Goal: Information Seeking & Learning: Learn about a topic

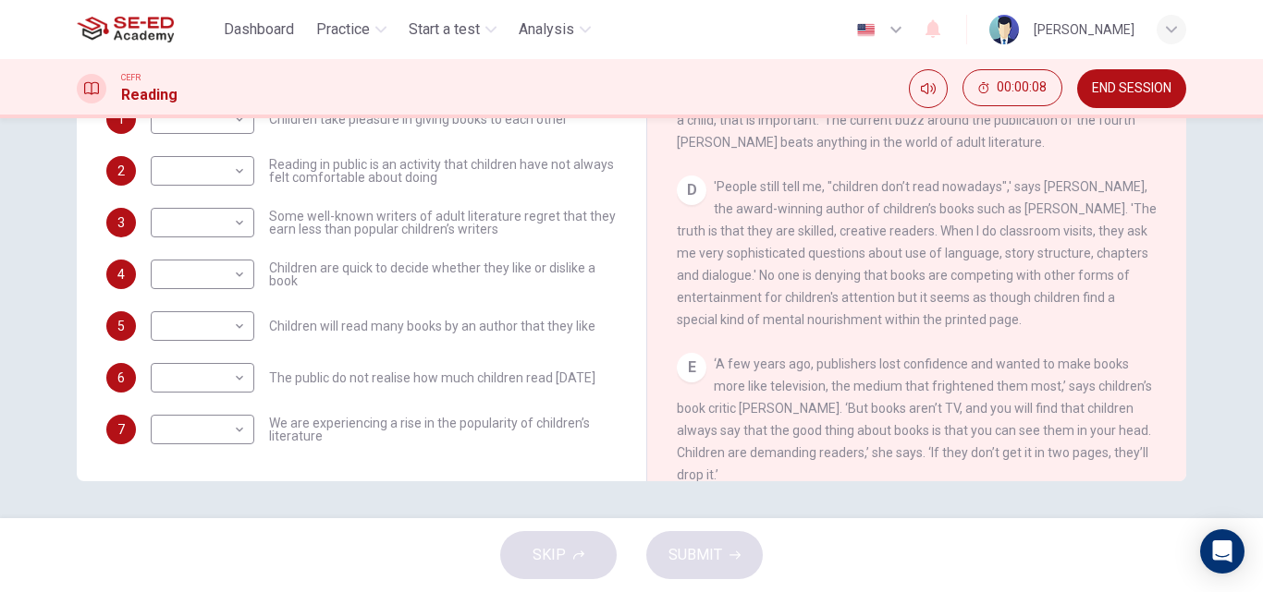
scroll to position [647, 0]
drag, startPoint x: 732, startPoint y: 295, endPoint x: 954, endPoint y: 331, distance: 224.7
click at [954, 328] on div "D 'People still tell me, "children don’t read nowadays",' says David Almond, th…" at bounding box center [917, 250] width 481 height 155
drag, startPoint x: 793, startPoint y: 239, endPoint x: 893, endPoint y: 297, distance: 115.1
click at [1013, 328] on div "D 'People still tell me, "children don’t read nowadays",' says David Almond, th…" at bounding box center [917, 250] width 481 height 155
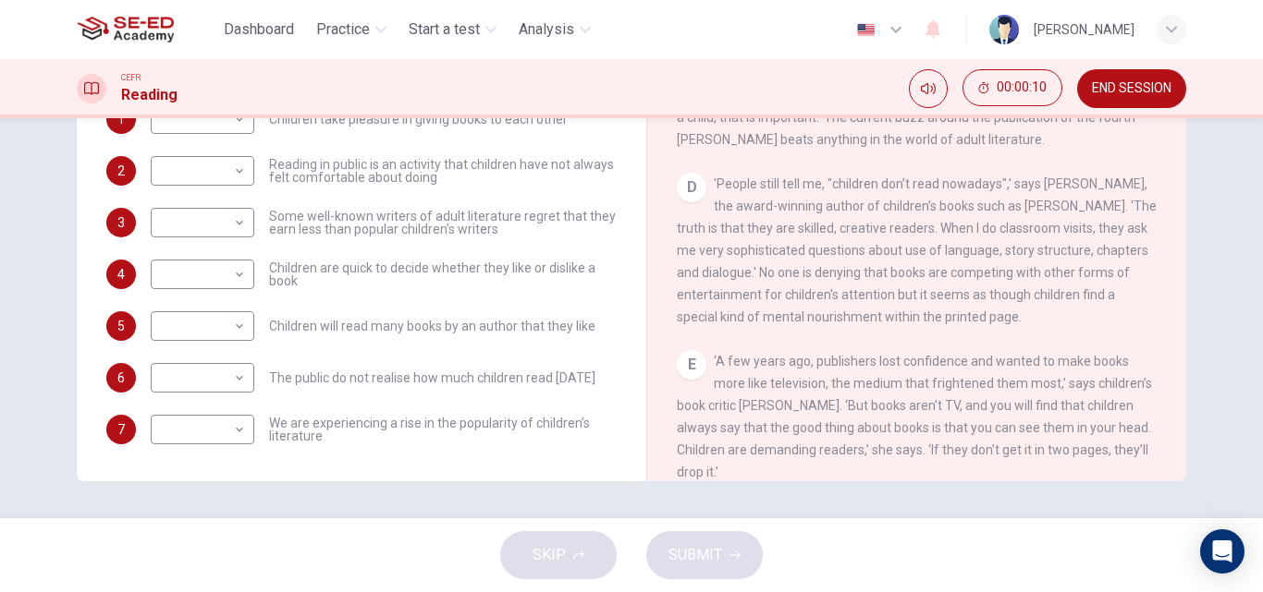
drag, startPoint x: 878, startPoint y: 308, endPoint x: 891, endPoint y: 339, distance: 34.0
click at [890, 324] on span "'People still tell me, "children don’t read nowadays",' says David Almond, the …" at bounding box center [917, 251] width 480 height 148
drag, startPoint x: 714, startPoint y: 201, endPoint x: 850, endPoint y: 274, distance: 155.5
click at [850, 274] on span "'People still tell me, "children don’t read nowadays",' says David Almond, the …" at bounding box center [917, 251] width 480 height 148
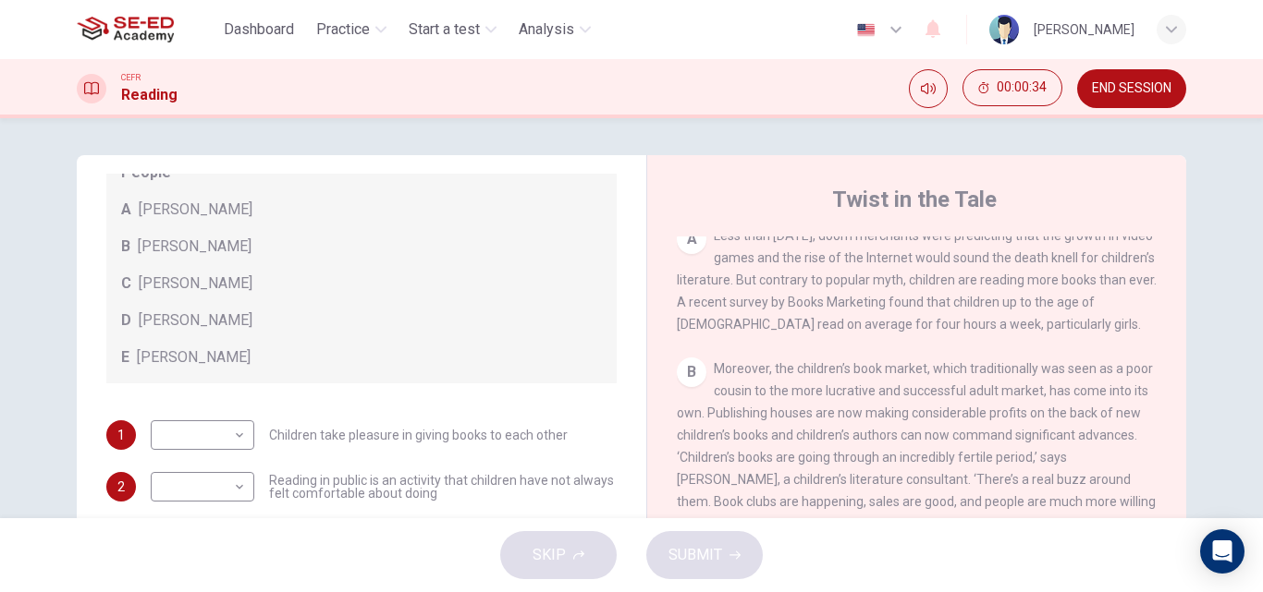
scroll to position [370, 0]
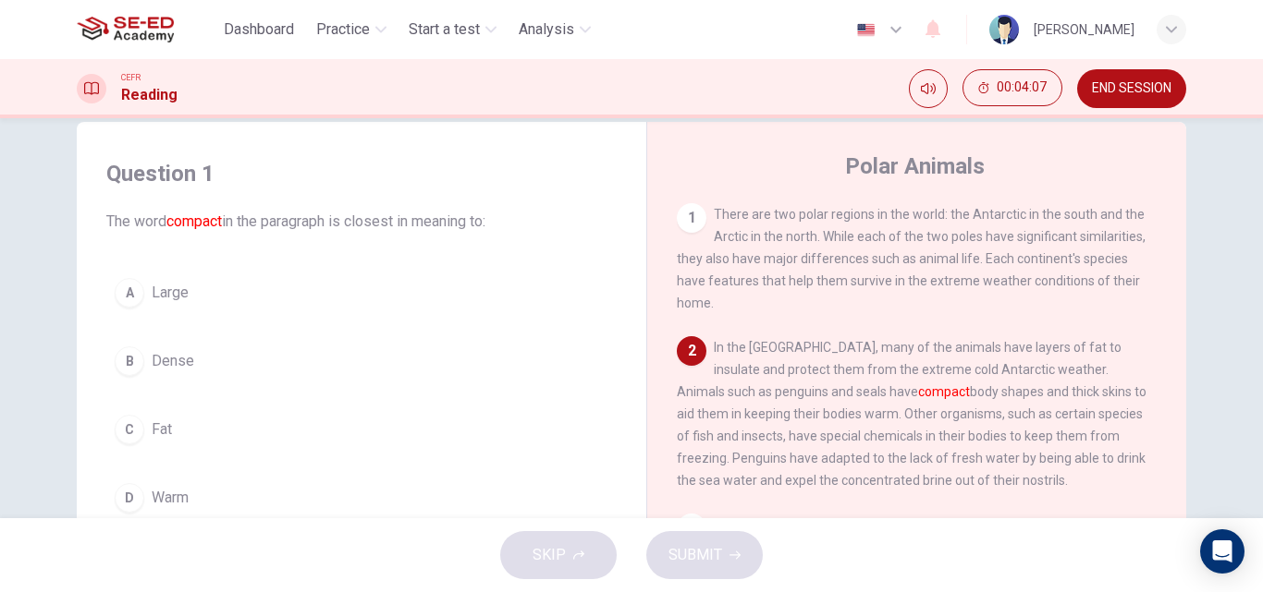
scroll to position [45, 0]
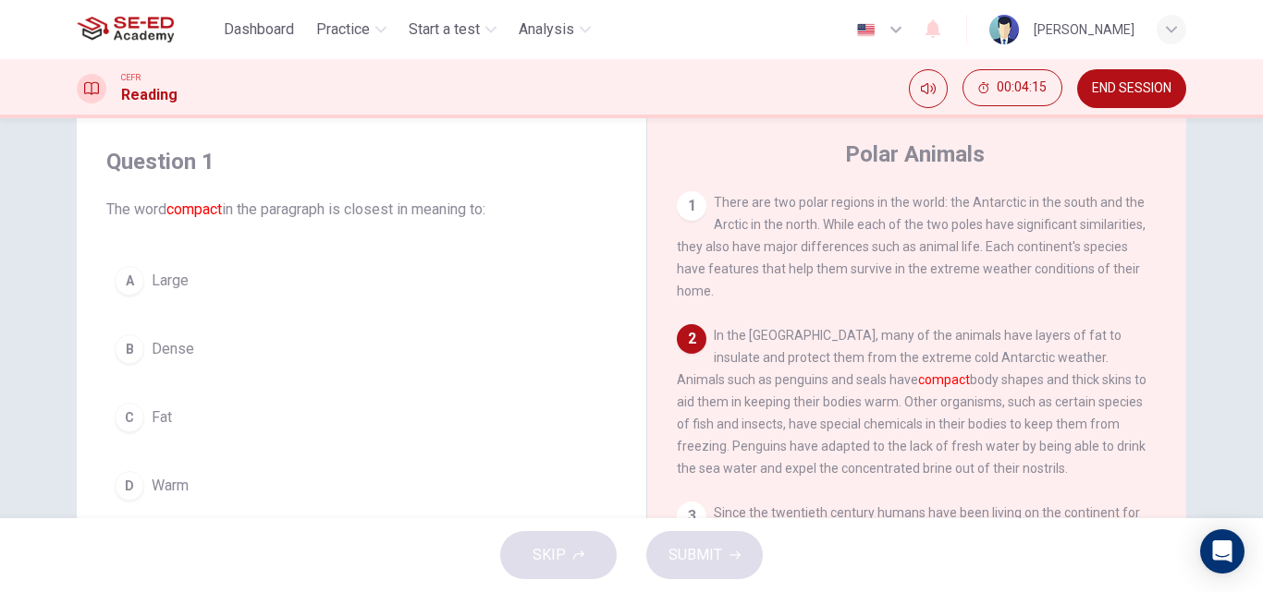
drag, startPoint x: 87, startPoint y: 135, endPoint x: 218, endPoint y: 275, distance: 192.3
click at [218, 275] on div "Question 1 The word compact in the paragraph is closest in meaning to: A Large …" at bounding box center [361, 327] width 540 height 399
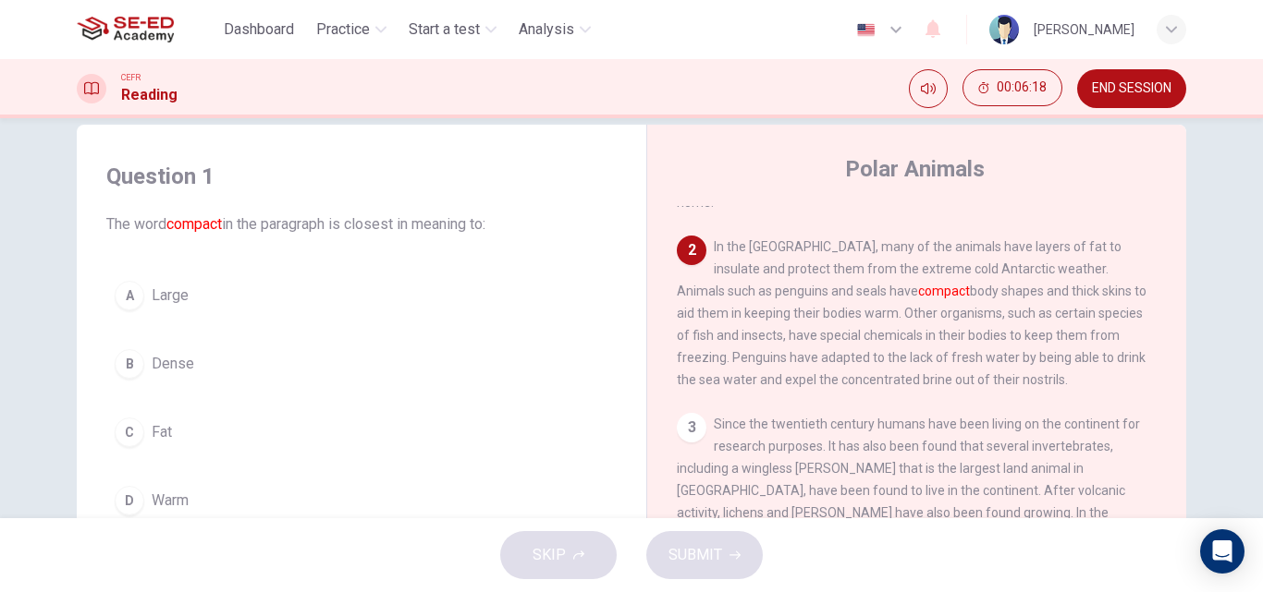
scroll to position [0, 0]
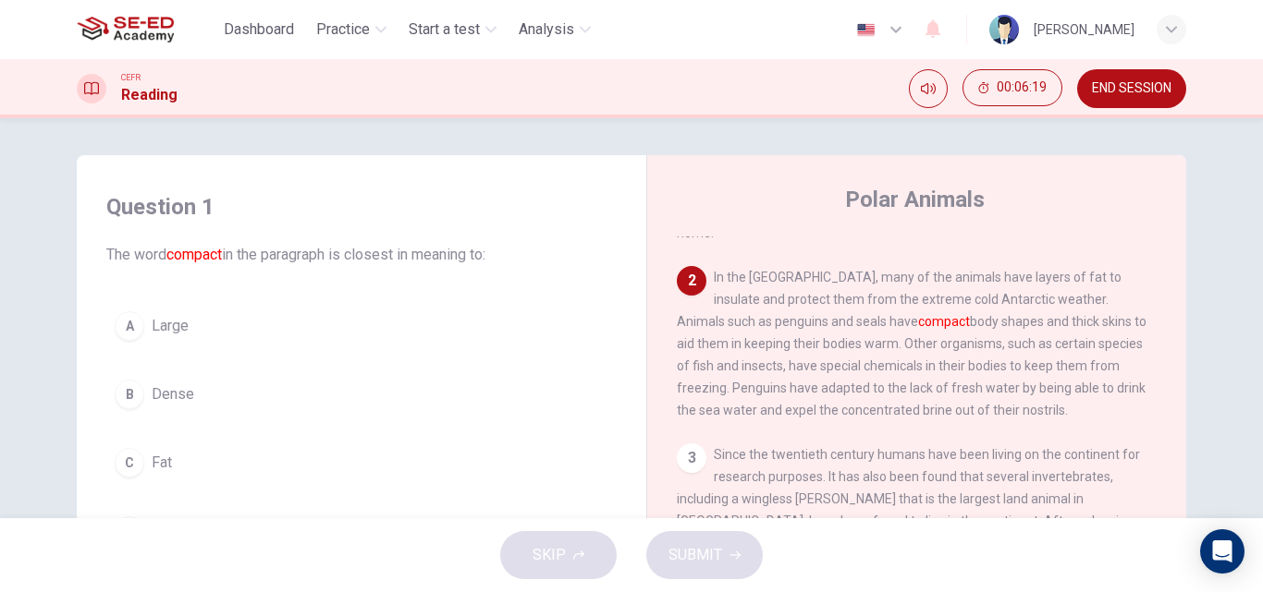
drag, startPoint x: 91, startPoint y: 177, endPoint x: 359, endPoint y: 326, distance: 306.6
click at [359, 326] on div "Question 1 The word compact in the paragraph is closest in meaning to: A Large …" at bounding box center [361, 373] width 540 height 399
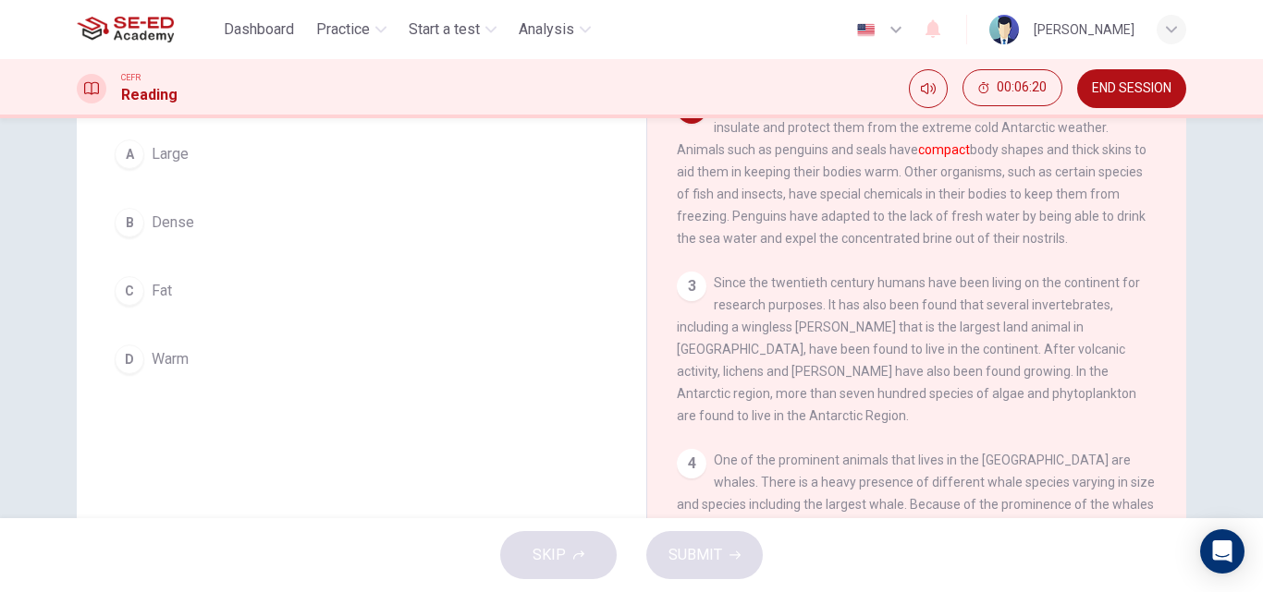
scroll to position [185, 0]
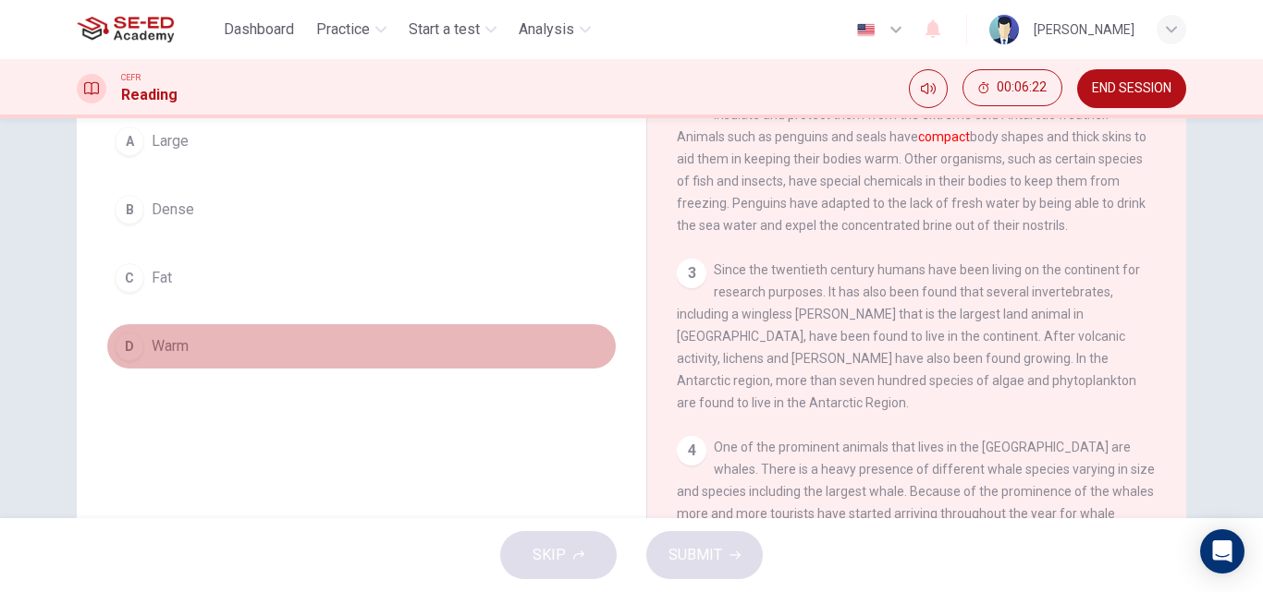
click at [168, 343] on span "Warm" at bounding box center [170, 346] width 37 height 22
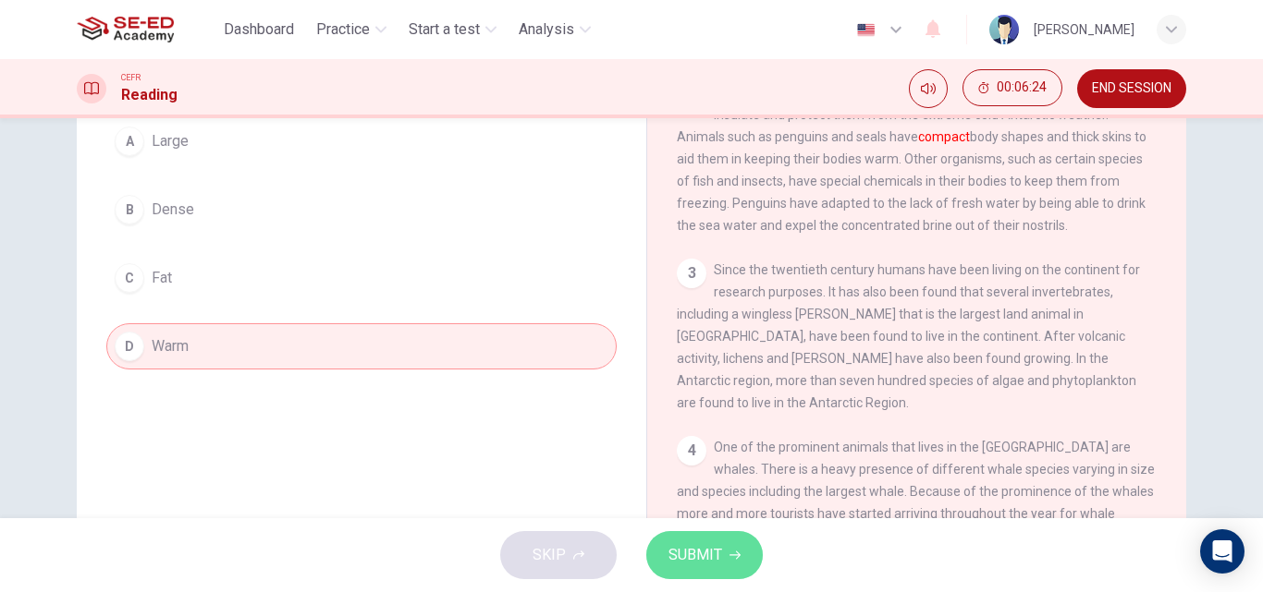
click at [710, 549] on span "SUBMIT" at bounding box center [695, 556] width 54 height 26
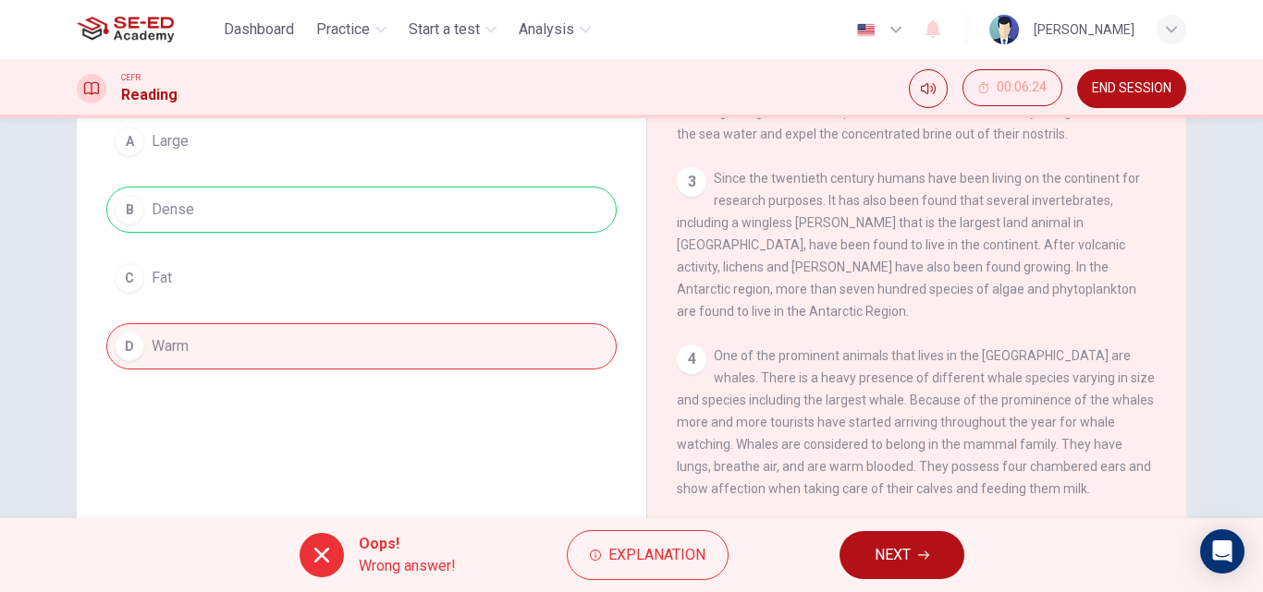
scroll to position [196, 0]
click at [890, 546] on span "NEXT" at bounding box center [892, 556] width 36 height 26
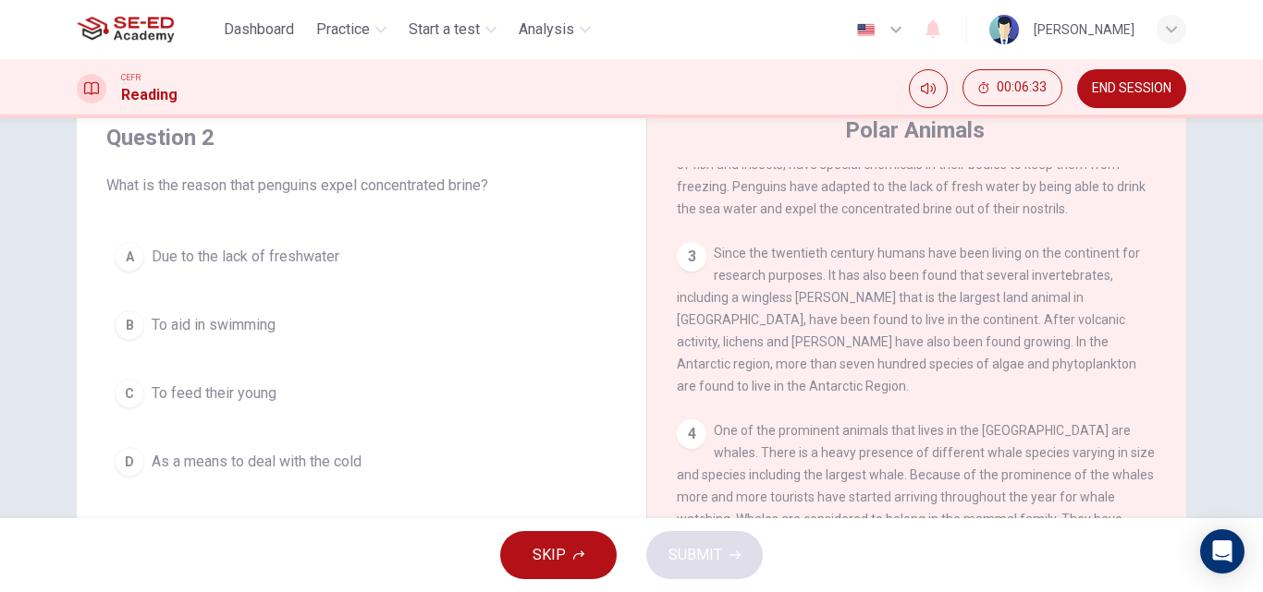
scroll to position [66, 0]
click at [1165, 331] on div "1 There are two polar regions in the world: the Antarctic in the south and the …" at bounding box center [929, 451] width 505 height 561
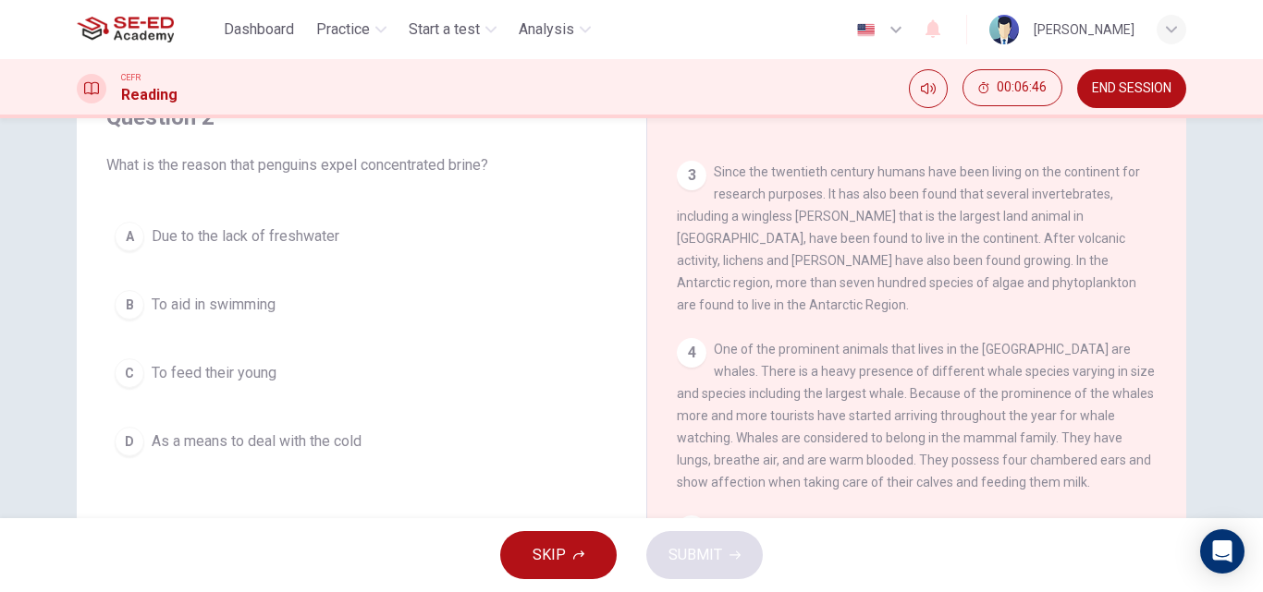
scroll to position [87, 0]
click at [233, 307] on span "To aid in swimming" at bounding box center [214, 308] width 124 height 22
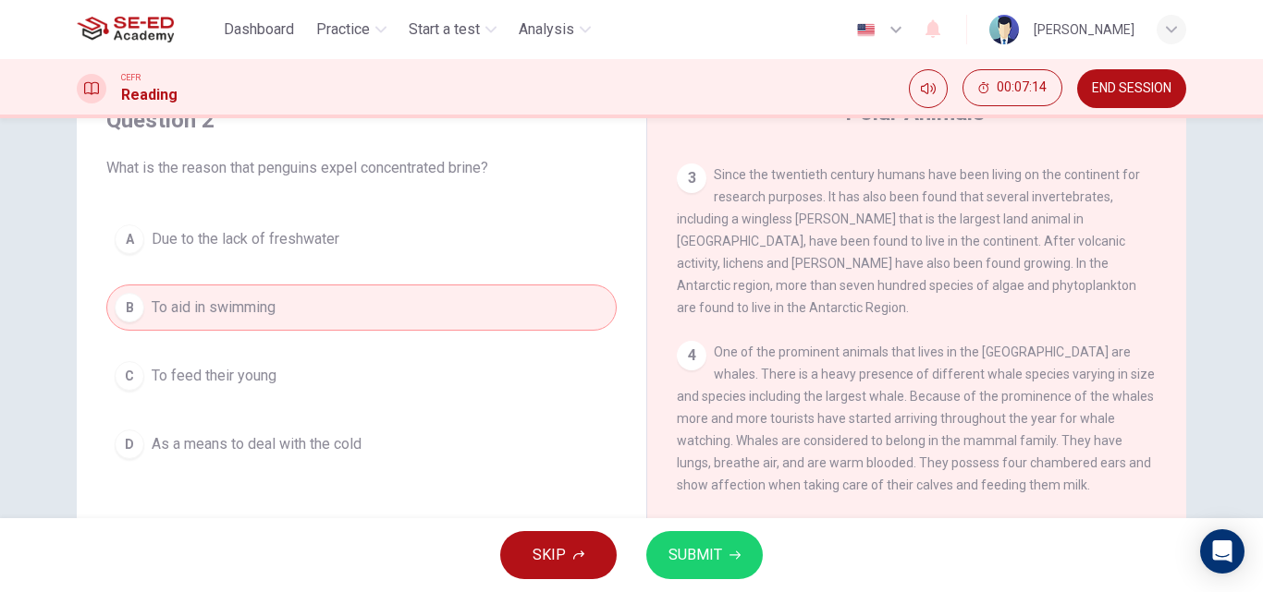
click at [720, 556] on span "SUBMIT" at bounding box center [695, 556] width 54 height 26
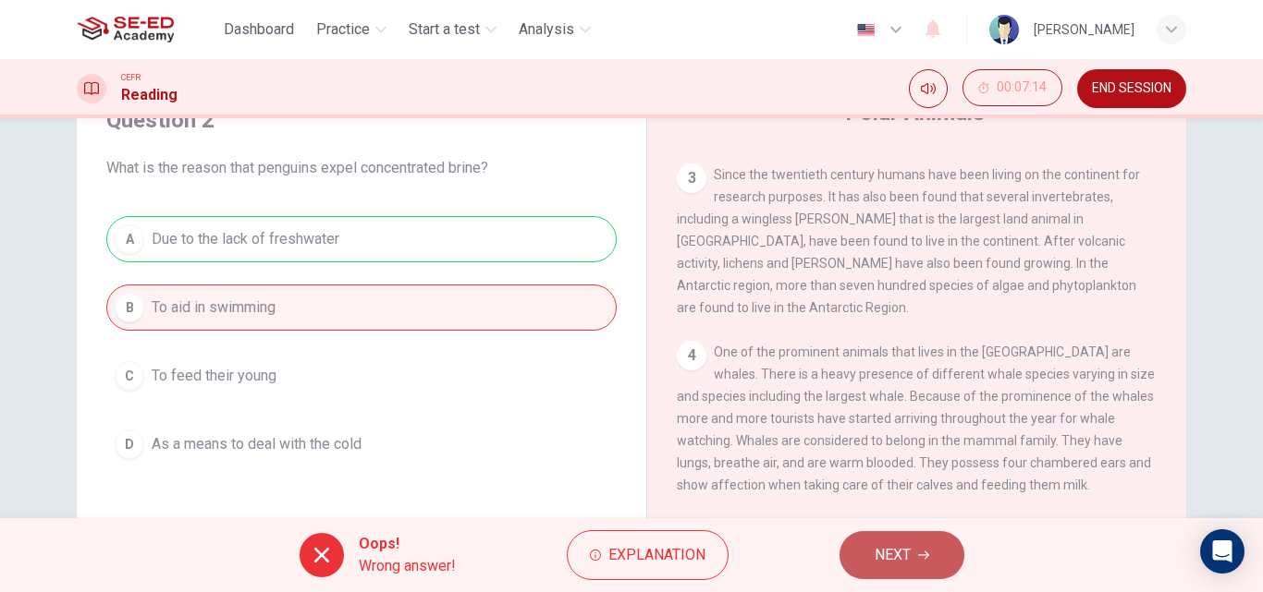
click at [917, 553] on button "NEXT" at bounding box center [901, 555] width 125 height 48
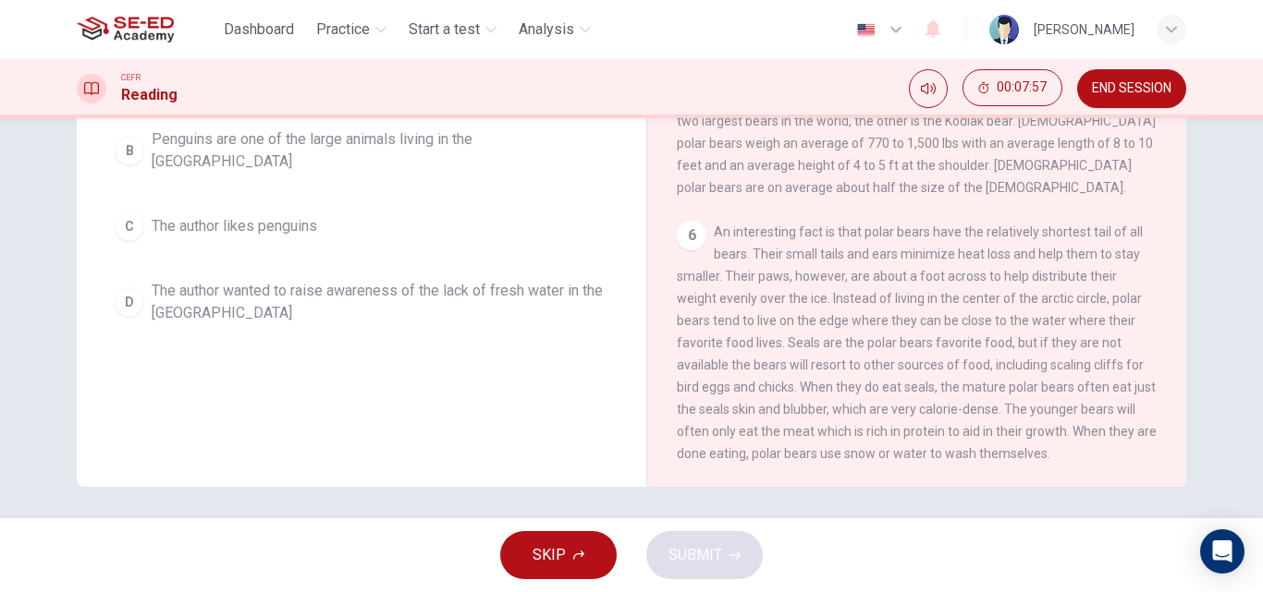
scroll to position [316, 0]
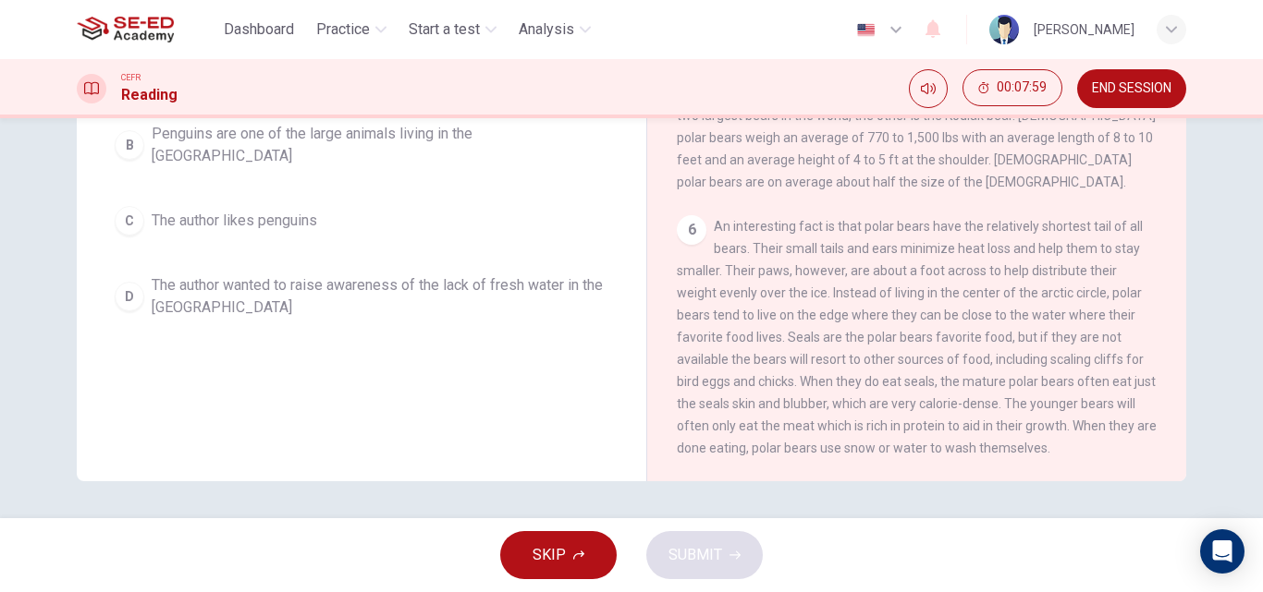
click at [364, 290] on span "The author wanted to raise awareness of the lack of fresh water in the Antarctic" at bounding box center [380, 296] width 457 height 44
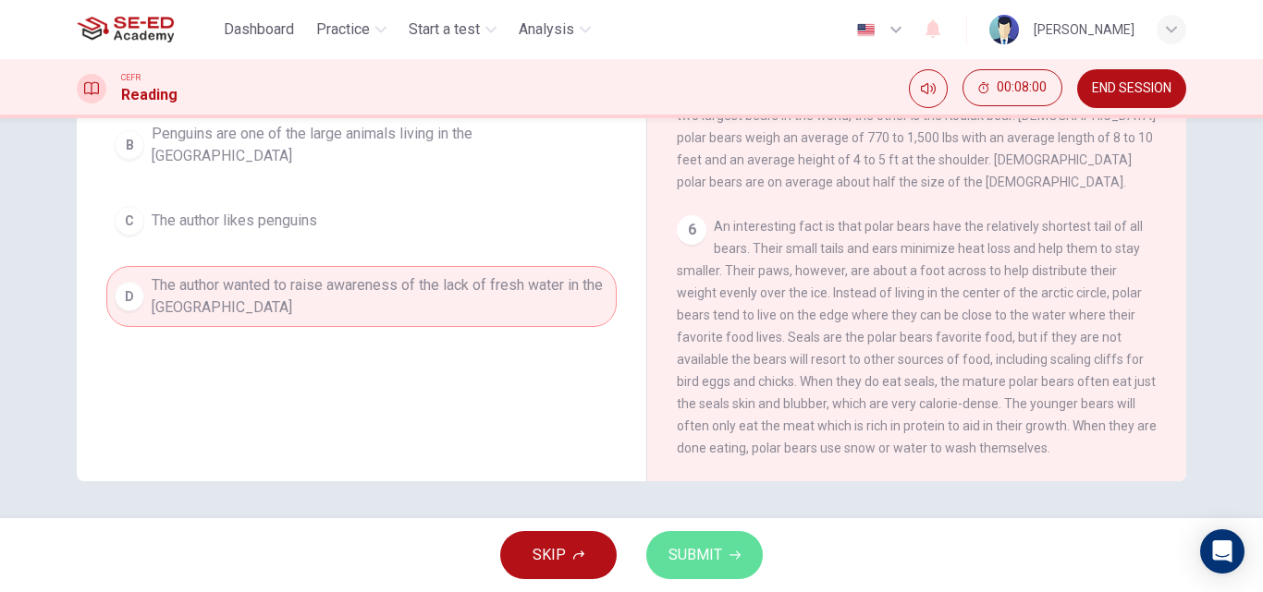
click at [707, 555] on span "SUBMIT" at bounding box center [695, 556] width 54 height 26
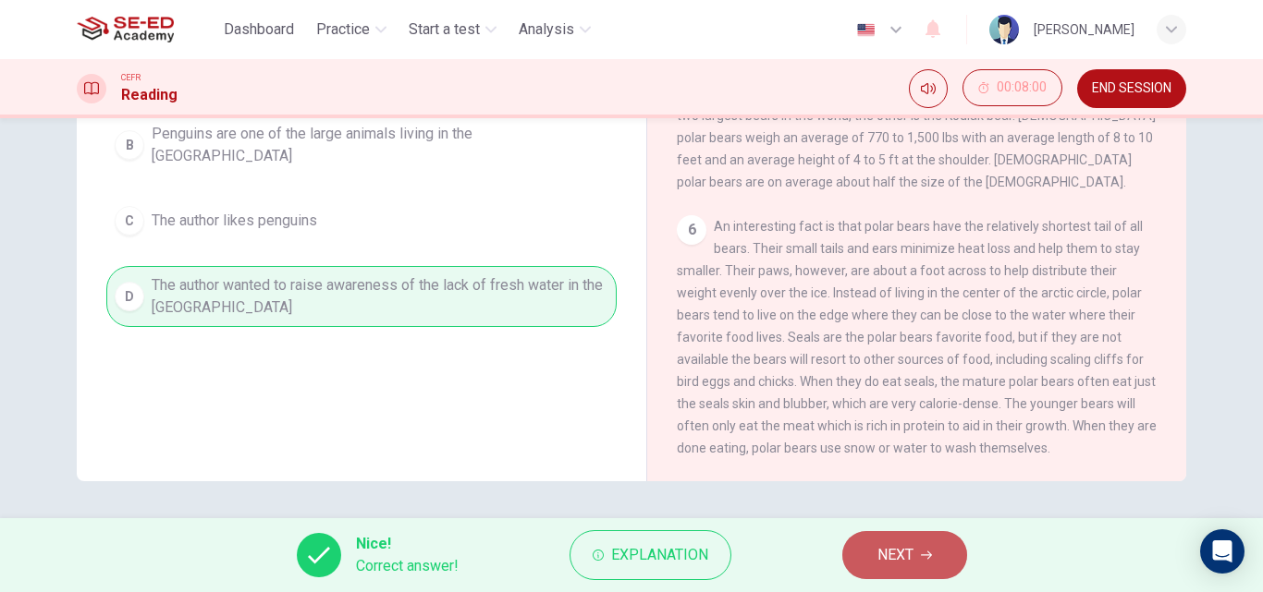
click at [909, 546] on span "NEXT" at bounding box center [895, 556] width 36 height 26
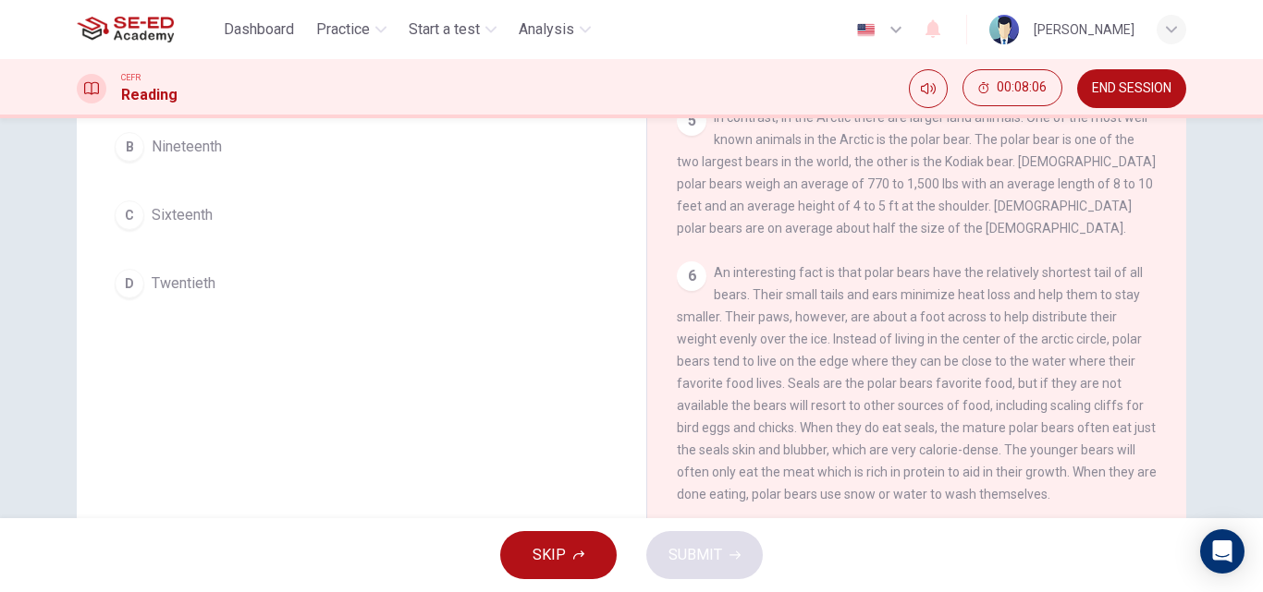
scroll to position [294, 0]
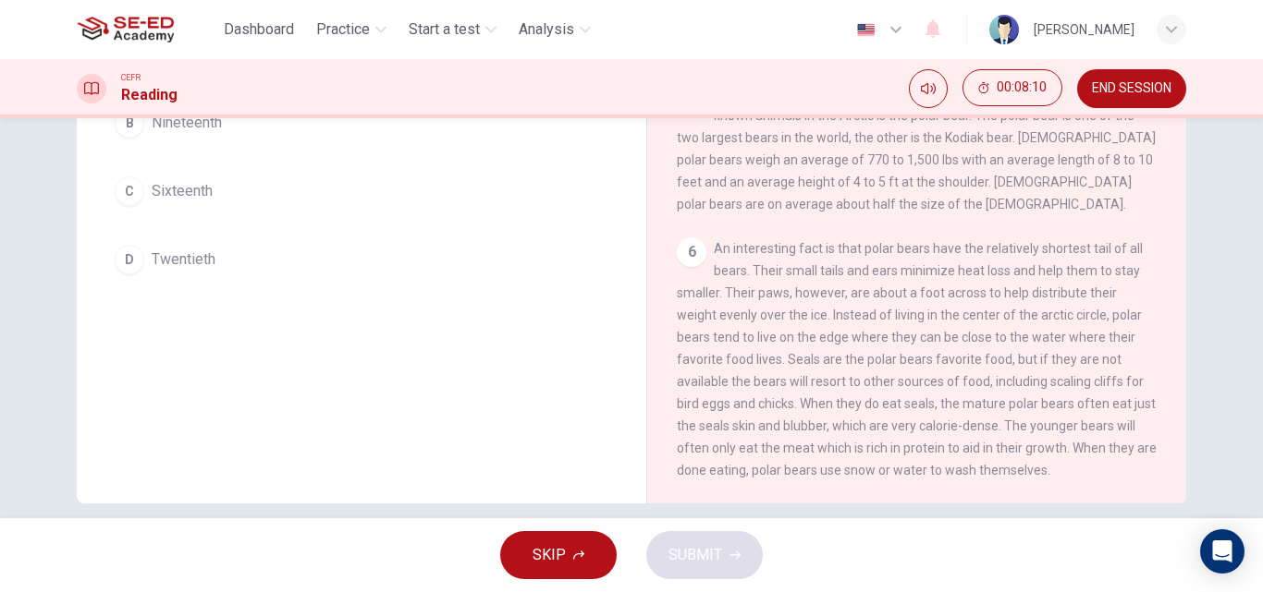
drag, startPoint x: 658, startPoint y: 201, endPoint x: 872, endPoint y: 332, distance: 250.1
click at [873, 332] on div "Polar Animals 1 There are two polar regions in the world: the Antarctic in the …" at bounding box center [916, 197] width 540 height 672
click at [579, 554] on icon "button" at bounding box center [578, 555] width 11 height 9
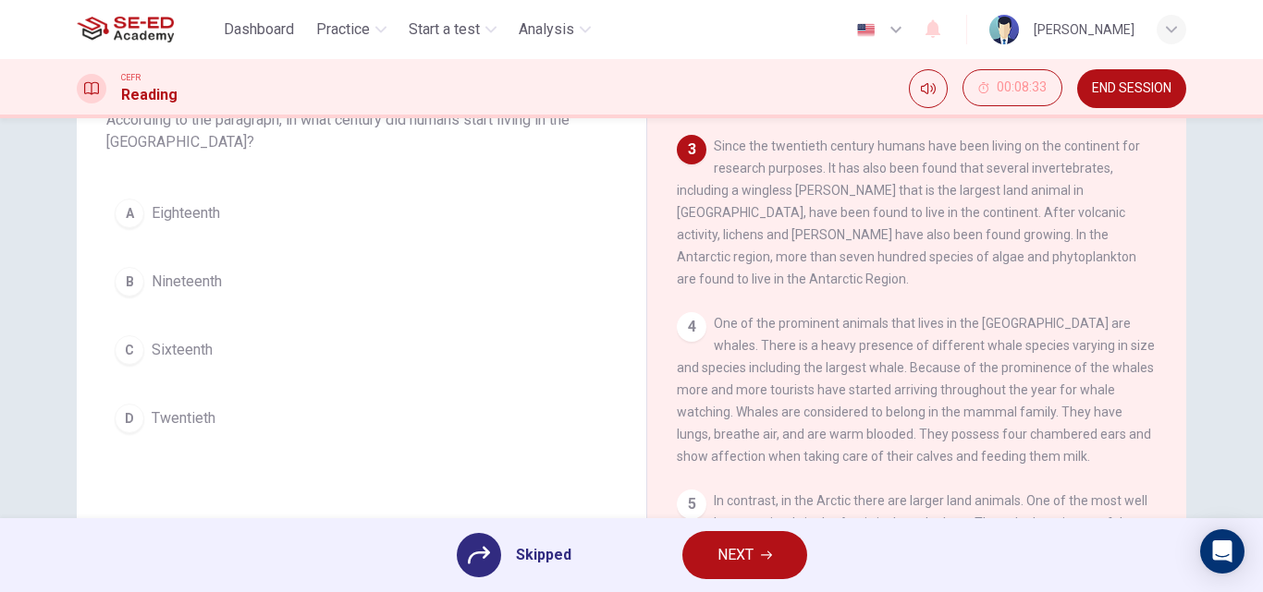
scroll to position [140, 0]
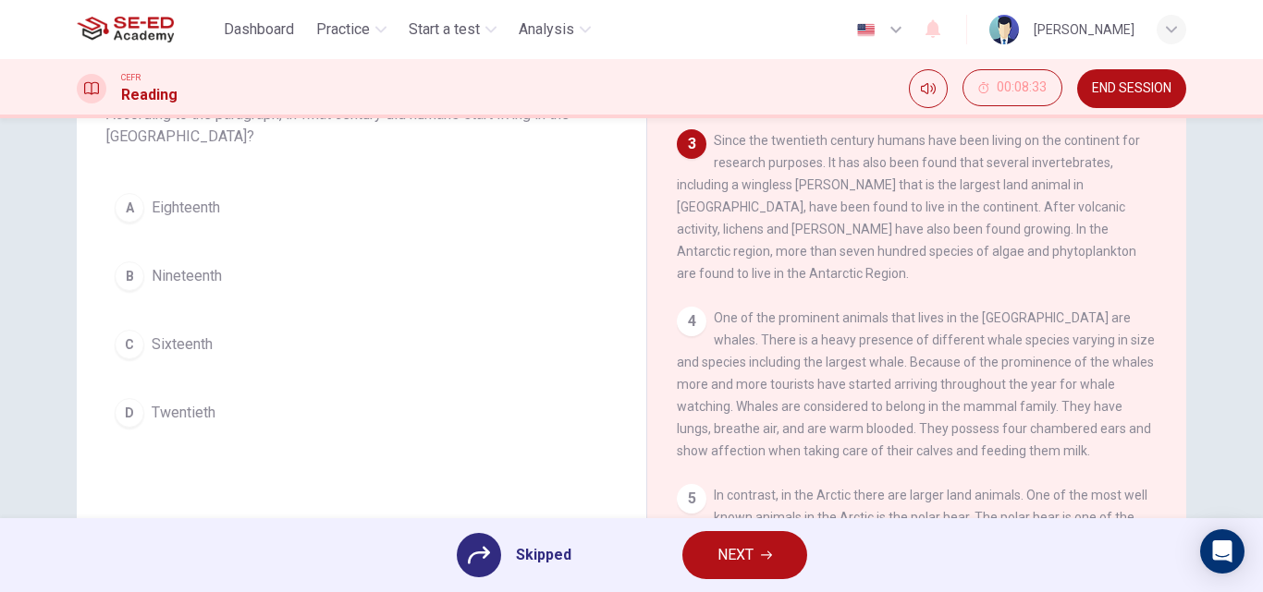
click at [686, 307] on div "4" at bounding box center [692, 322] width 30 height 30
click at [125, 412] on div "A Eighteenth B Nineteenth C Sixteenth D Twentieth" at bounding box center [361, 310] width 510 height 251
click at [161, 412] on div "A Eighteenth B Nineteenth C Sixteenth D Twentieth" at bounding box center [361, 310] width 510 height 251
click at [156, 407] on div "A Eighteenth B Nineteenth C Sixteenth D Twentieth" at bounding box center [361, 310] width 510 height 251
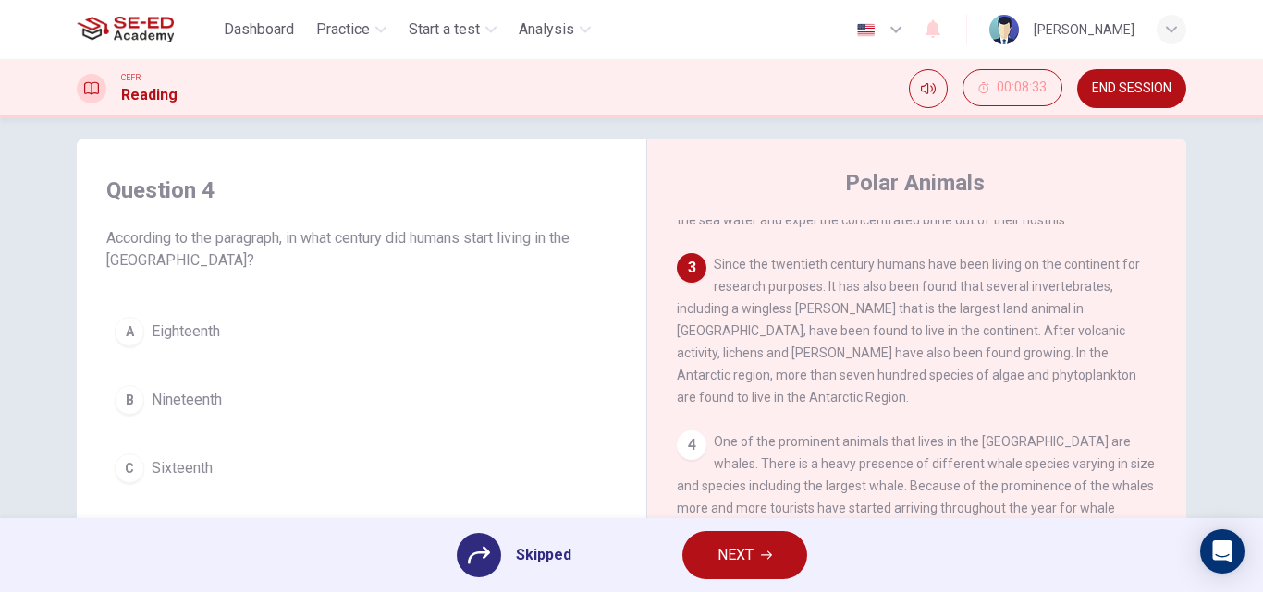
scroll to position [0, 0]
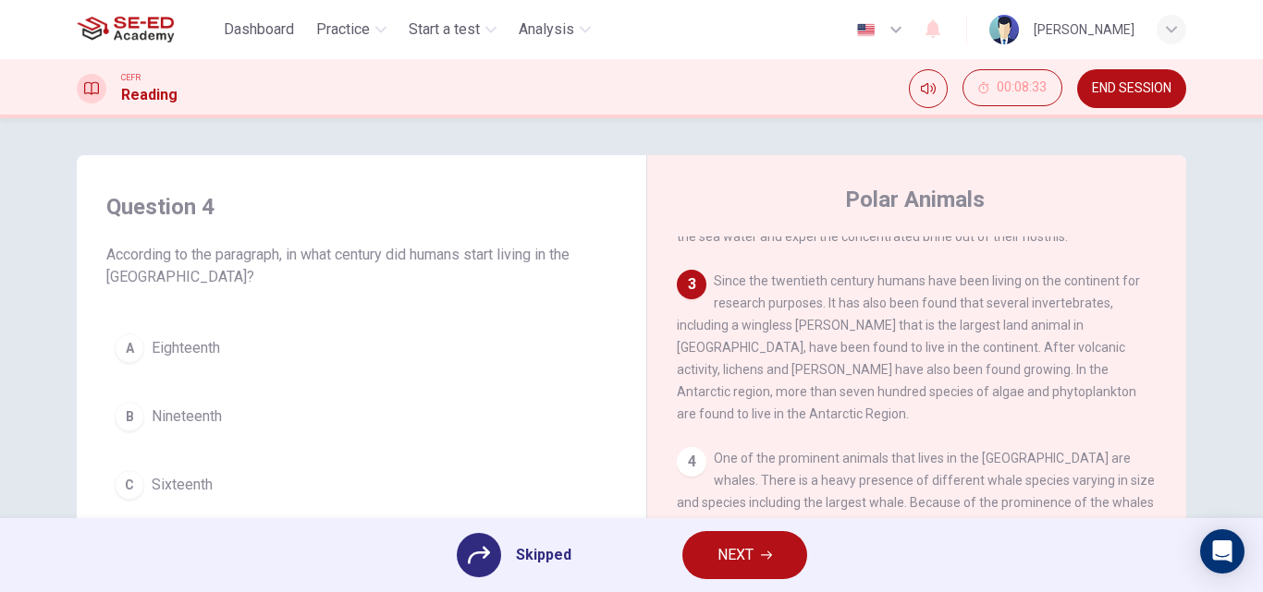
click at [482, 554] on icon at bounding box center [479, 556] width 22 height 18
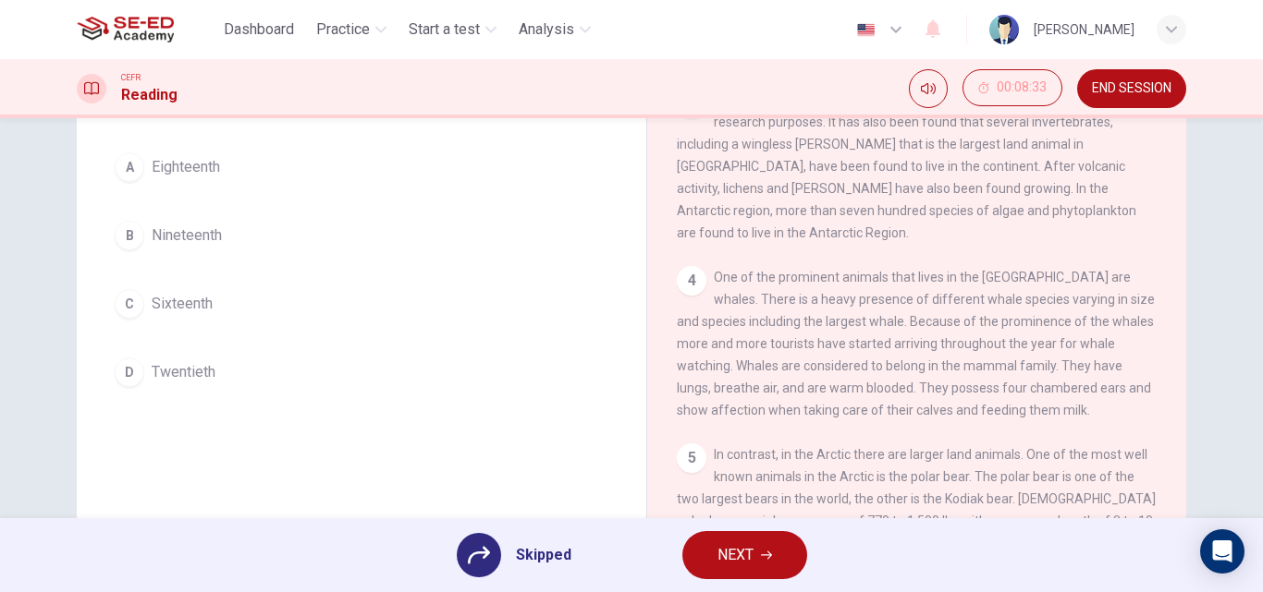
scroll to position [185, 0]
click at [189, 363] on div "A Eighteenth B Nineteenth C Sixteenth D Twentieth" at bounding box center [361, 265] width 510 height 251
click at [190, 365] on div "A Eighteenth B Nineteenth C Sixteenth D Twentieth" at bounding box center [361, 265] width 510 height 251
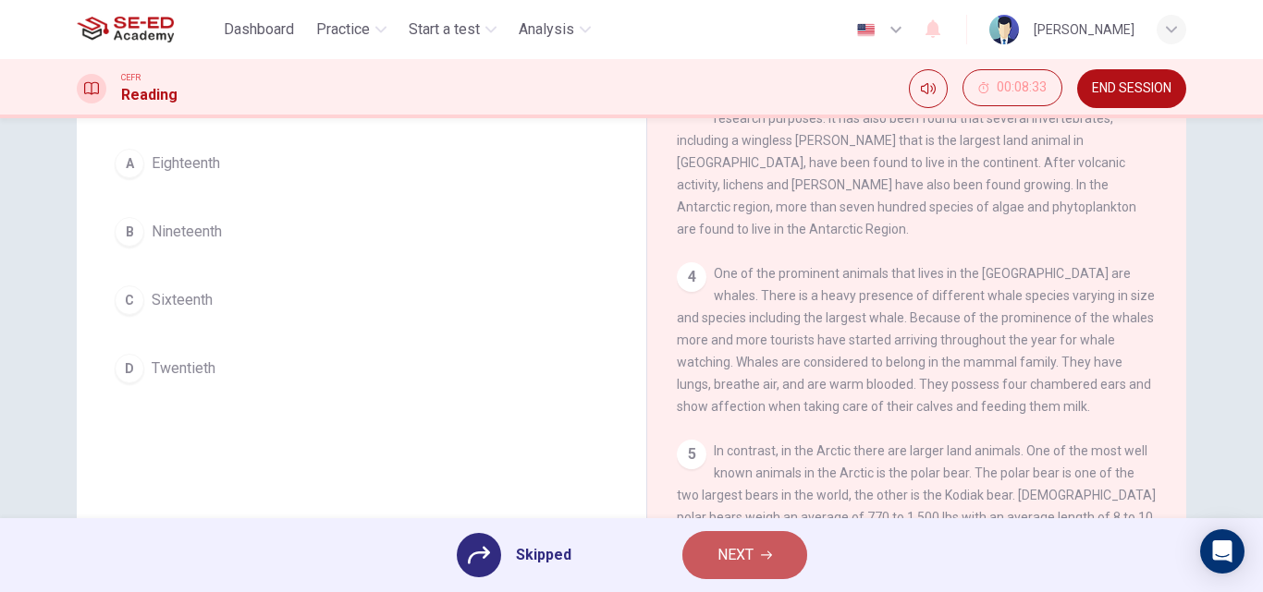
click at [701, 545] on button "NEXT" at bounding box center [744, 555] width 125 height 48
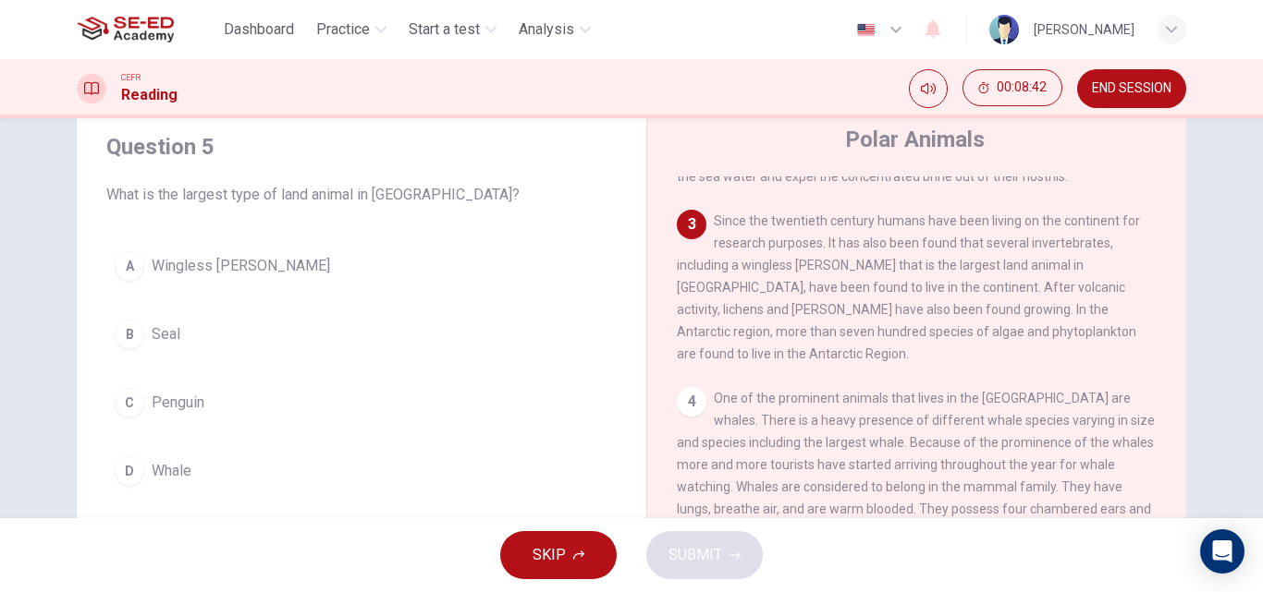
scroll to position [92, 0]
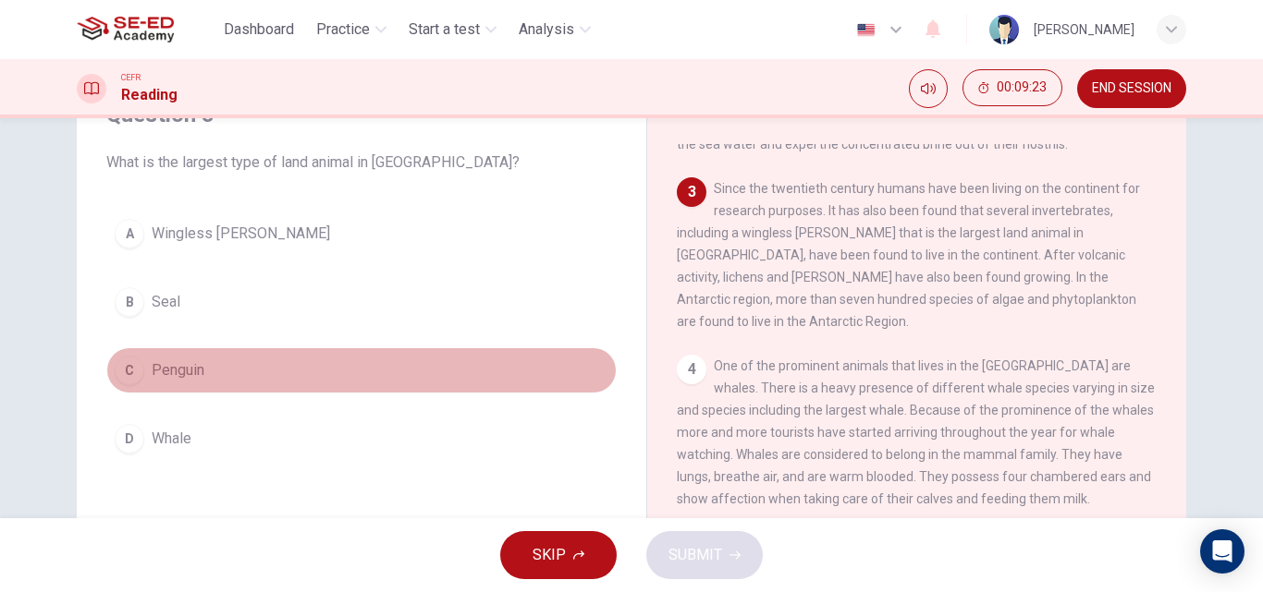
click at [177, 362] on span "Penguin" at bounding box center [178, 371] width 53 height 22
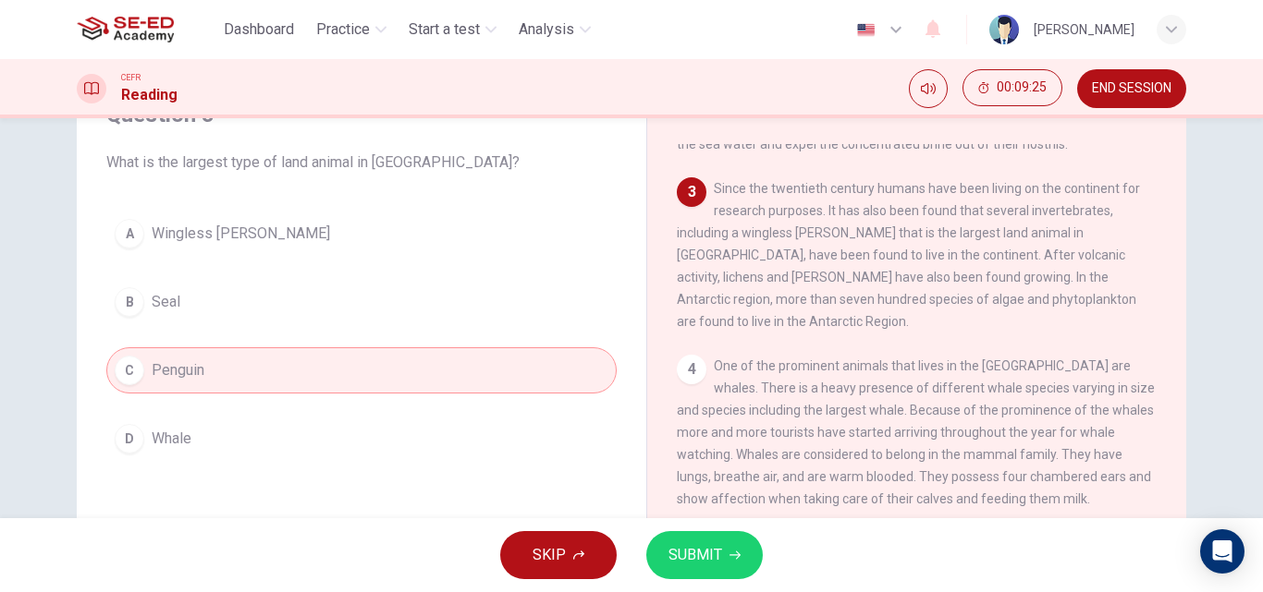
click at [687, 545] on span "SUBMIT" at bounding box center [695, 556] width 54 height 26
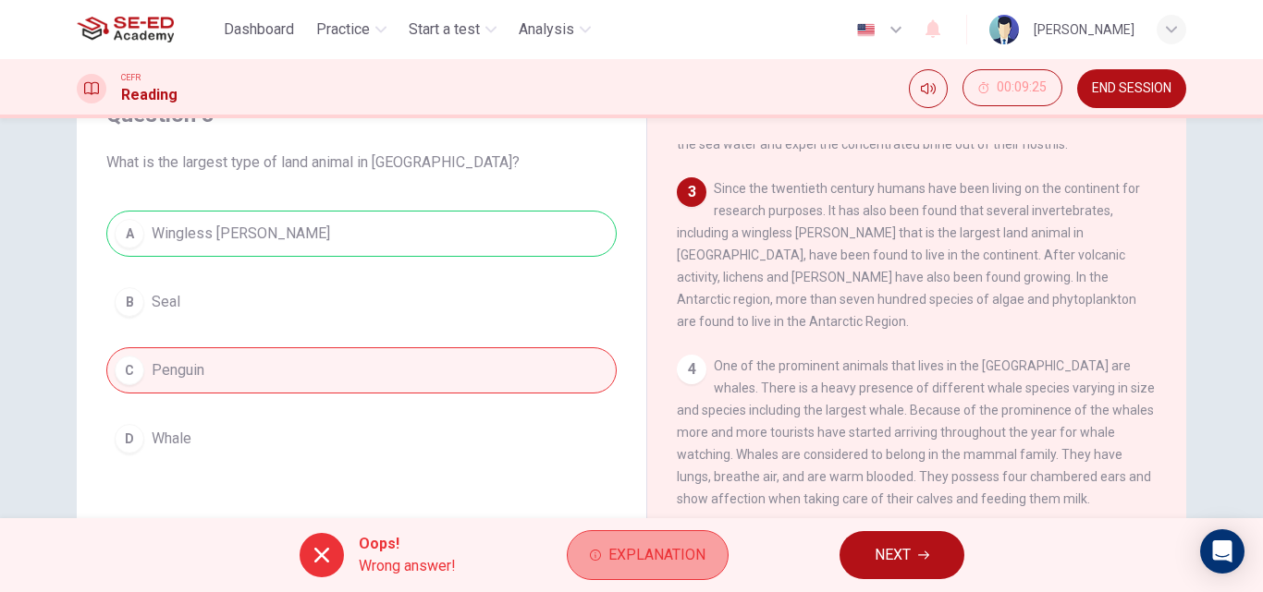
click at [650, 556] on span "Explanation" at bounding box center [656, 556] width 97 height 26
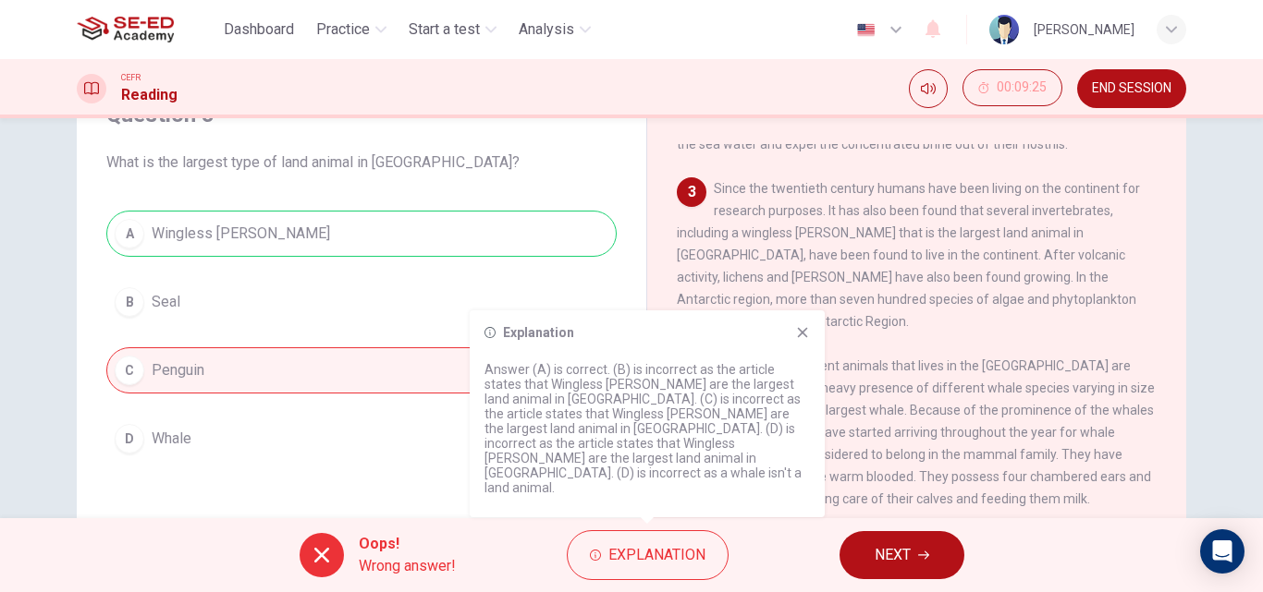
click at [798, 338] on icon at bounding box center [803, 333] width 10 height 10
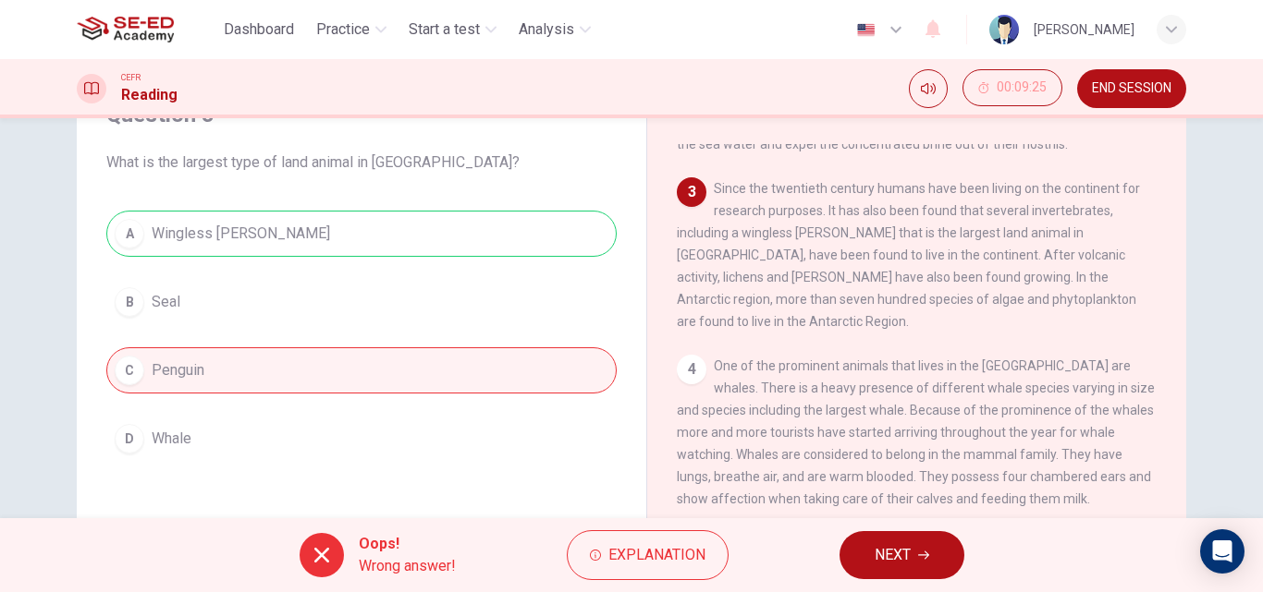
click at [321, 551] on icon at bounding box center [322, 555] width 22 height 22
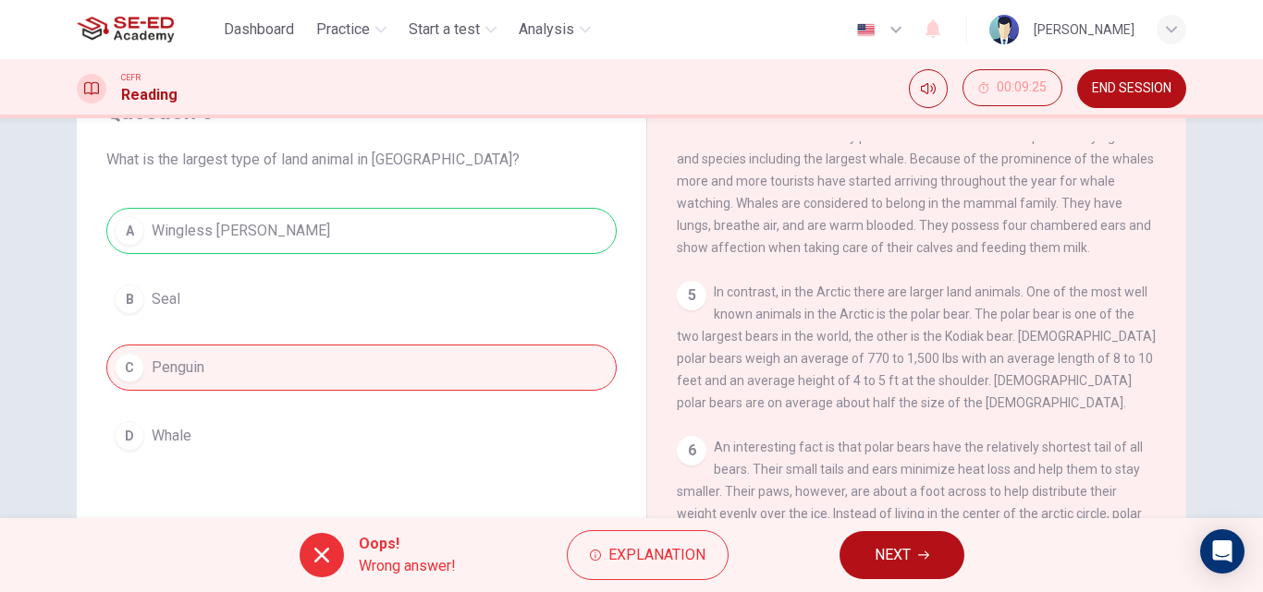
scroll to position [277, 0]
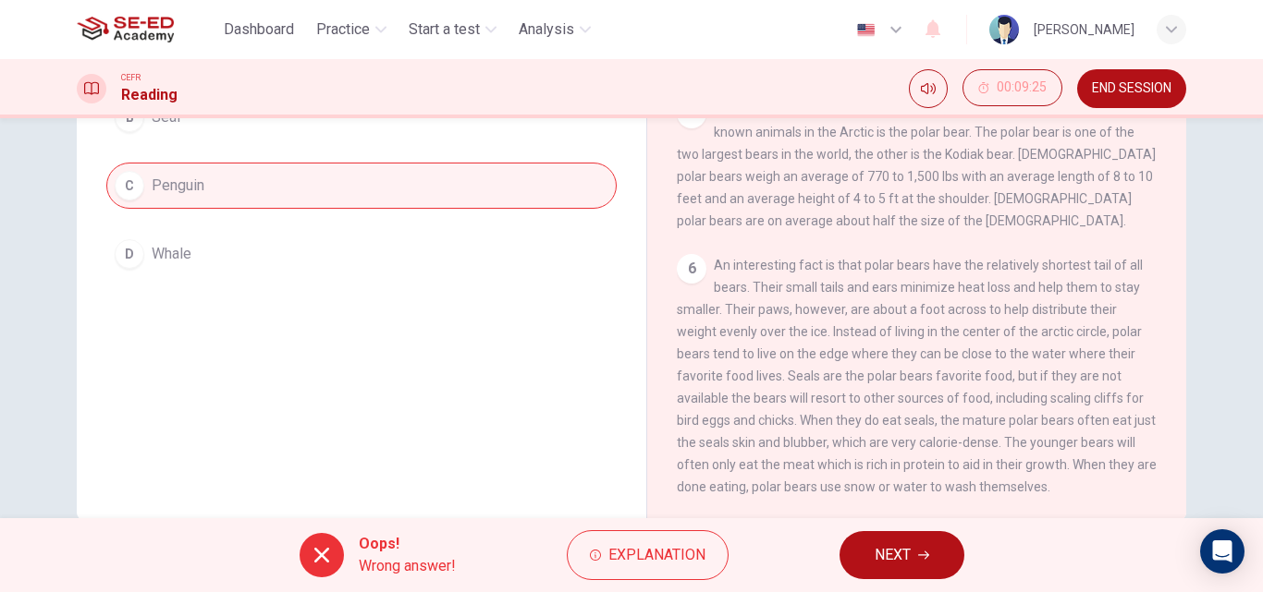
click at [312, 555] on icon at bounding box center [322, 555] width 22 height 22
drag, startPoint x: 626, startPoint y: 555, endPoint x: 844, endPoint y: 556, distance: 218.1
click at [843, 556] on div "Oops! Wrong answer! Explanation NEXT" at bounding box center [631, 555] width 1263 height 74
click at [891, 543] on span "NEXT" at bounding box center [892, 556] width 36 height 26
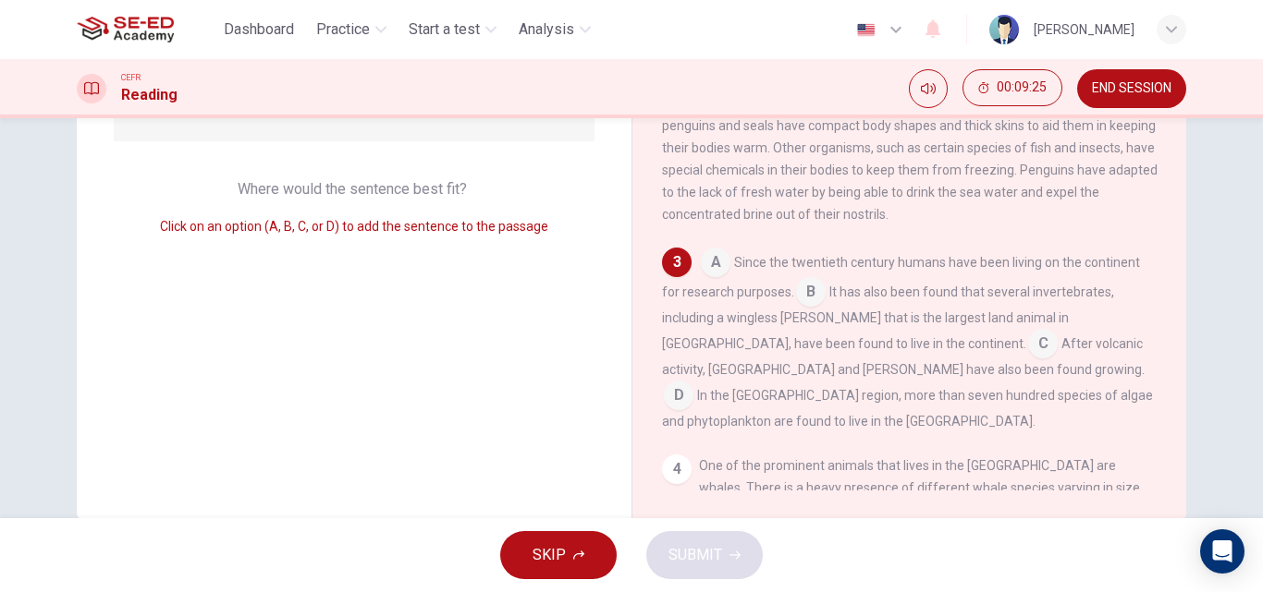
scroll to position [115, 0]
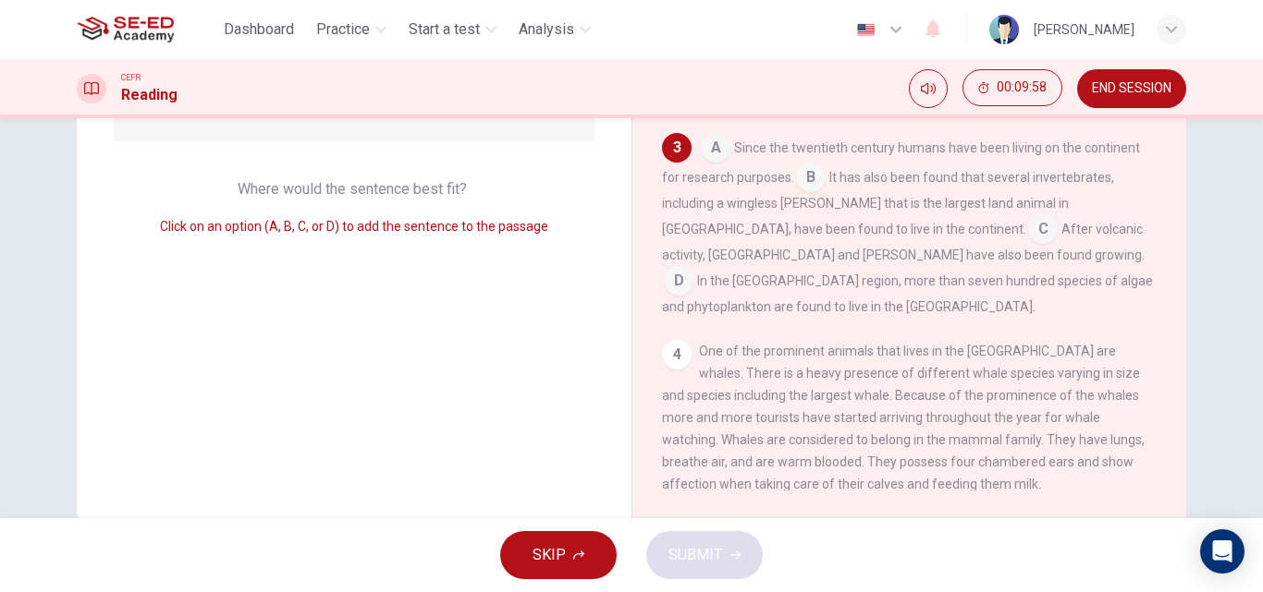
drag, startPoint x: 118, startPoint y: 139, endPoint x: 459, endPoint y: 394, distance: 425.9
click at [459, 394] on div "Question 6 Look at the four that indicate where the following sentence could be…" at bounding box center [354, 199] width 555 height 642
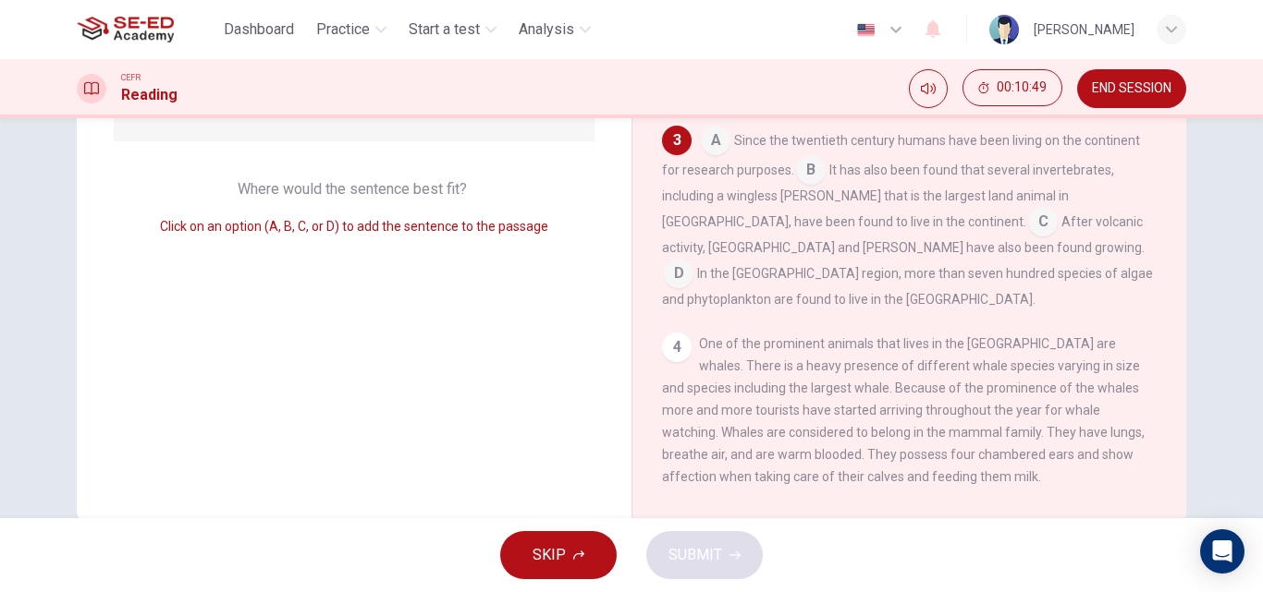
scroll to position [111, 0]
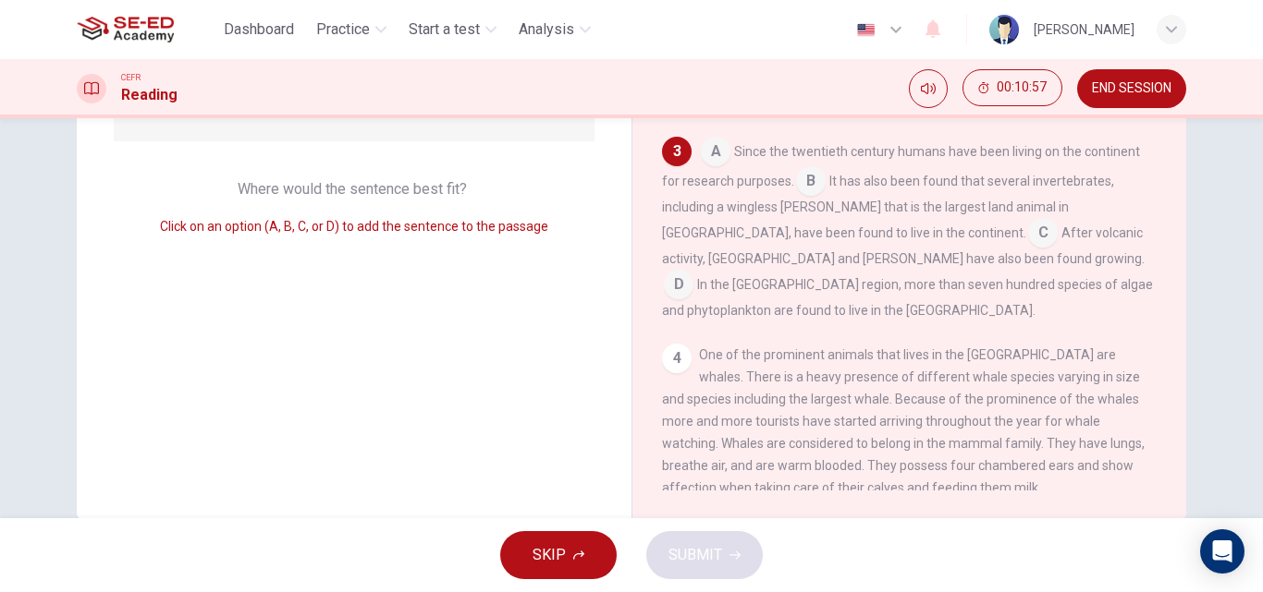
click at [693, 272] on input at bounding box center [679, 287] width 30 height 30
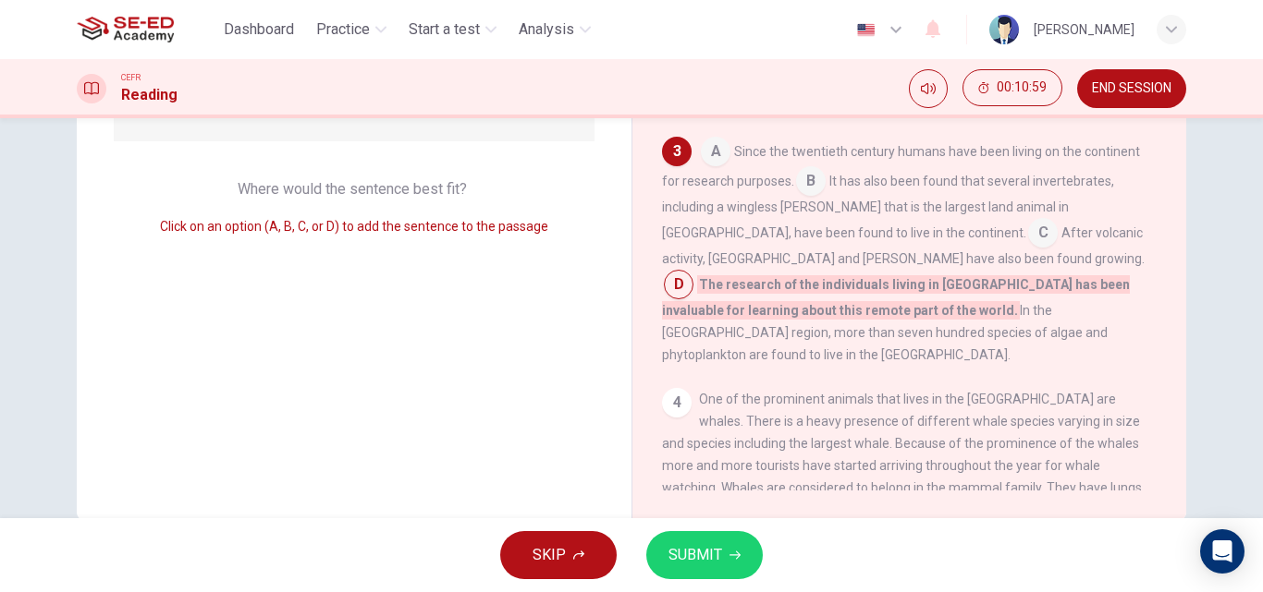
click at [698, 560] on span "SUBMIT" at bounding box center [695, 556] width 54 height 26
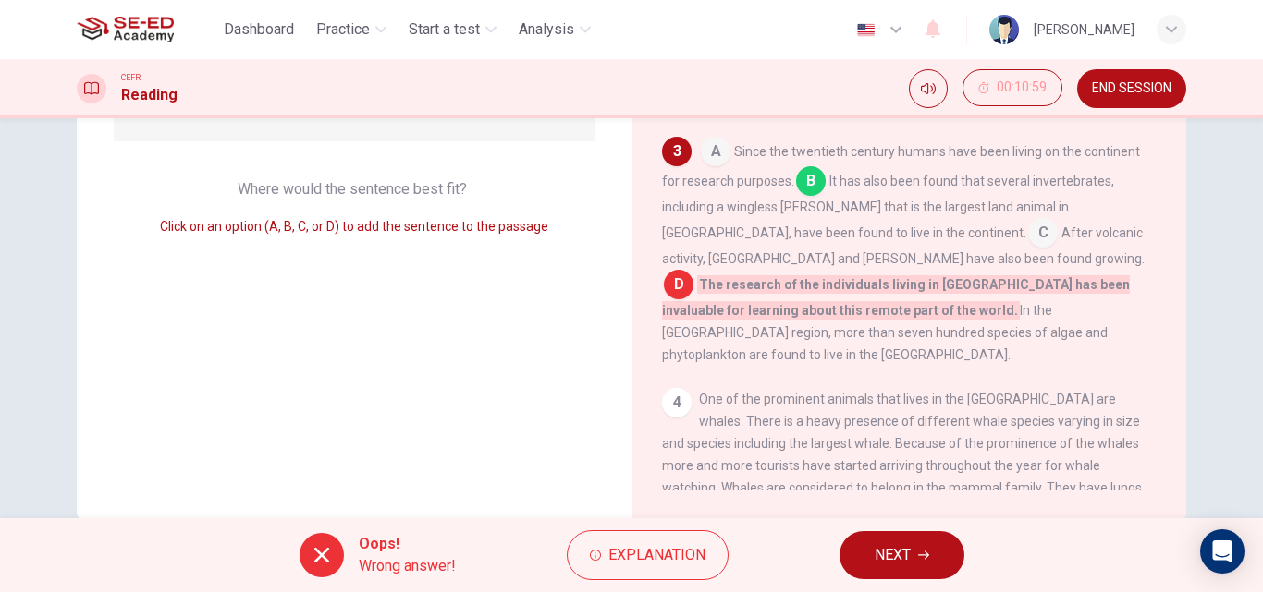
click at [896, 549] on span "NEXT" at bounding box center [892, 556] width 36 height 26
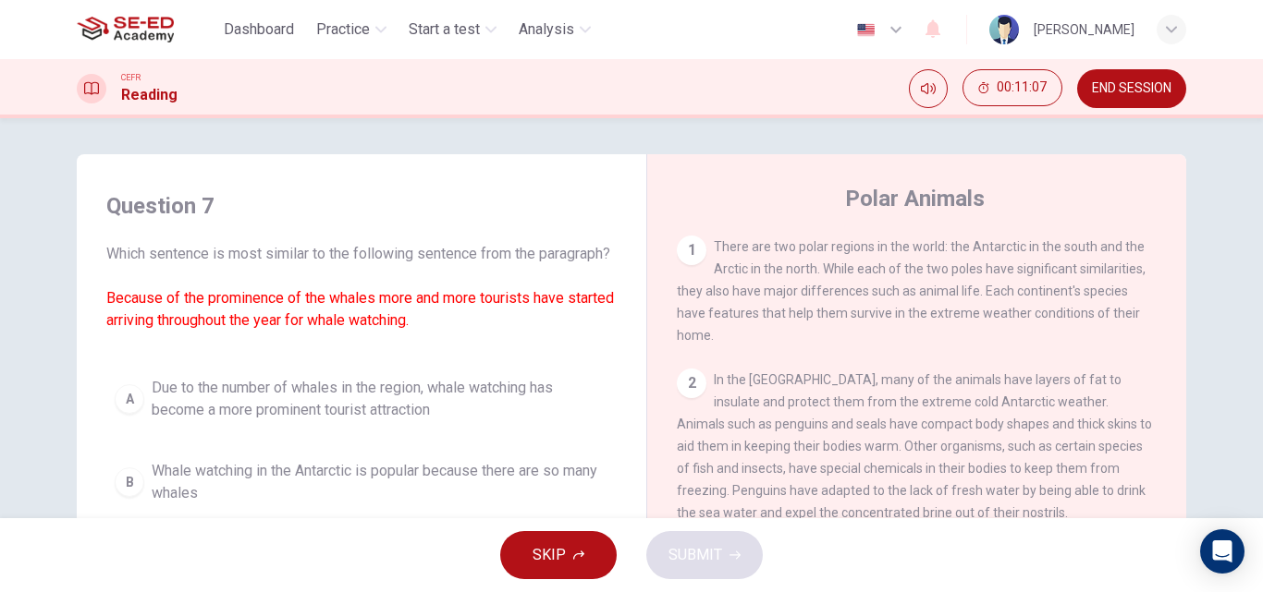
scroll to position [0, 0]
drag, startPoint x: 112, startPoint y: 250, endPoint x: 560, endPoint y: 378, distance: 466.0
click at [560, 378] on div "Question 7 Which sentence is most similar to the following sentence from the pa…" at bounding box center [361, 436] width 540 height 525
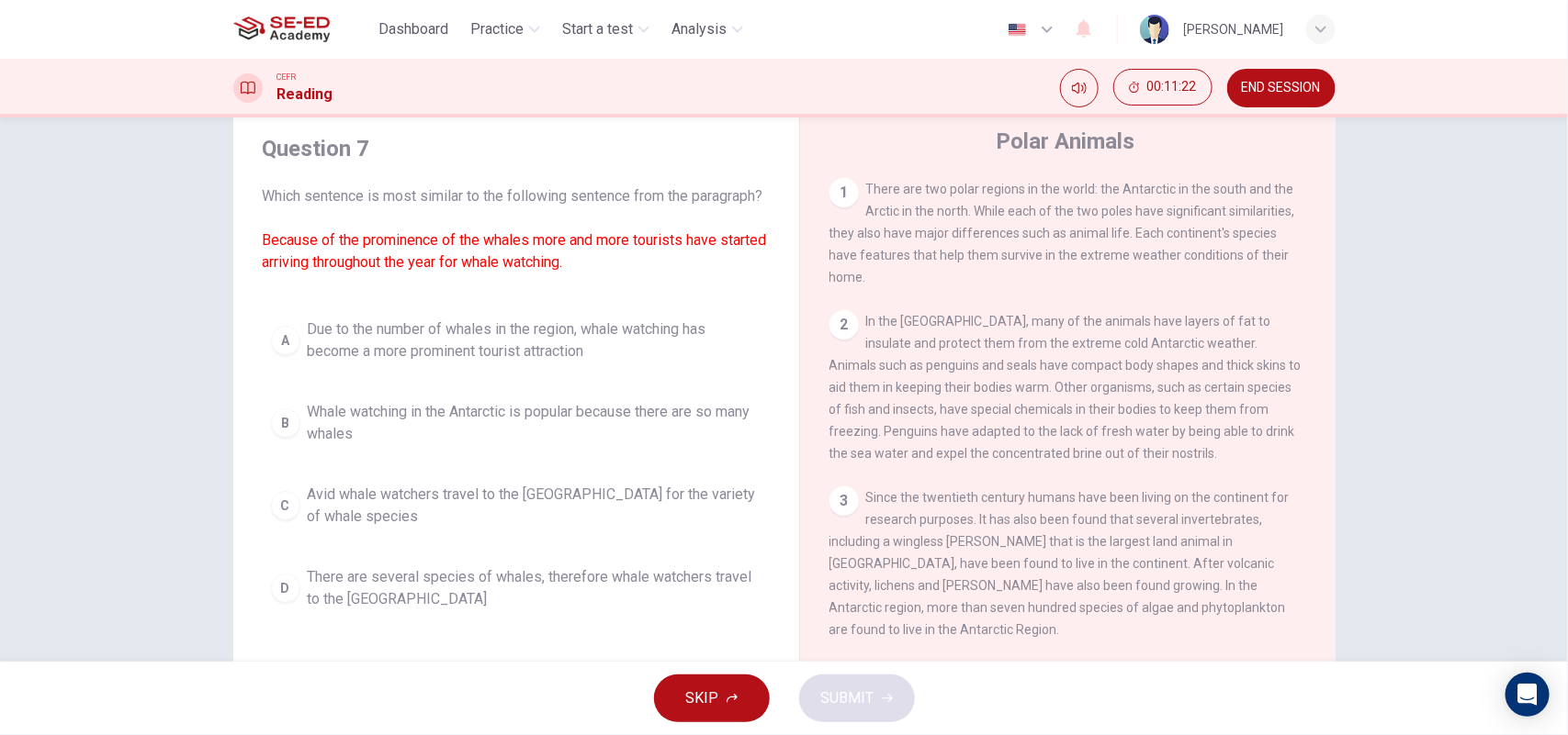
scroll to position [58, 0]
click at [487, 527] on span "Avid whale watchers travel to the Antarctic for the variety of whale species" at bounding box center [535, 505] width 454 height 44
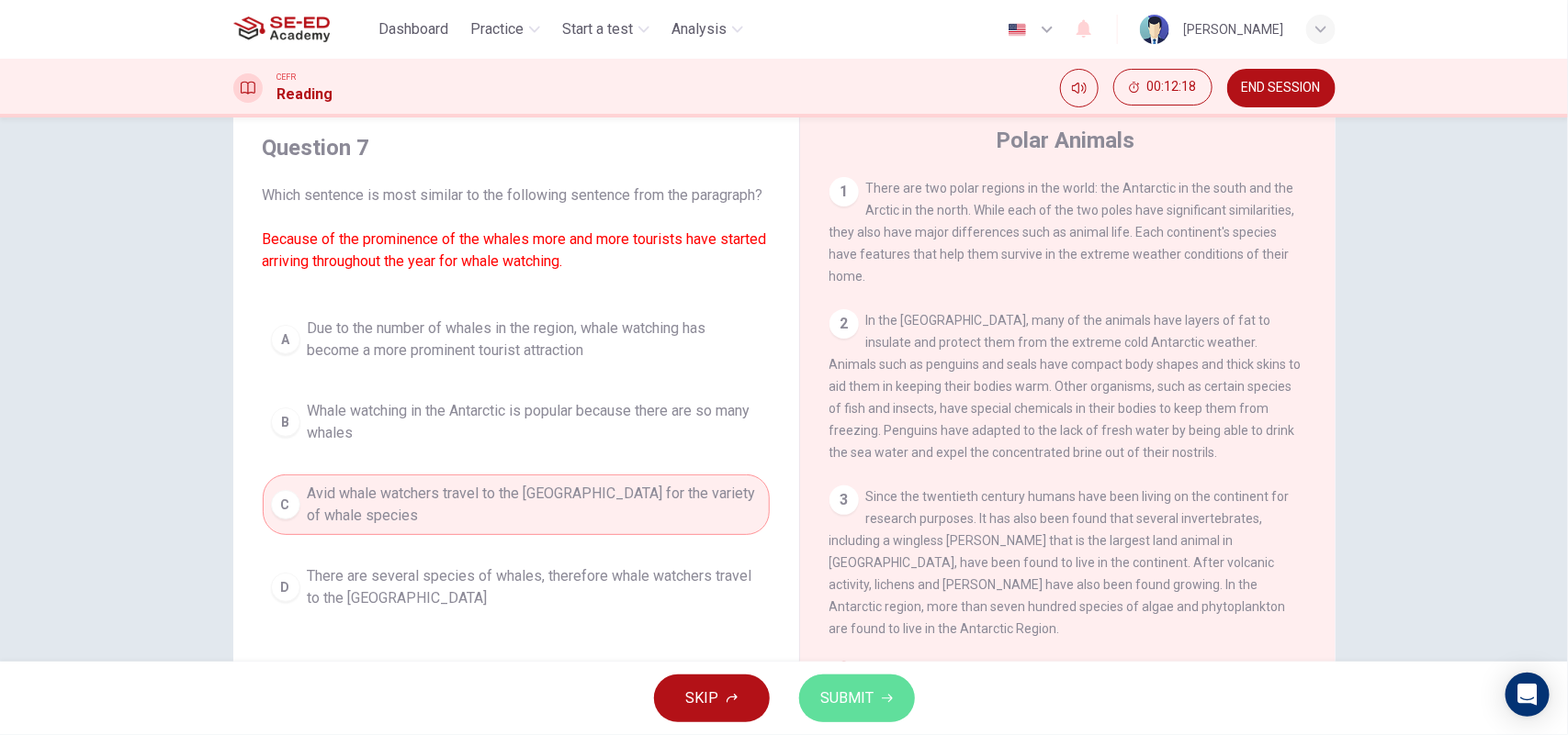
click at [881, 588] on button "SUBMIT" at bounding box center [857, 698] width 115 height 48
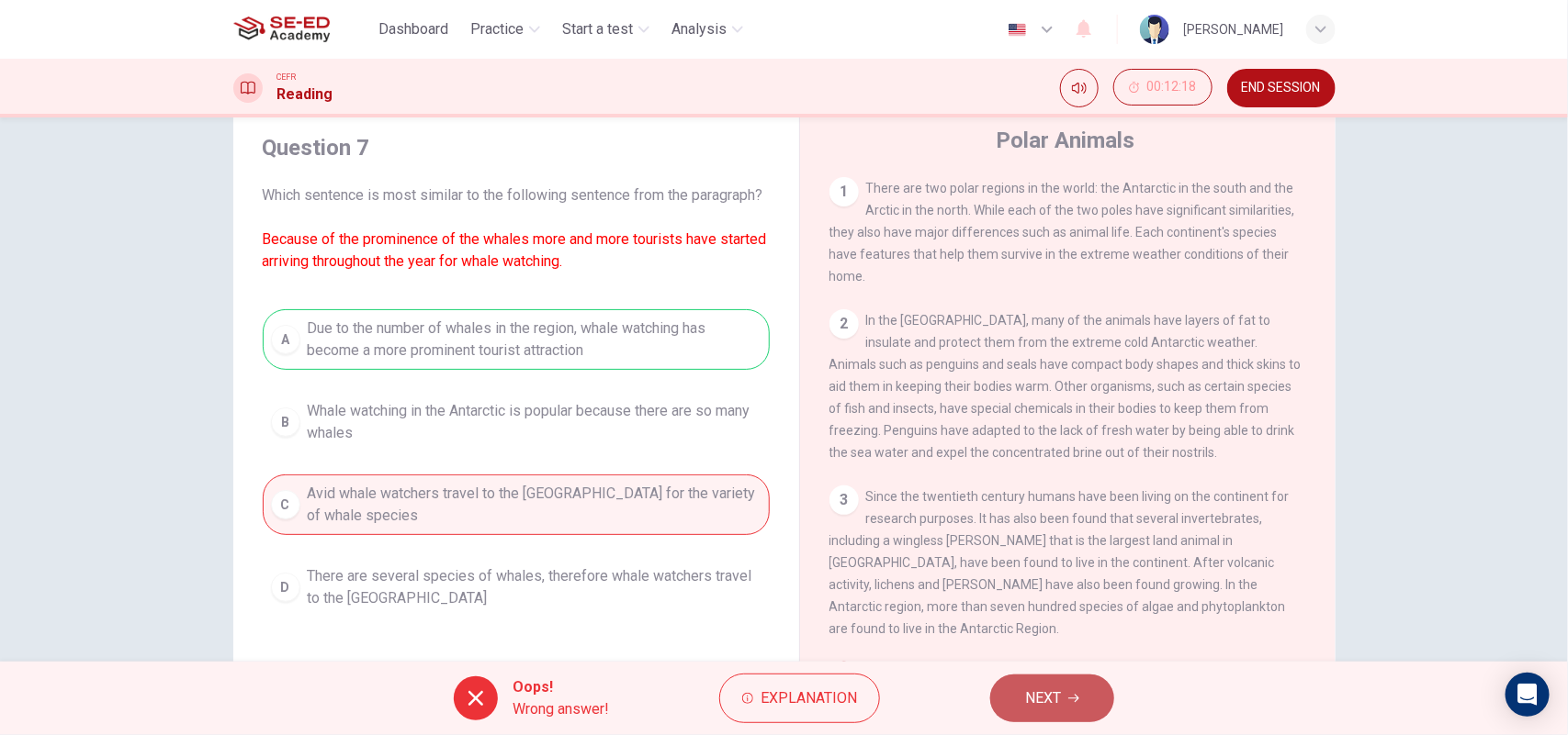
click at [1024, 588] on button "NEXT" at bounding box center [1051, 698] width 124 height 48
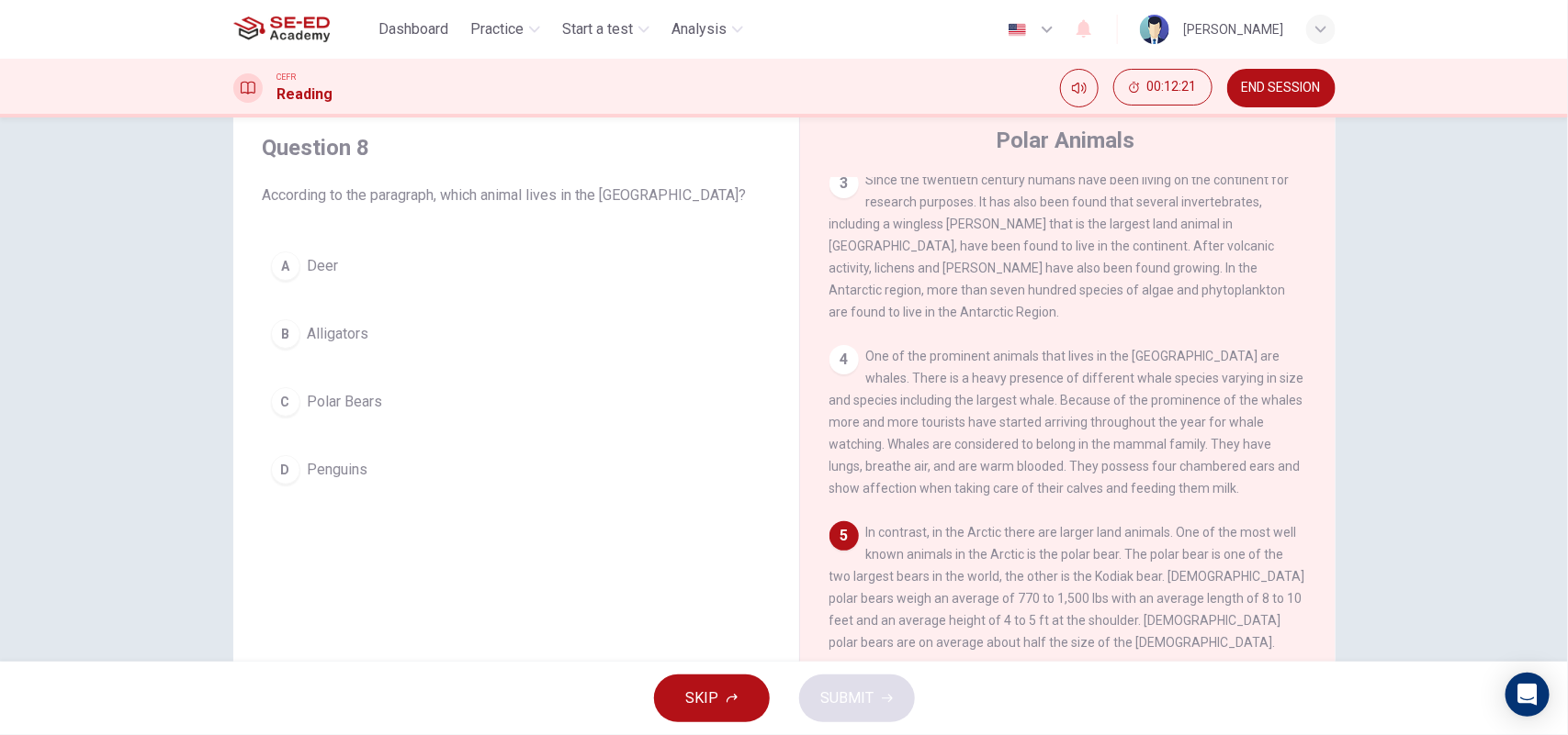
scroll to position [345, 0]
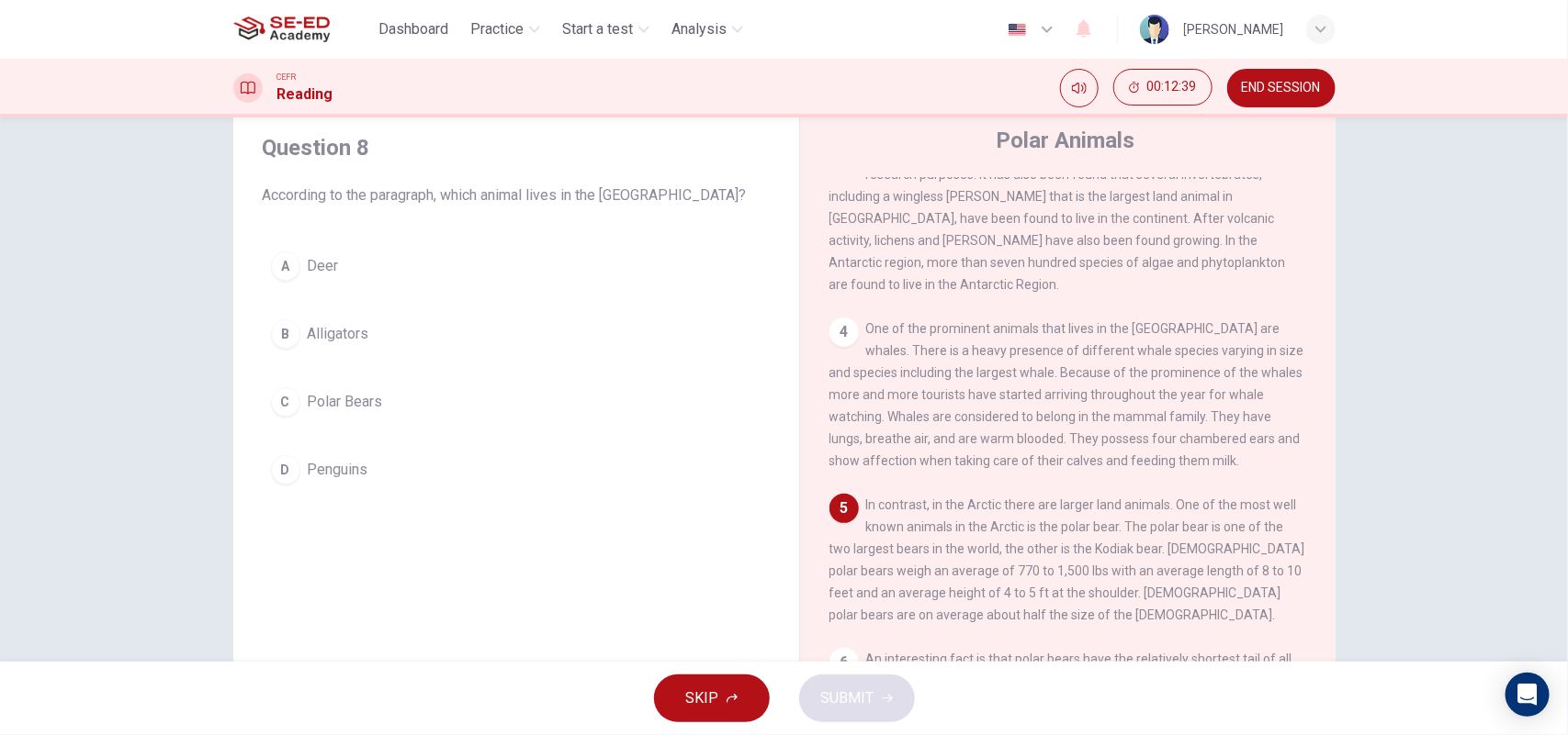
click at [368, 413] on span "Polar Bears" at bounding box center [346, 402] width 76 height 22
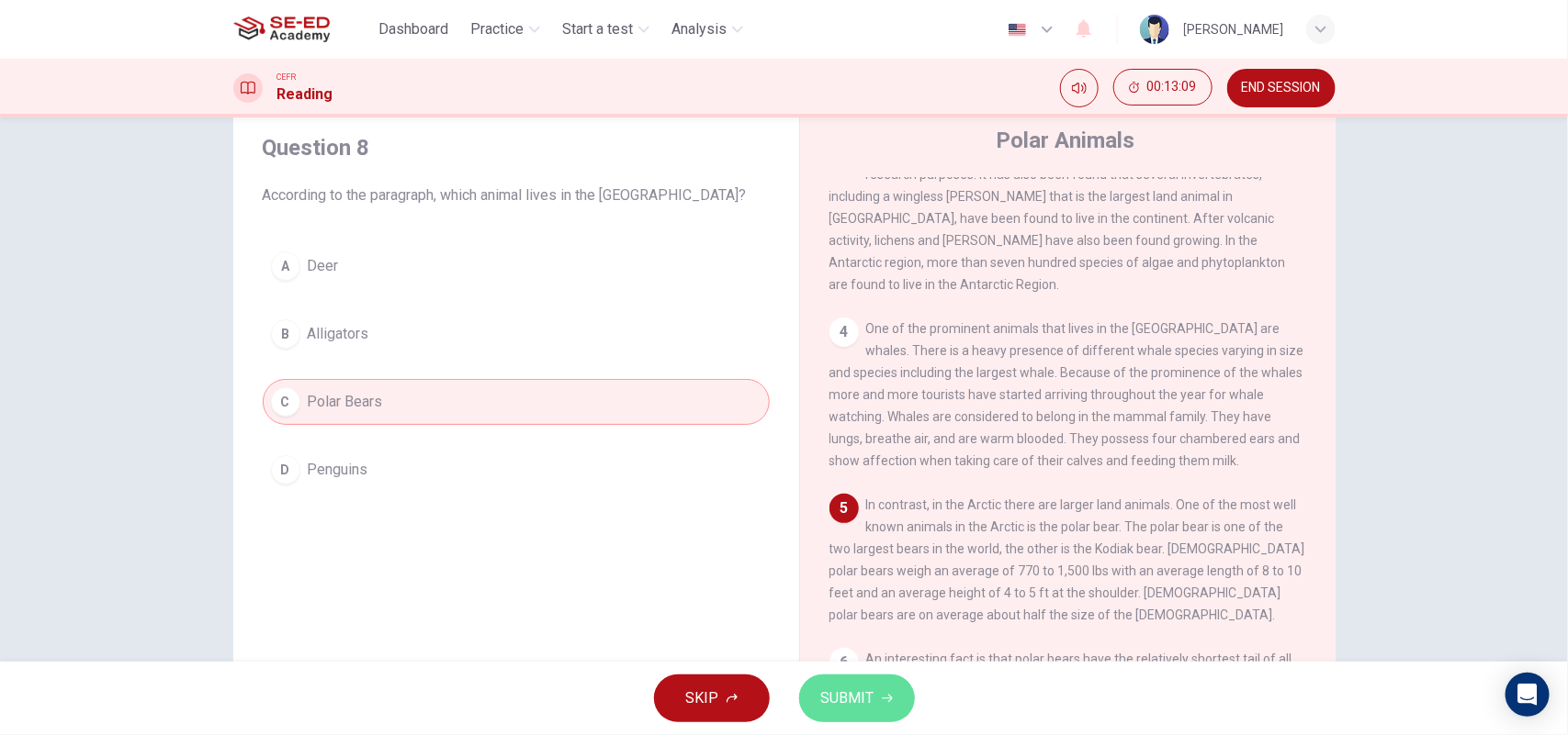
click at [850, 588] on span "SUBMIT" at bounding box center [848, 698] width 54 height 26
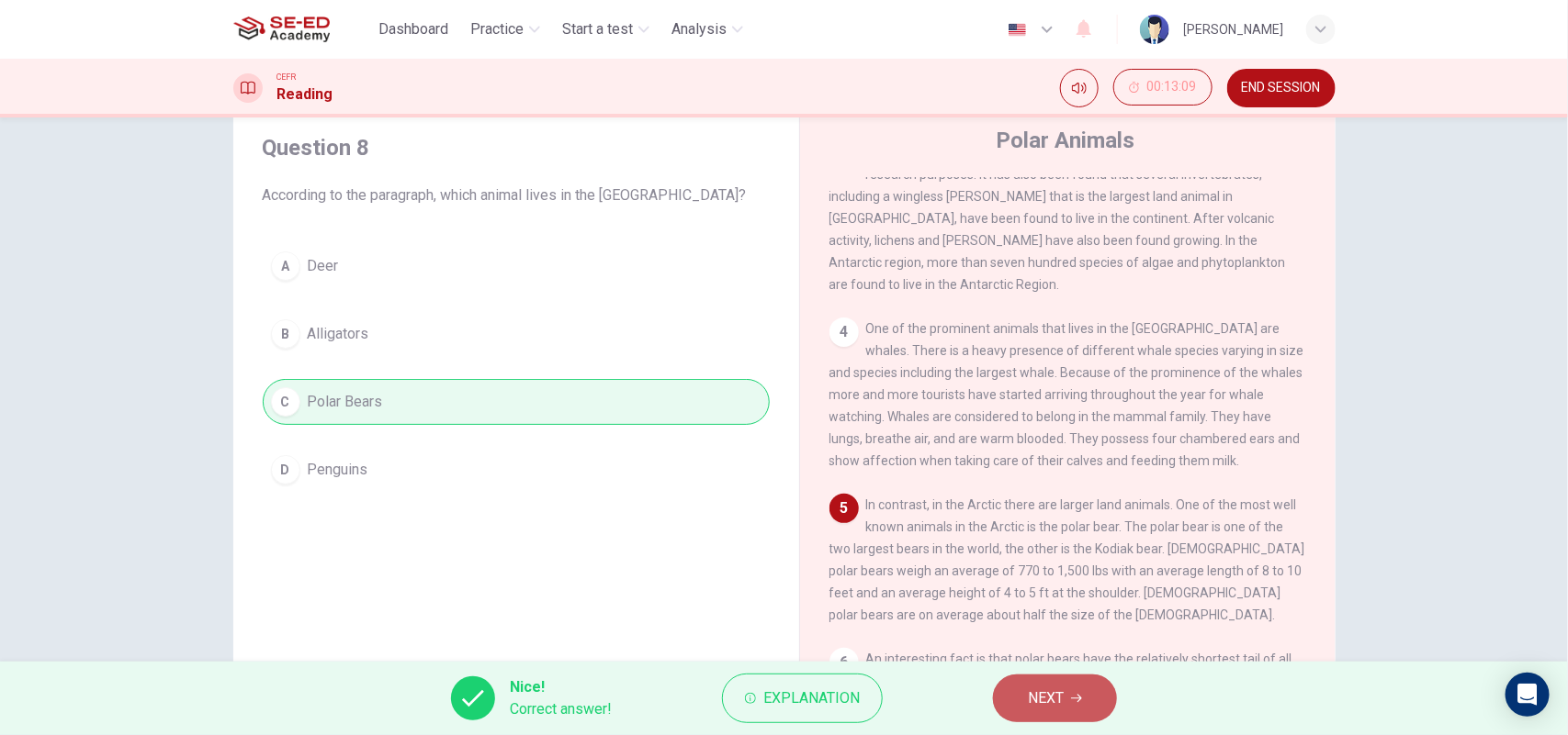
click at [1059, 588] on span "NEXT" at bounding box center [1045, 698] width 36 height 26
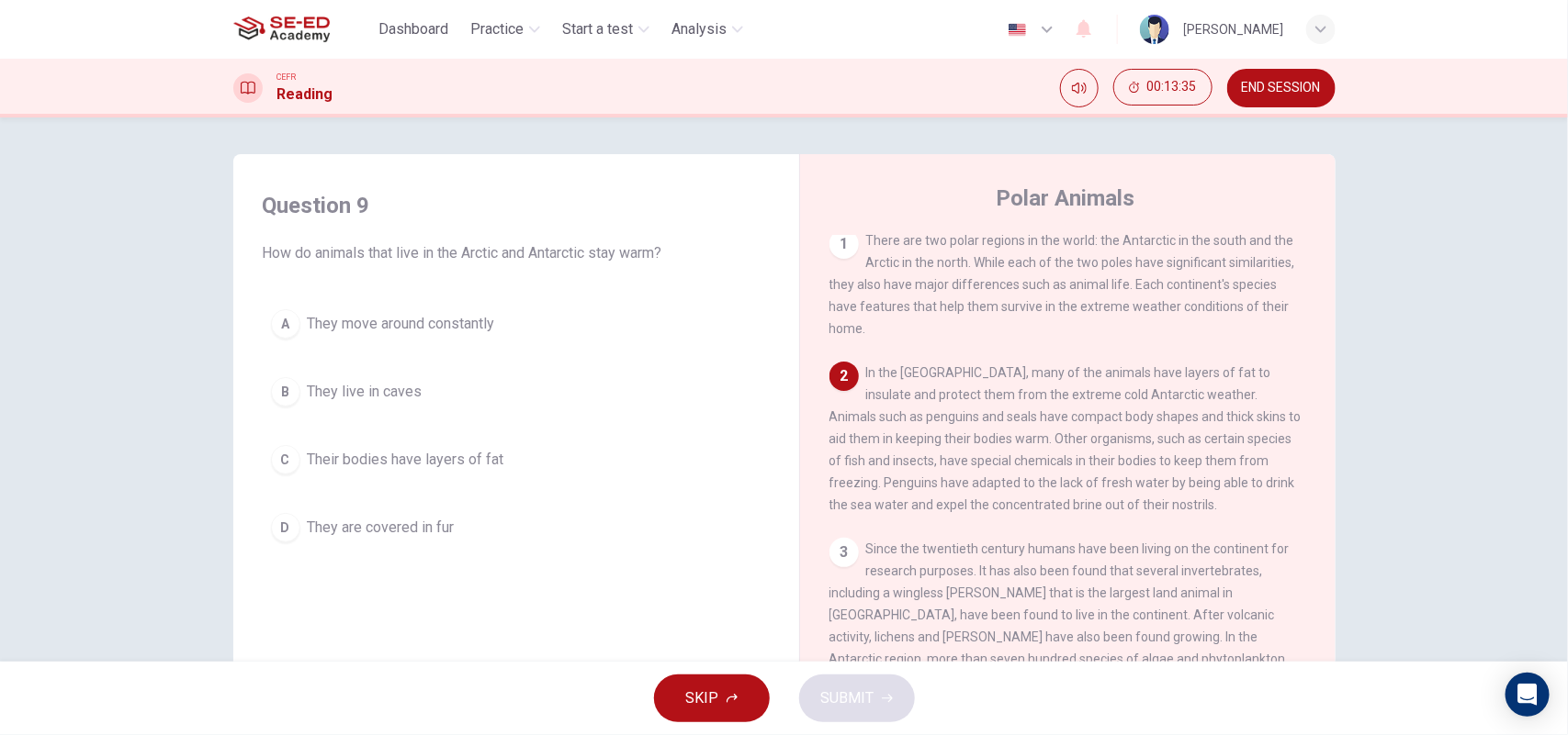
scroll to position [0, 0]
click at [469, 460] on span "Their bodies have layers of fat" at bounding box center [406, 460] width 197 height 22
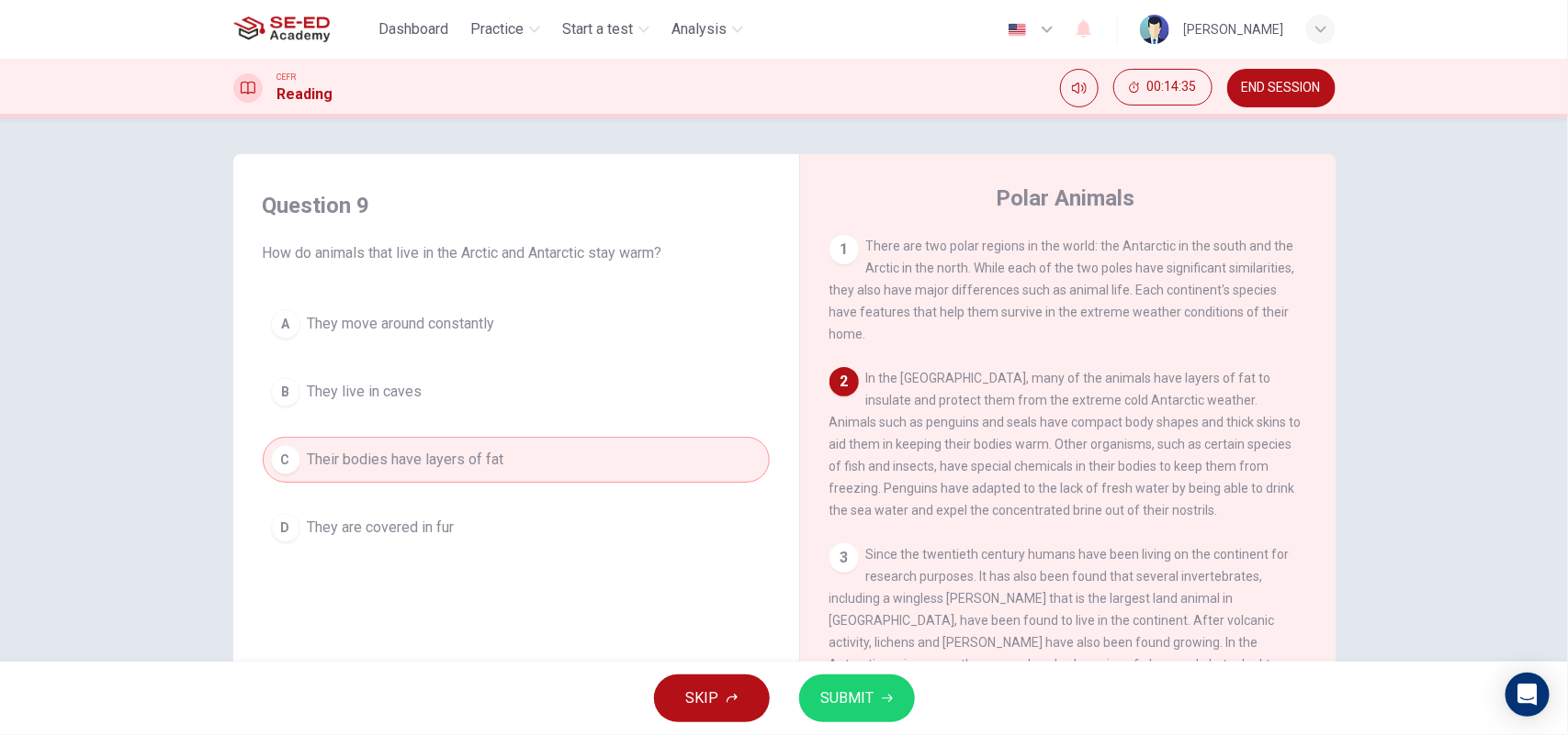
click at [846, 588] on button "SUBMIT" at bounding box center [857, 698] width 115 height 48
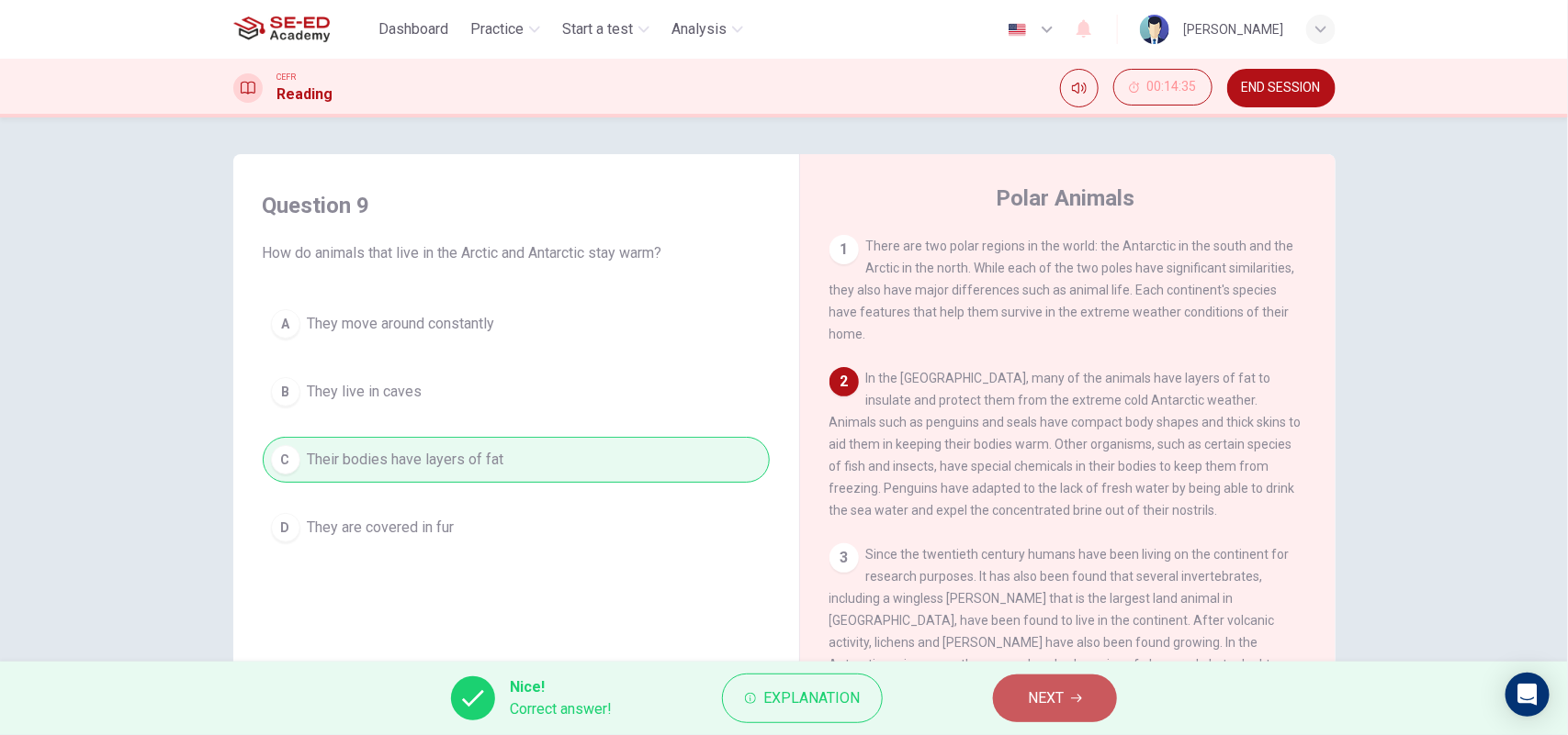
click at [1049, 588] on span "NEXT" at bounding box center [1045, 698] width 36 height 26
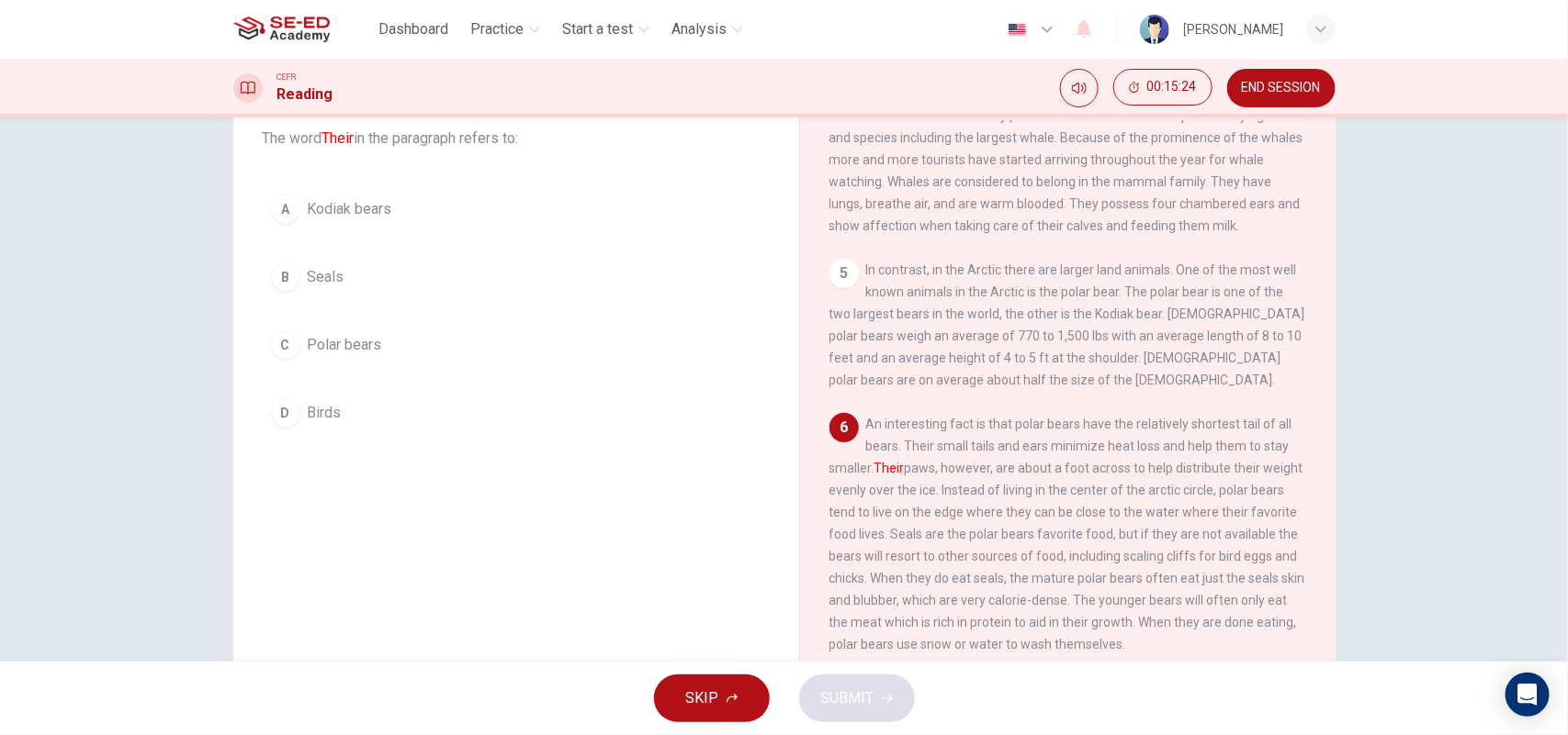
scroll to position [166, 0]
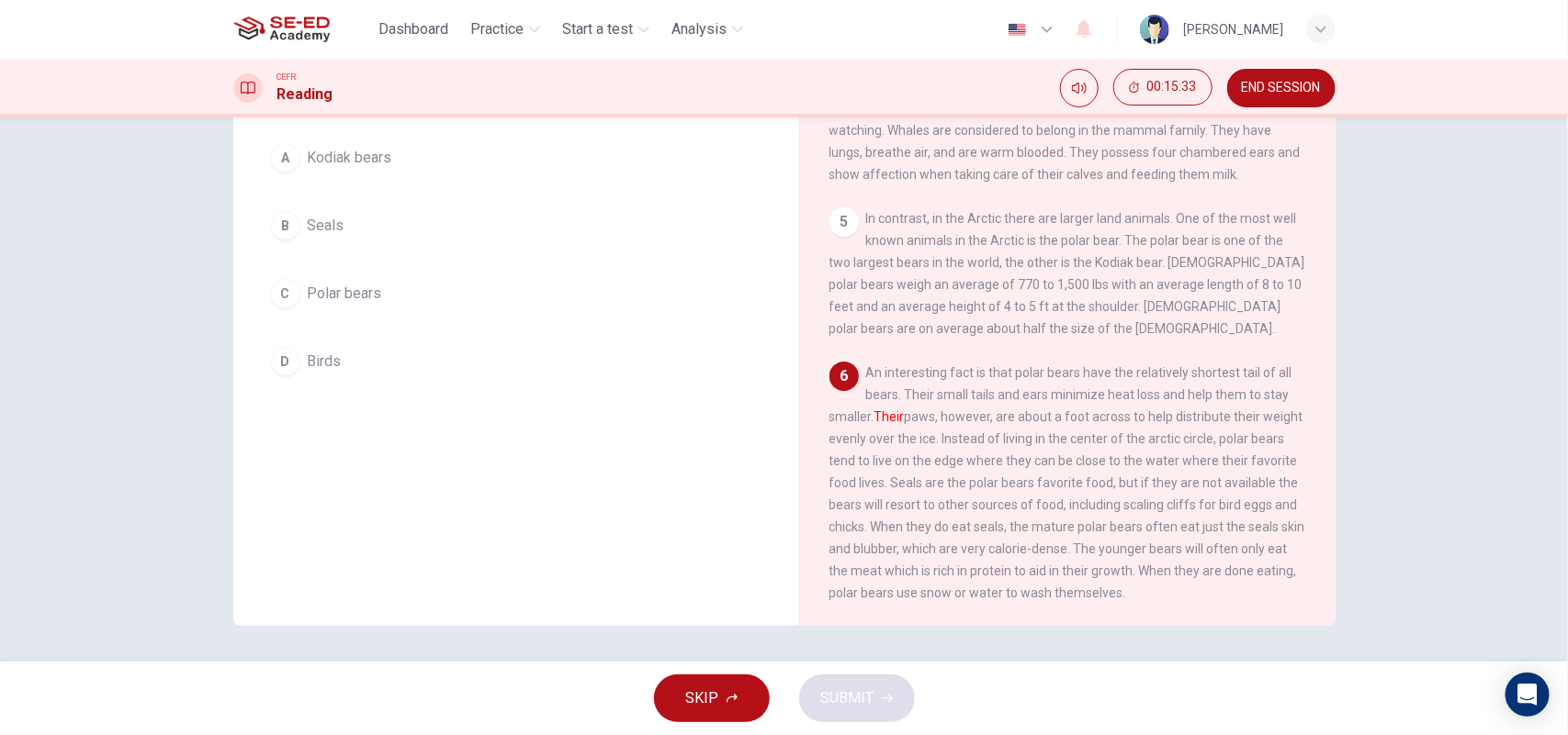
click at [415, 292] on button "C Polar bears" at bounding box center [516, 294] width 507 height 46
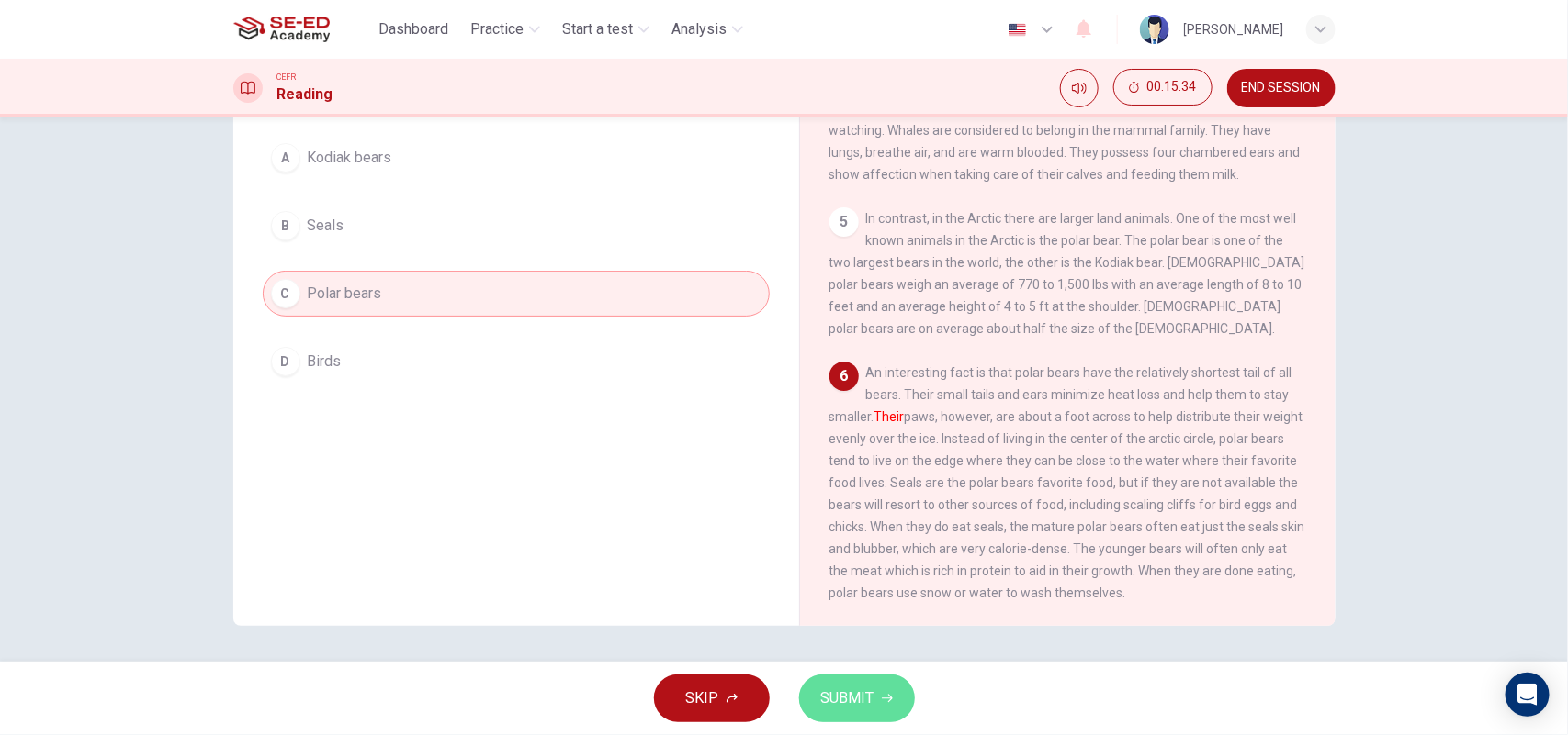
click at [881, 588] on icon "button" at bounding box center [886, 698] width 11 height 11
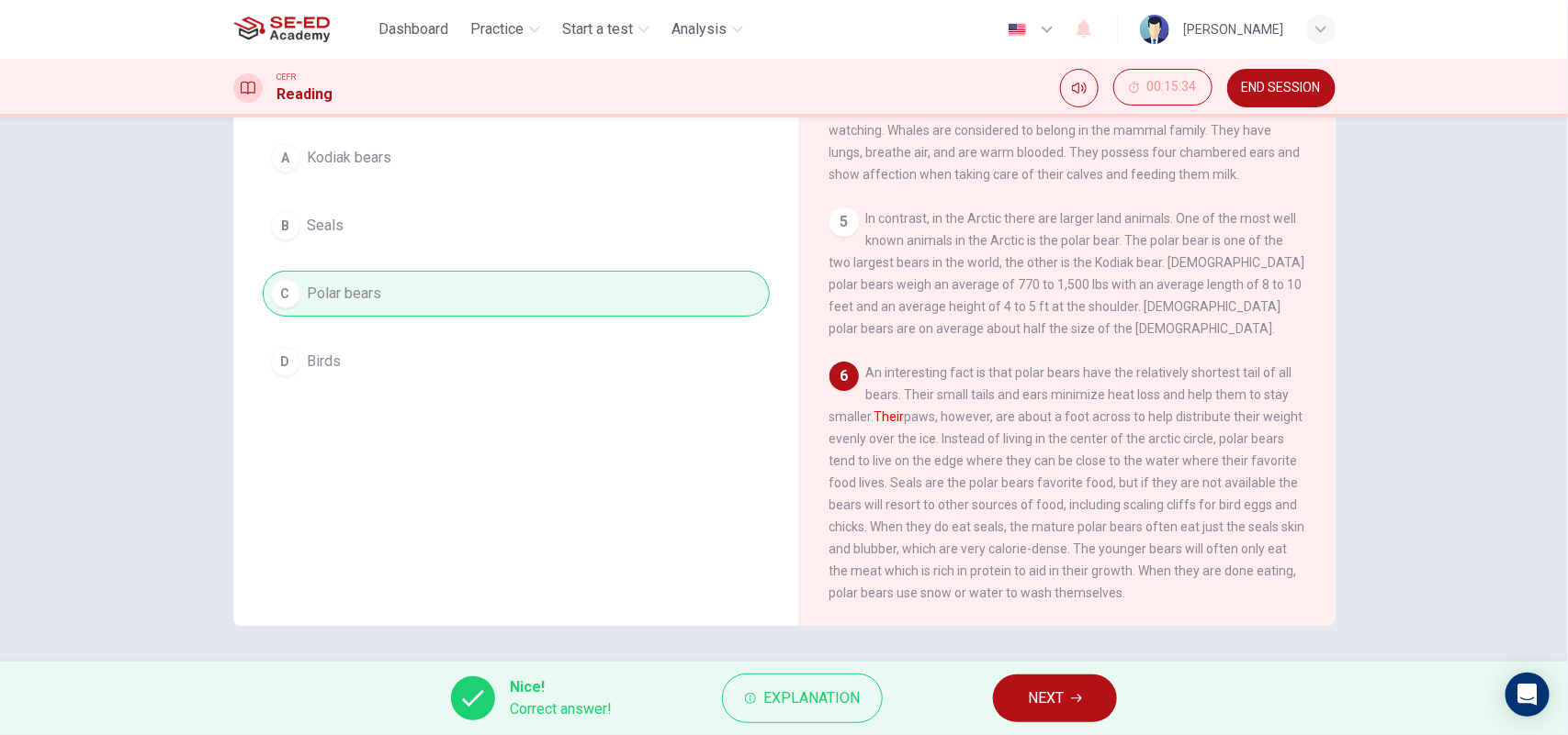
click at [1037, 588] on span "NEXT" at bounding box center [1045, 698] width 36 height 26
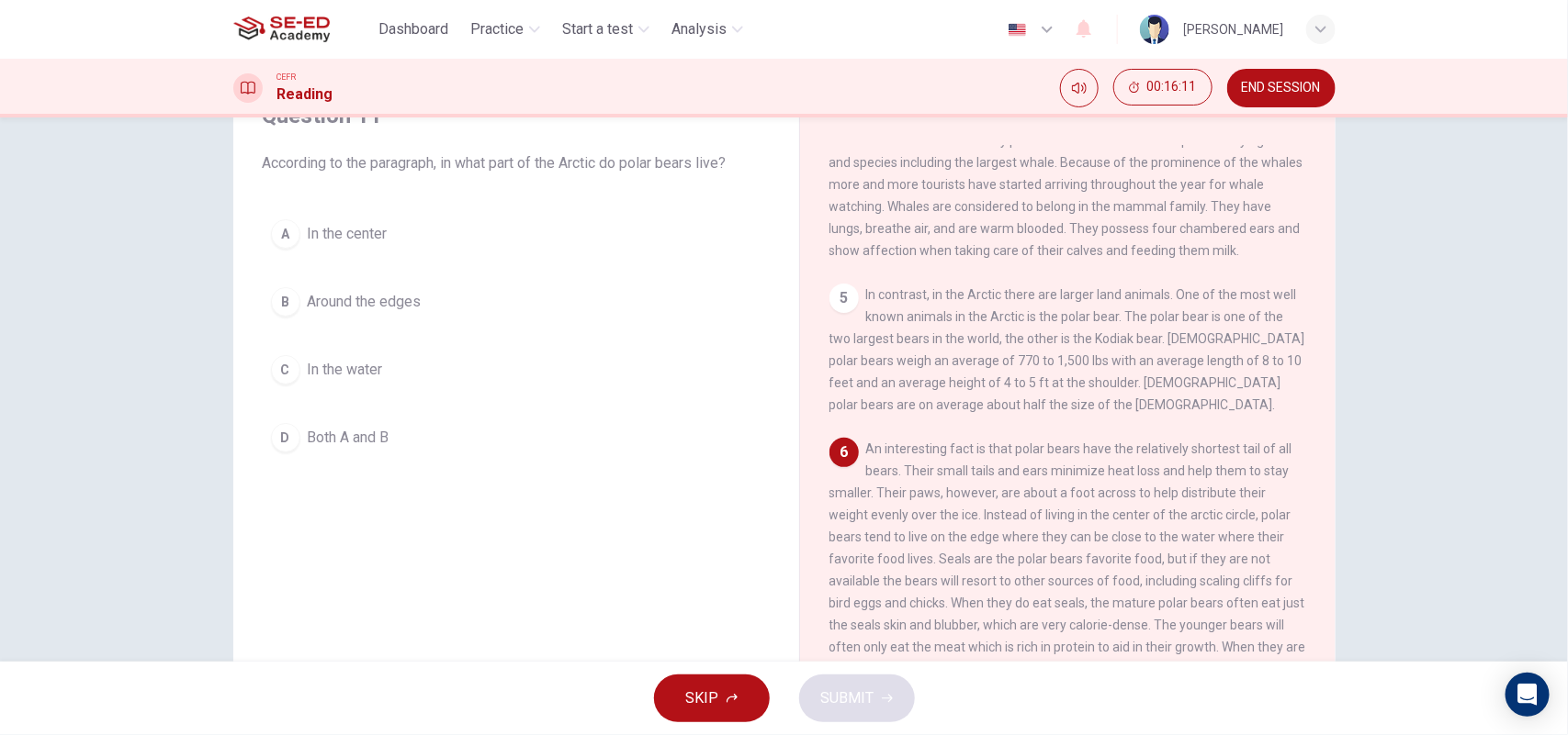
scroll to position [115, 0]
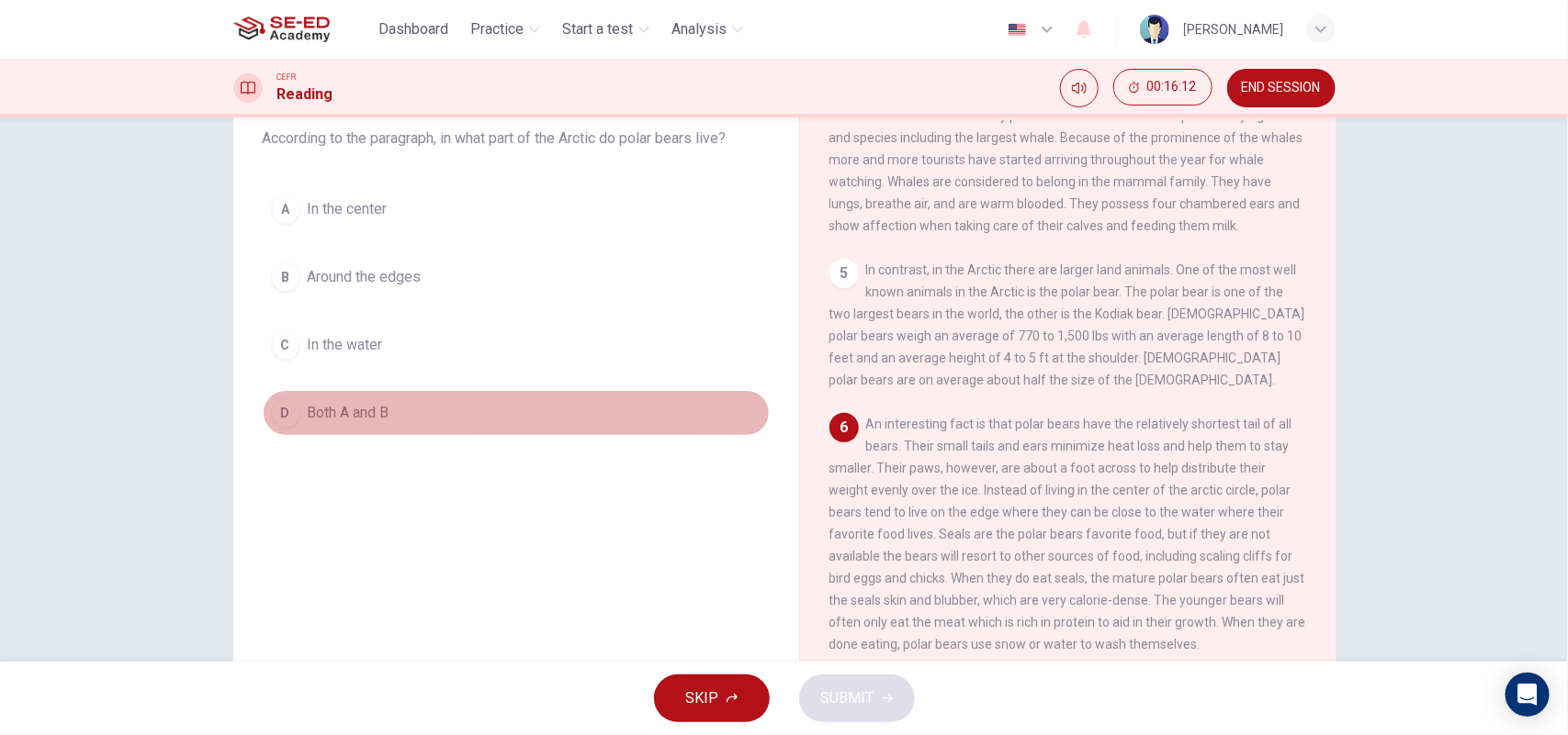
click at [359, 397] on button "D Both A and B" at bounding box center [516, 413] width 507 height 46
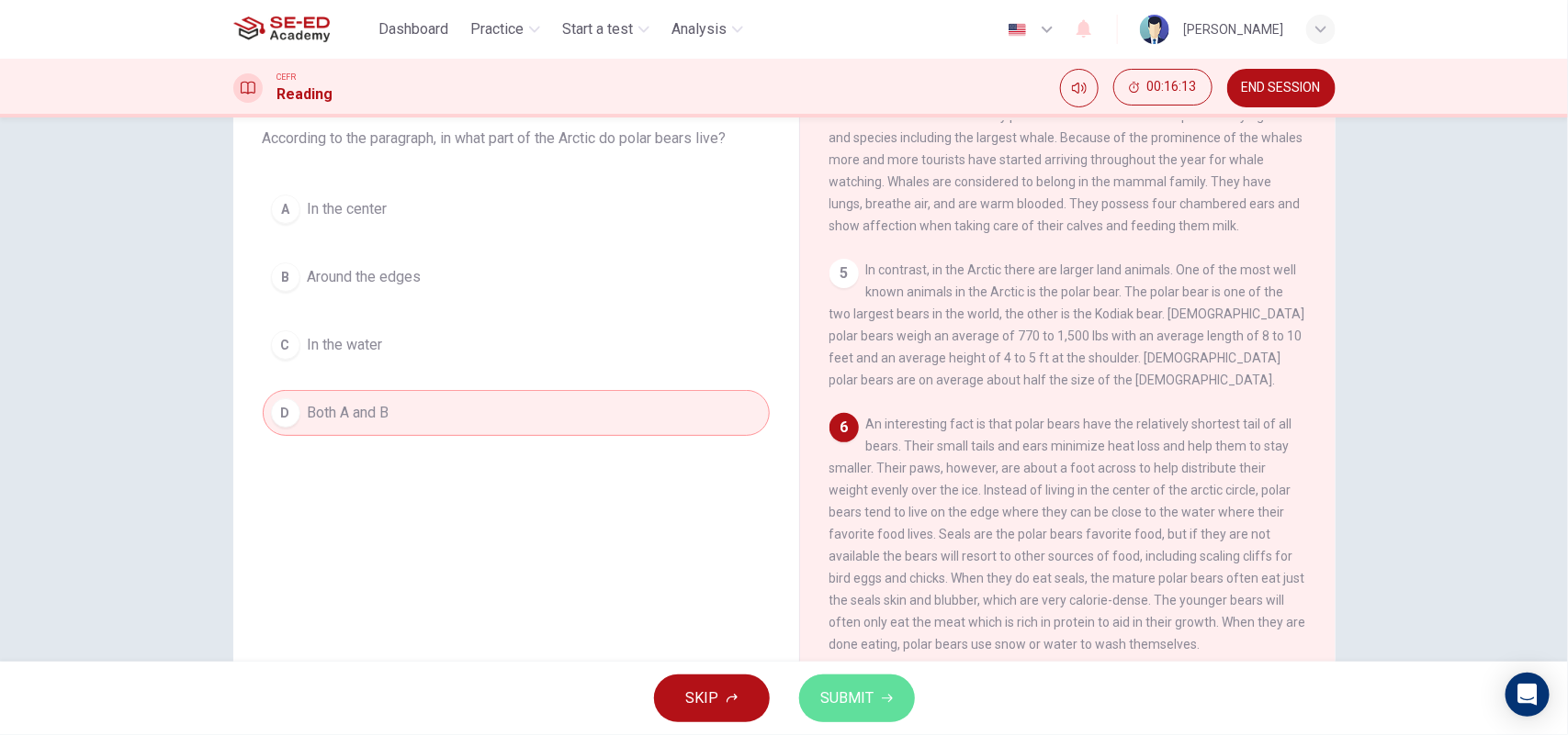
click at [882, 588] on icon "button" at bounding box center [886, 698] width 11 height 11
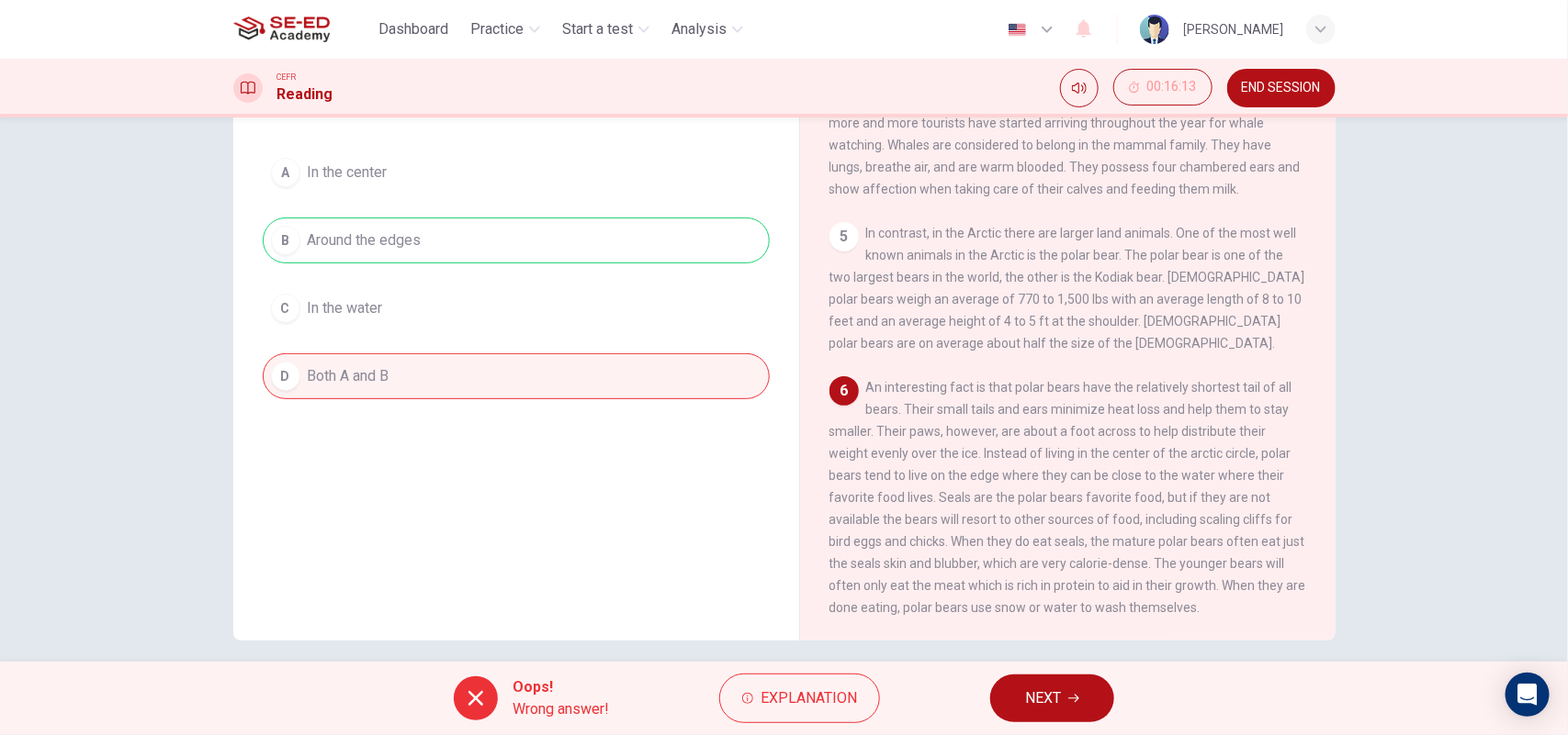
scroll to position [166, 0]
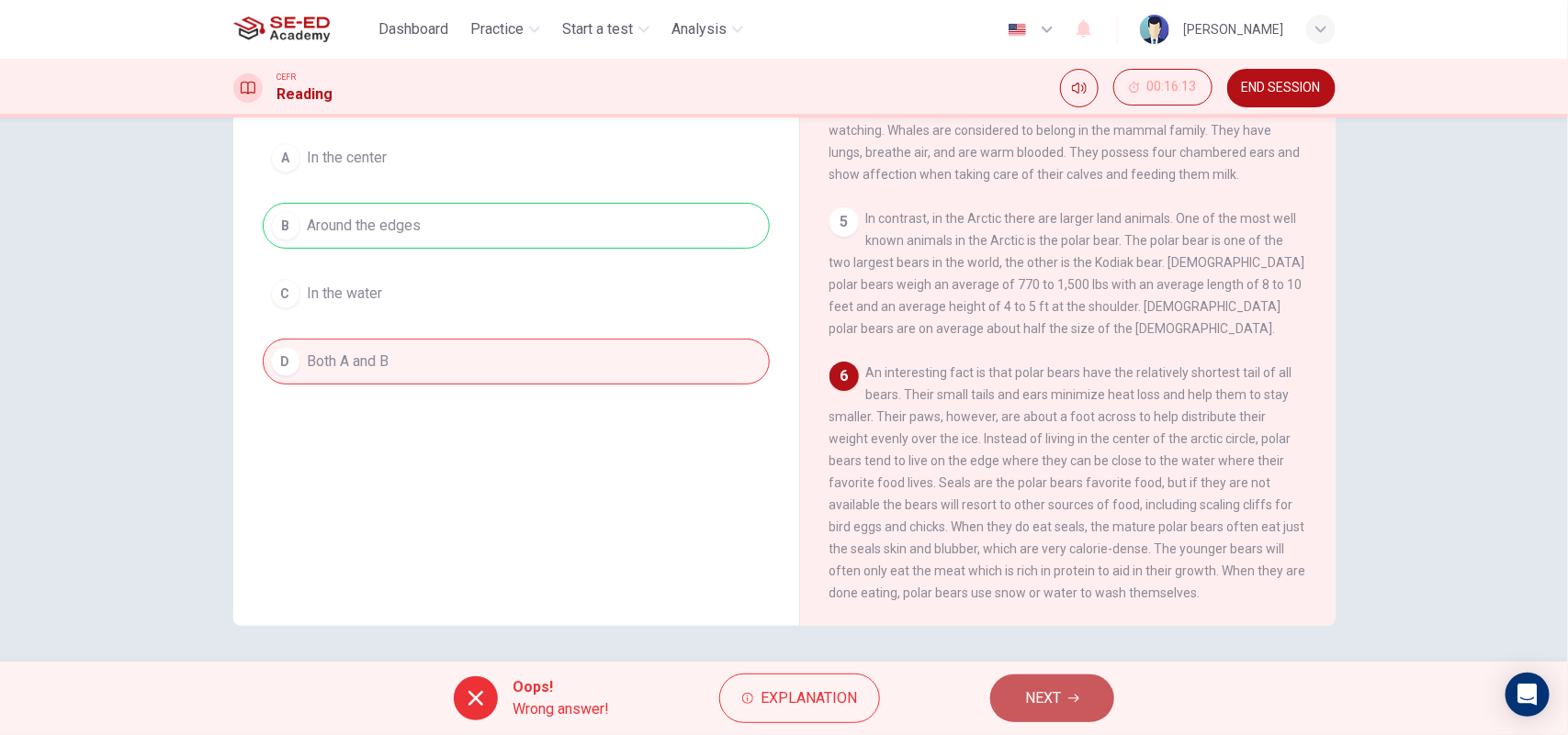
click at [1056, 588] on button "NEXT" at bounding box center [1051, 698] width 124 height 48
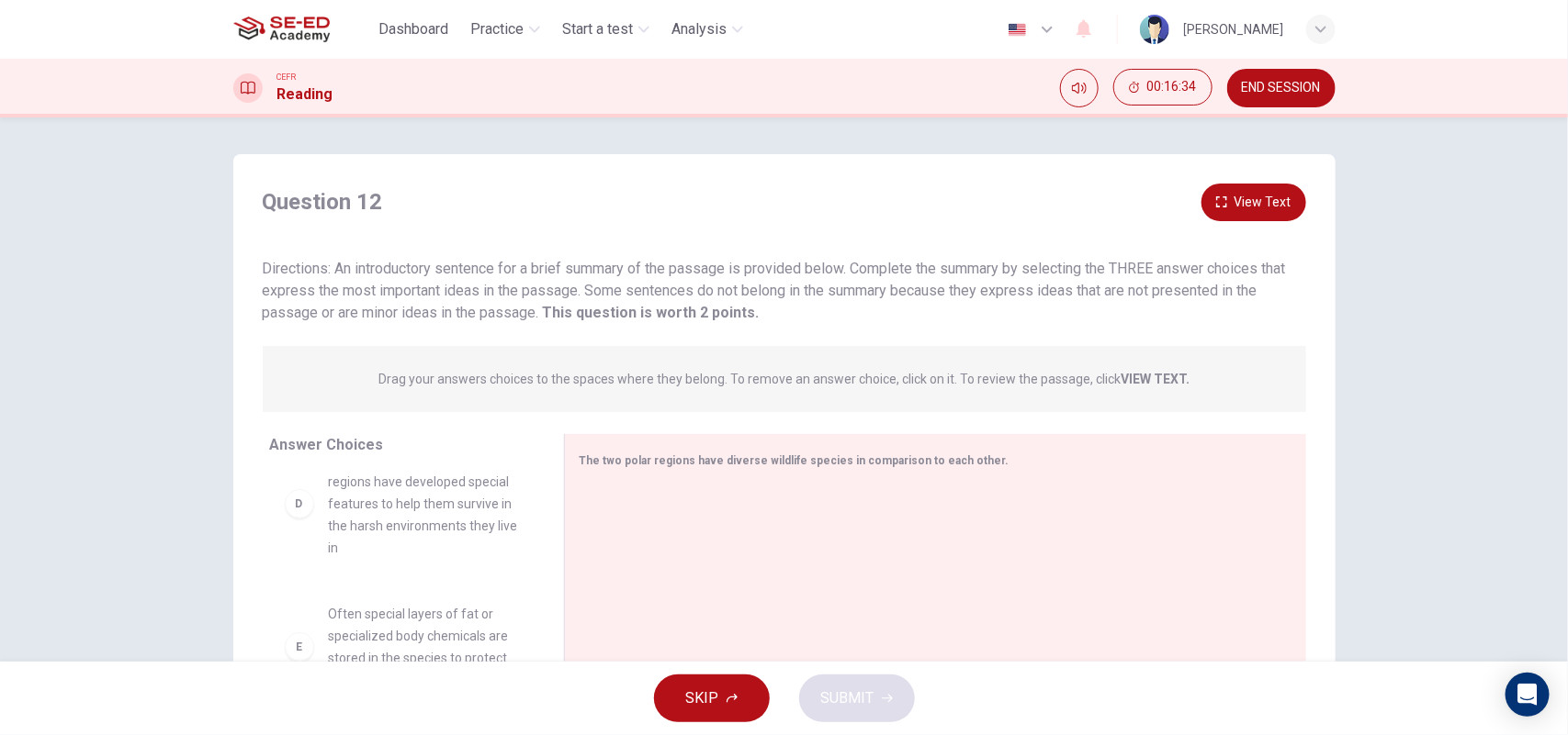
scroll to position [0, 0]
click at [1251, 193] on button "View Text" at bounding box center [1253, 203] width 104 height 38
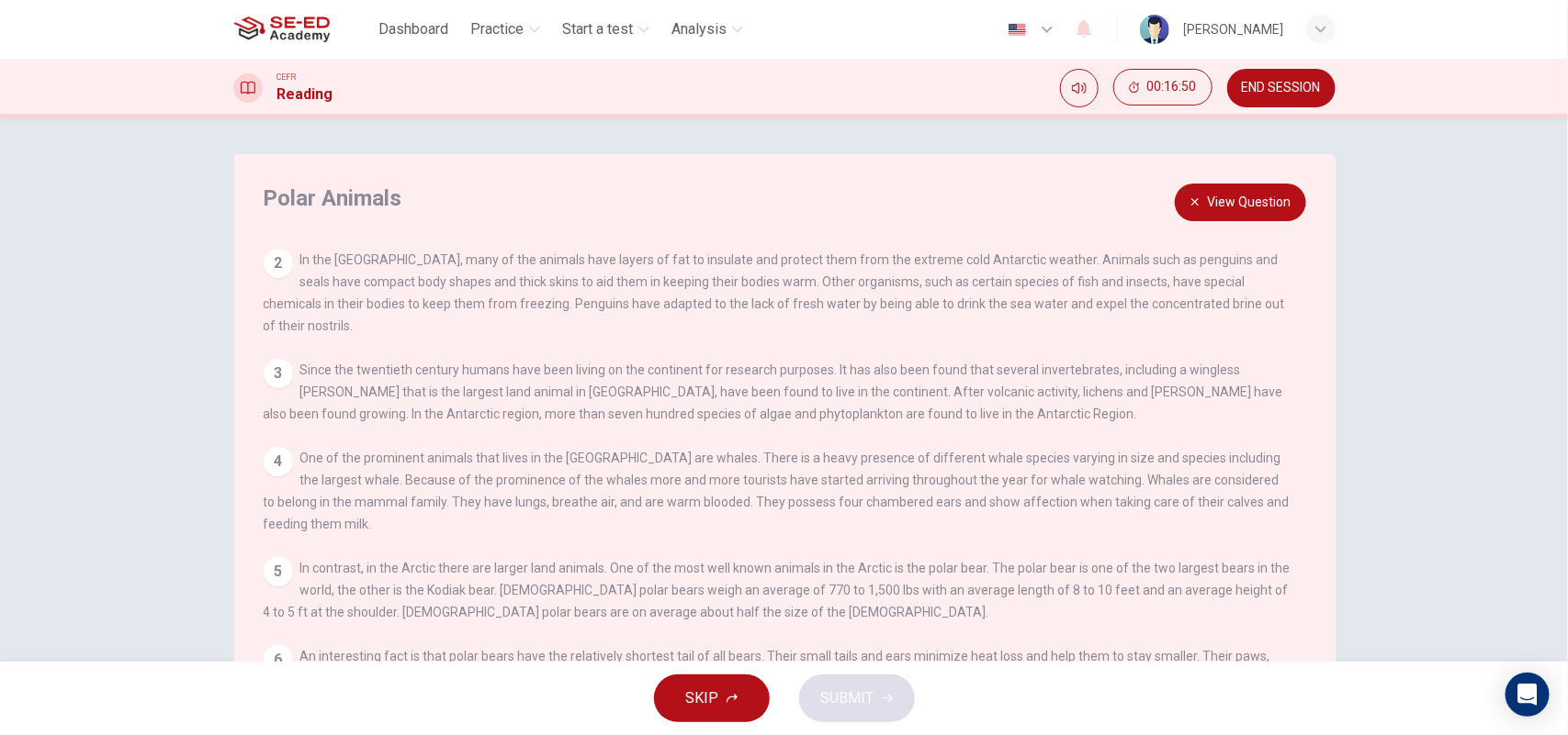
drag, startPoint x: 295, startPoint y: 269, endPoint x: 562, endPoint y: 360, distance: 282.1
click at [562, 360] on div "View Question 1 There are two polar regions in the world: the Antarctic in the …" at bounding box center [789, 513] width 1052 height 527
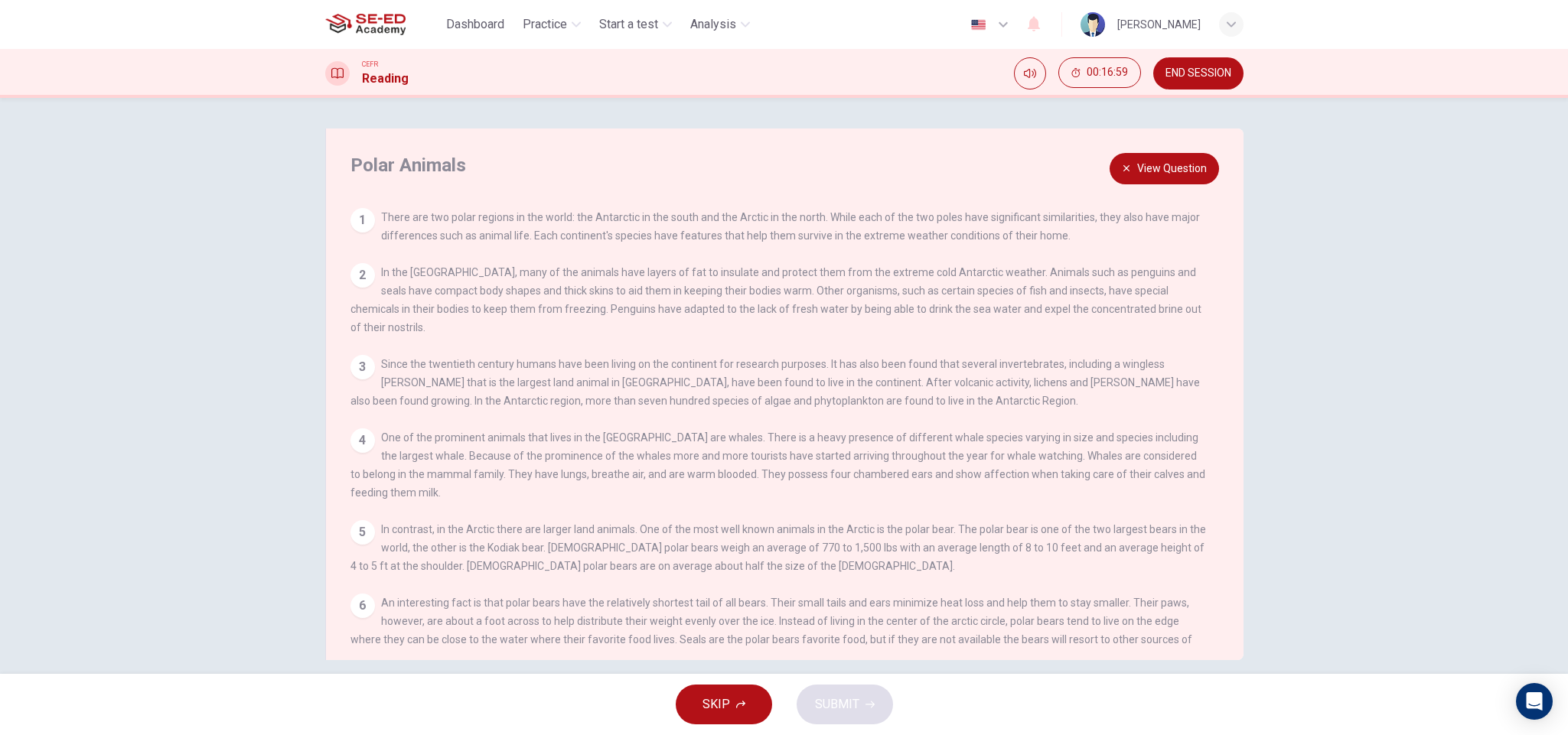
drag, startPoint x: 1258, startPoint y: 0, endPoint x: 200, endPoint y: 372, distance: 1121.5
click at [200, 372] on div "Polar Animals View Question 1 There are two polar regions in the world: the Ant…" at bounding box center [784, 386] width 1568 height 576
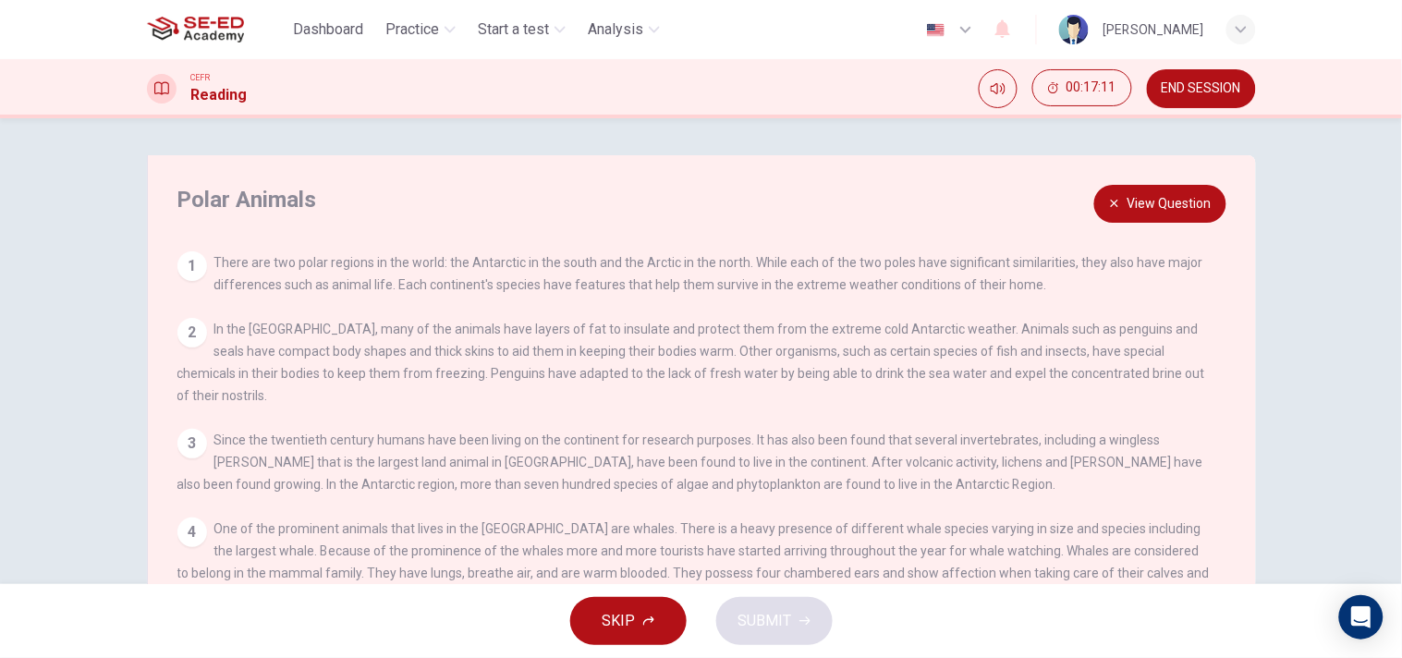
drag, startPoint x: 1883, startPoint y: 3, endPoint x: 499, endPoint y: 282, distance: 1411.5
click at [501, 284] on span "There are two polar regions in the world: the Antarctic in the south and the Ar…" at bounding box center [708, 273] width 989 height 37
click at [1134, 204] on button "View Question" at bounding box center [1160, 204] width 132 height 38
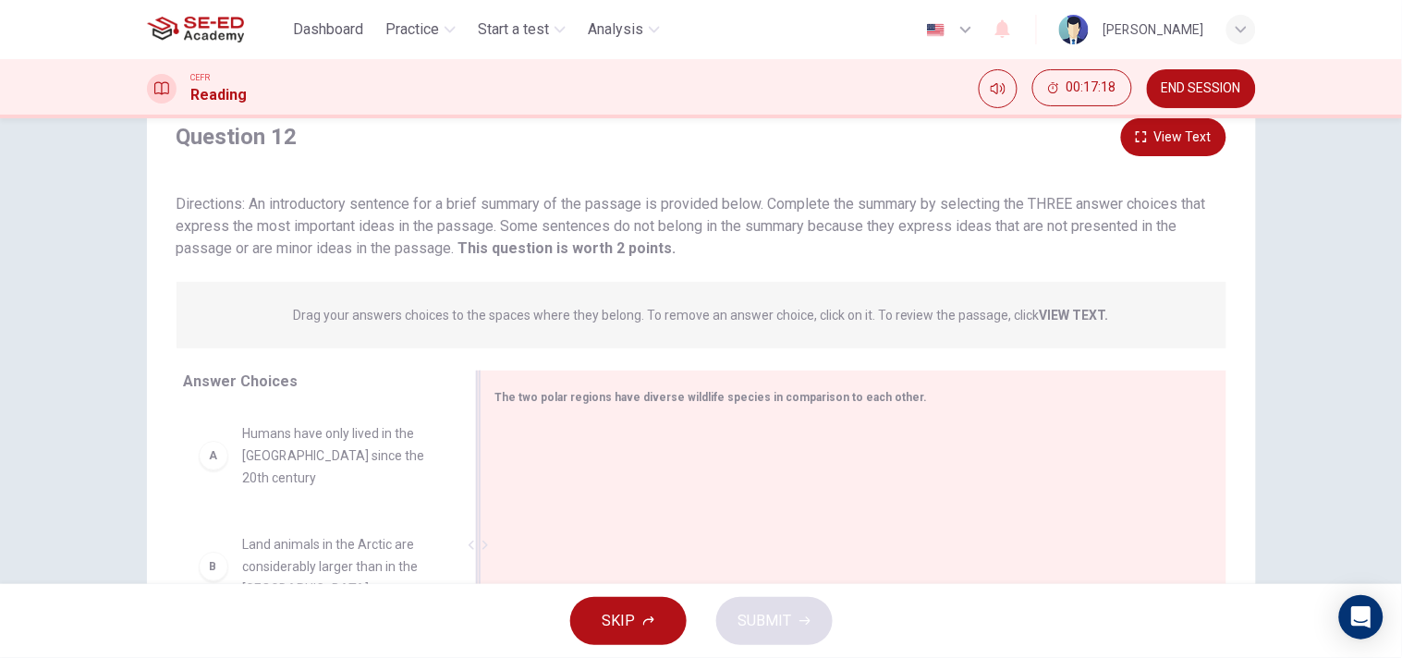
scroll to position [103, 0]
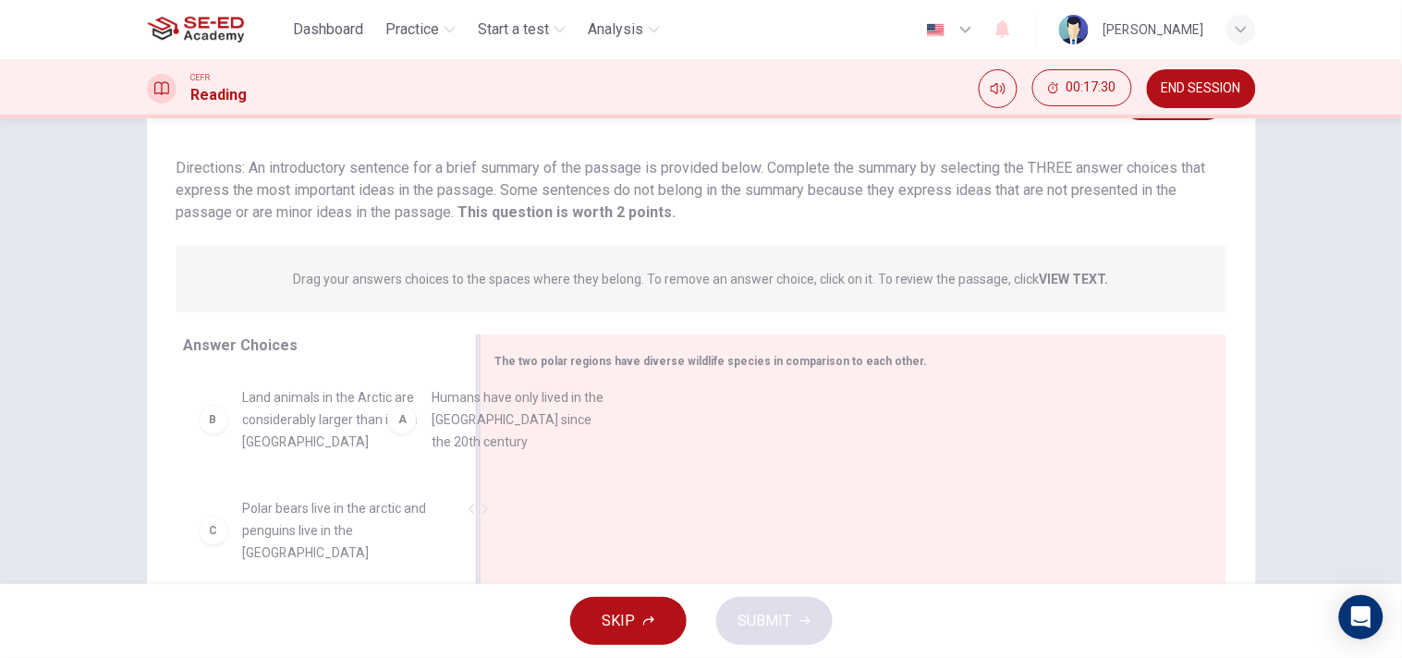
drag, startPoint x: 370, startPoint y: 404, endPoint x: 573, endPoint y: 404, distance: 203.3
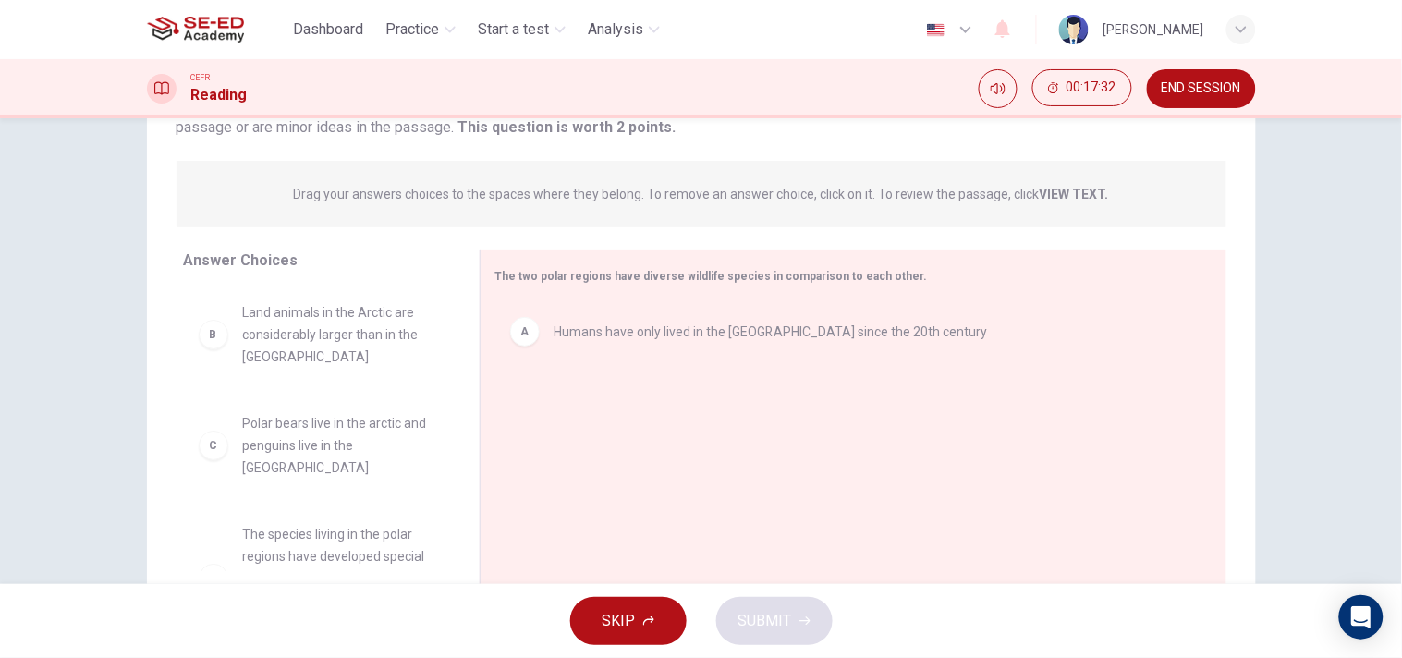
scroll to position [205, 0]
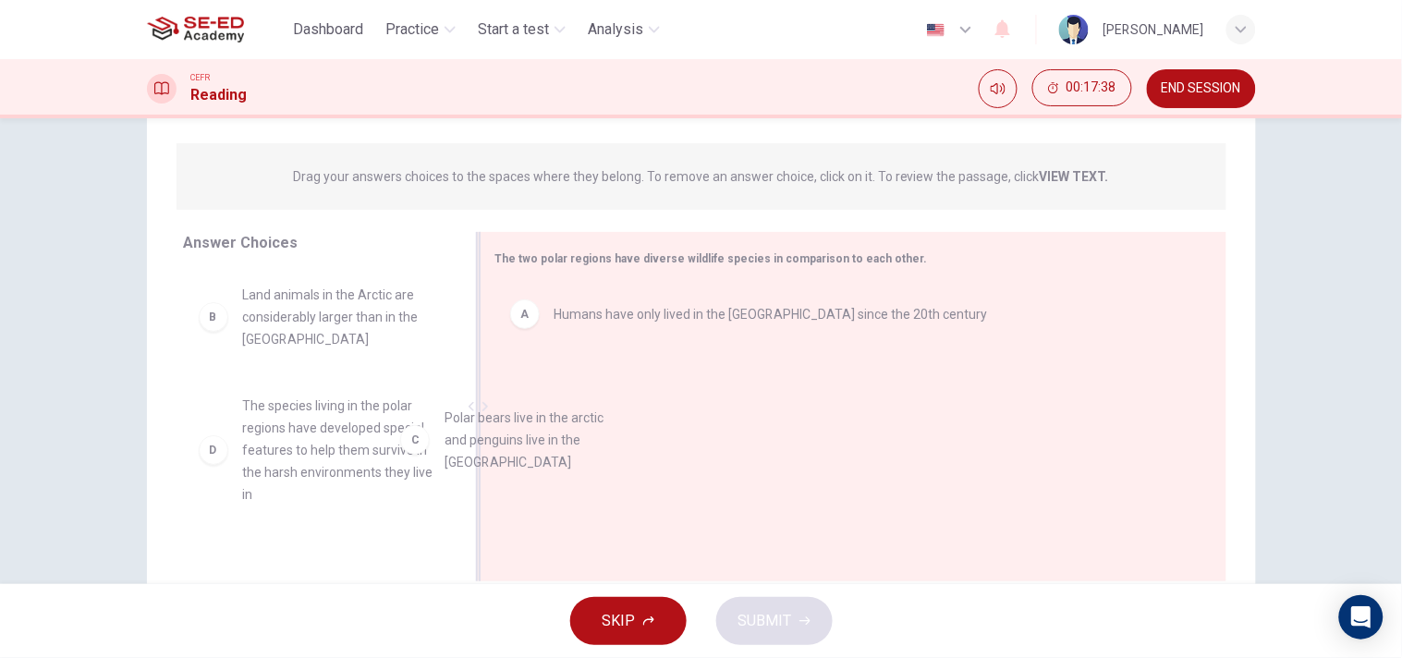
drag, startPoint x: 310, startPoint y: 458, endPoint x: 539, endPoint y: 471, distance: 229.6
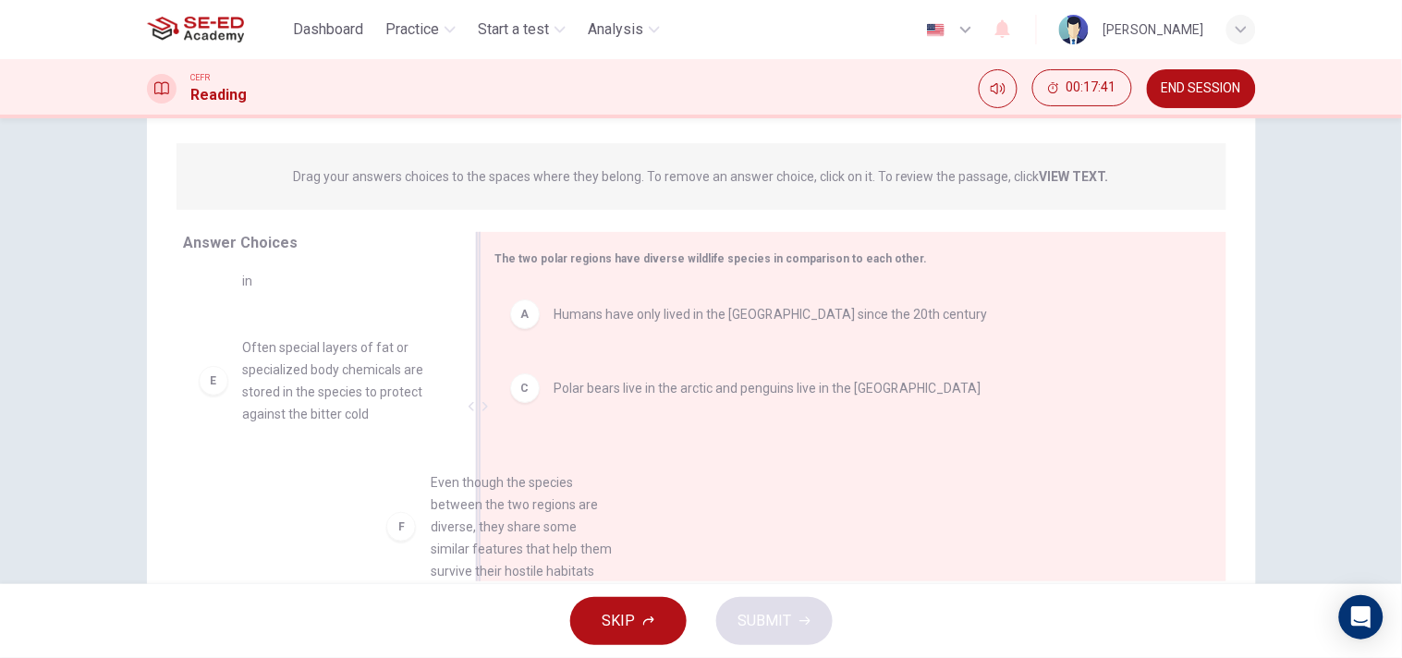
scroll to position [215, 0]
drag, startPoint x: 367, startPoint y: 531, endPoint x: 582, endPoint y: 521, distance: 215.5
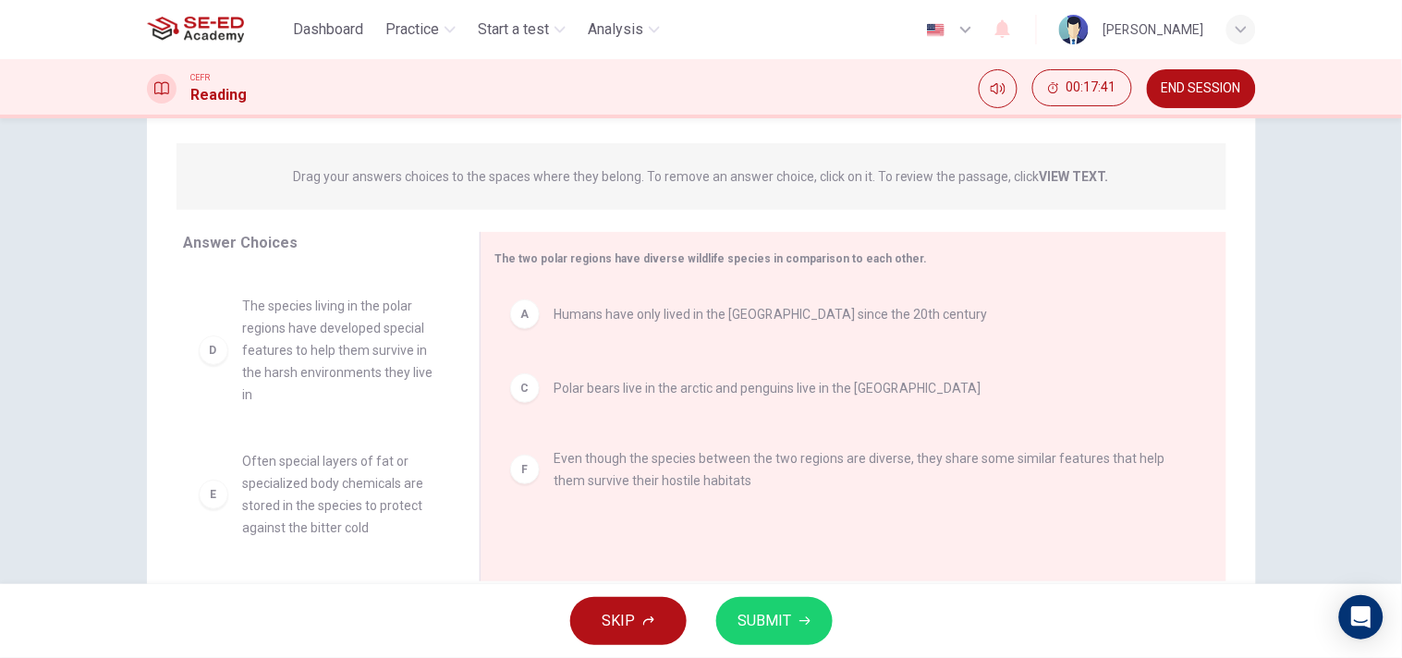
scroll to position [99, 0]
click at [765, 592] on span "SUBMIT" at bounding box center [765, 621] width 54 height 26
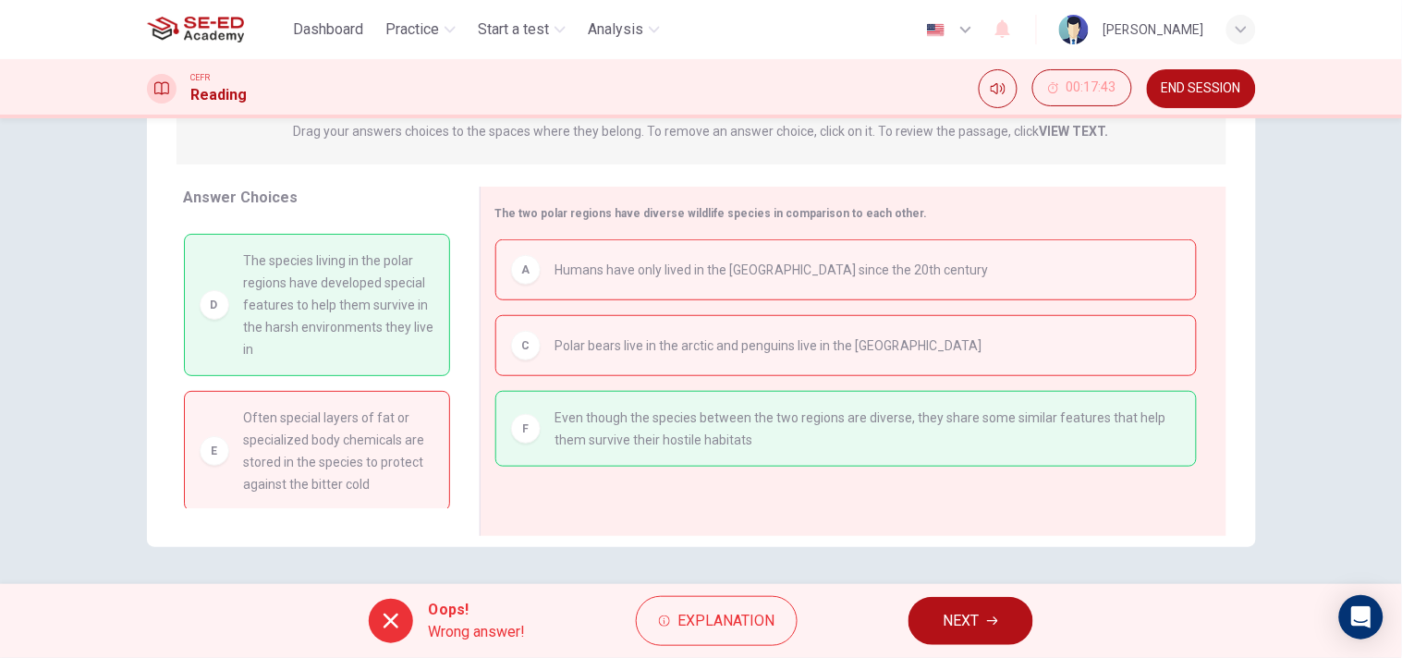
scroll to position [105, 0]
click at [973, 592] on span "NEXT" at bounding box center [962, 621] width 36 height 26
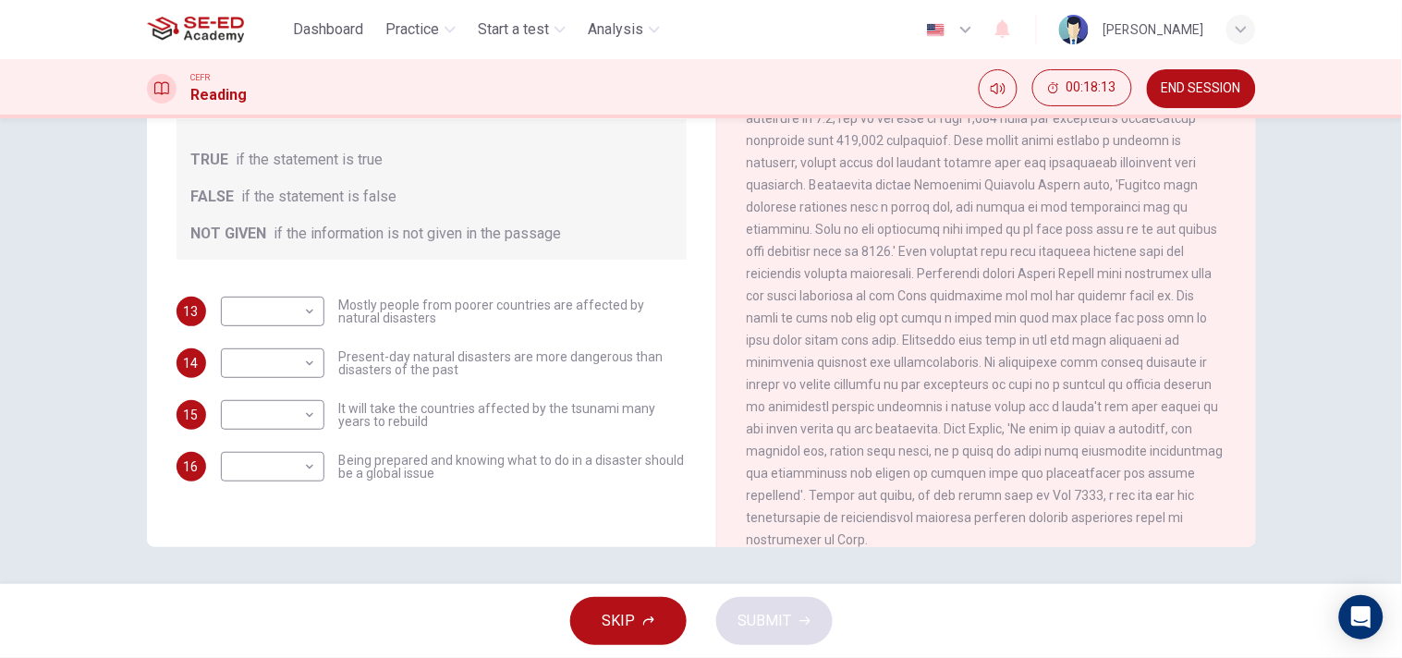
scroll to position [1535, 0]
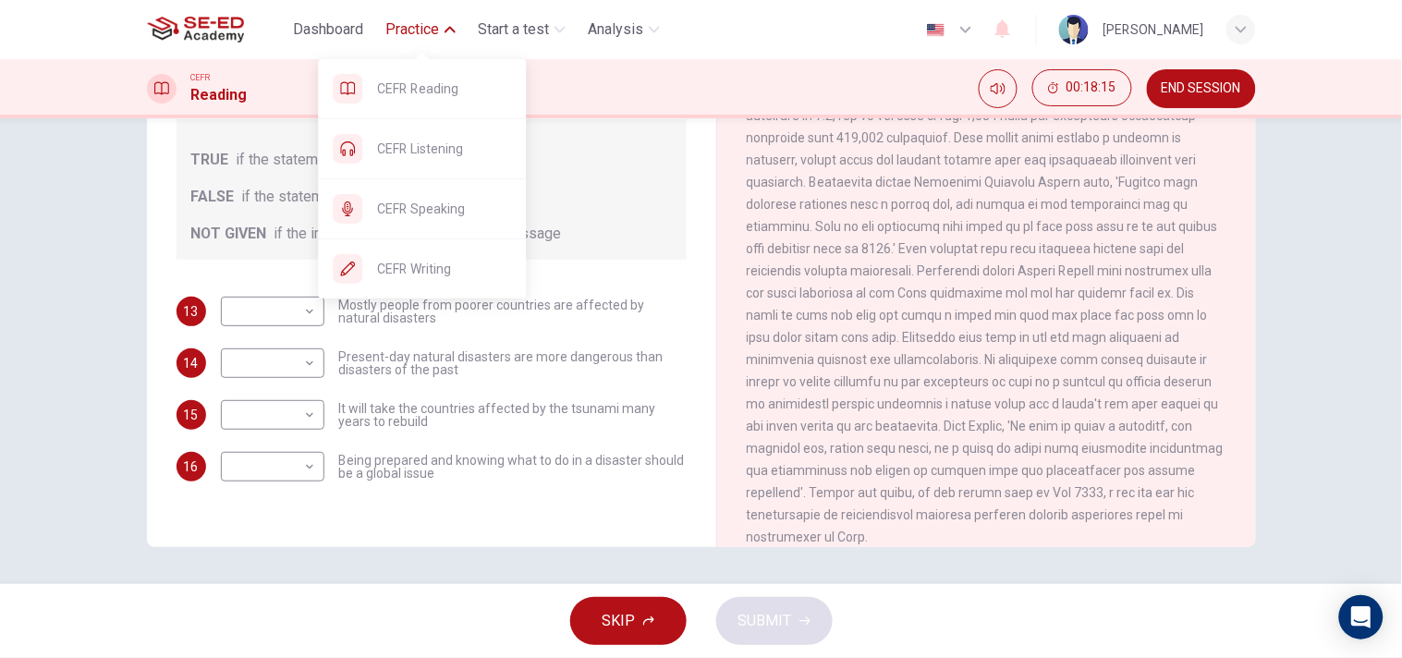
click at [454, 31] on icon "button" at bounding box center [450, 29] width 11 height 11
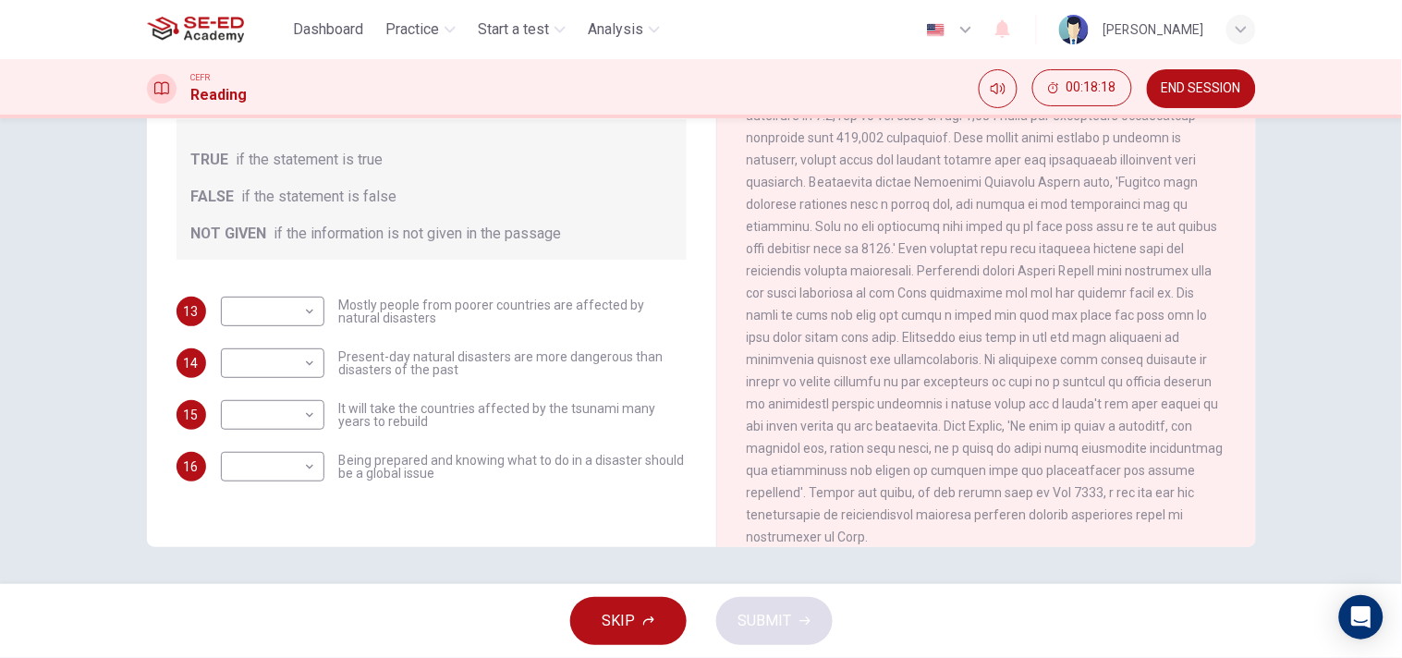
drag, startPoint x: 436, startPoint y: 146, endPoint x: 1333, endPoint y: 129, distance: 896.7
click at [1262, 141] on body "This site uses cookies, as explained in our Privacy Policy . If you agree to th…" at bounding box center [701, 329] width 1402 height 658
drag, startPoint x: 1220, startPoint y: 83, endPoint x: 808, endPoint y: 109, distance: 413.0
click at [1220, 84] on span "END SESSION" at bounding box center [1201, 88] width 79 height 15
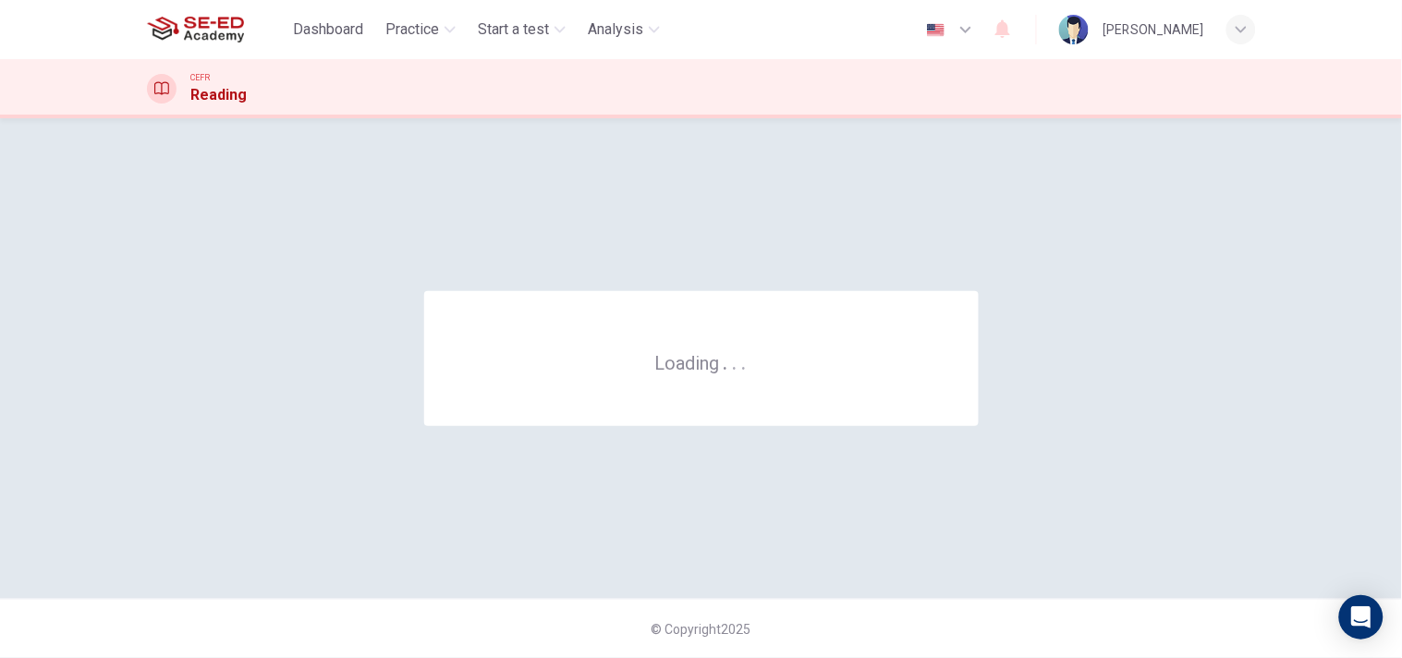
scroll to position [0, 0]
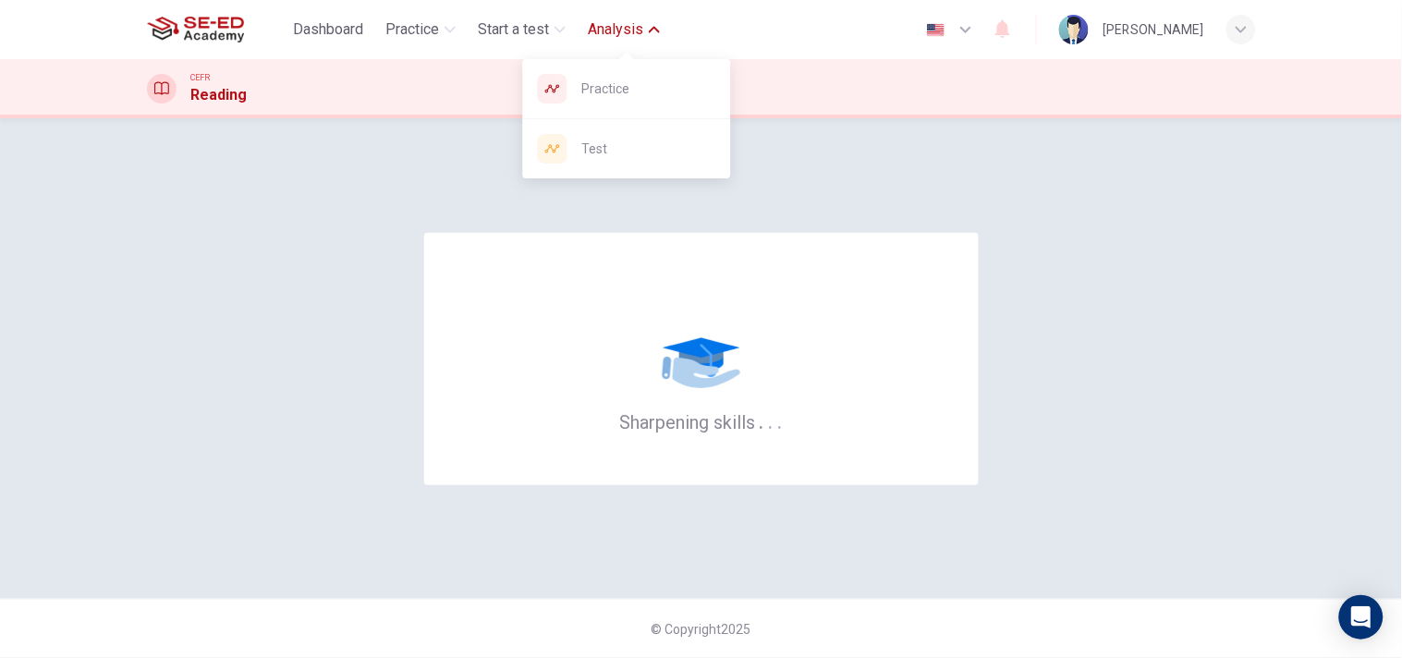
click at [662, 37] on button "Analysis" at bounding box center [623, 29] width 87 height 33
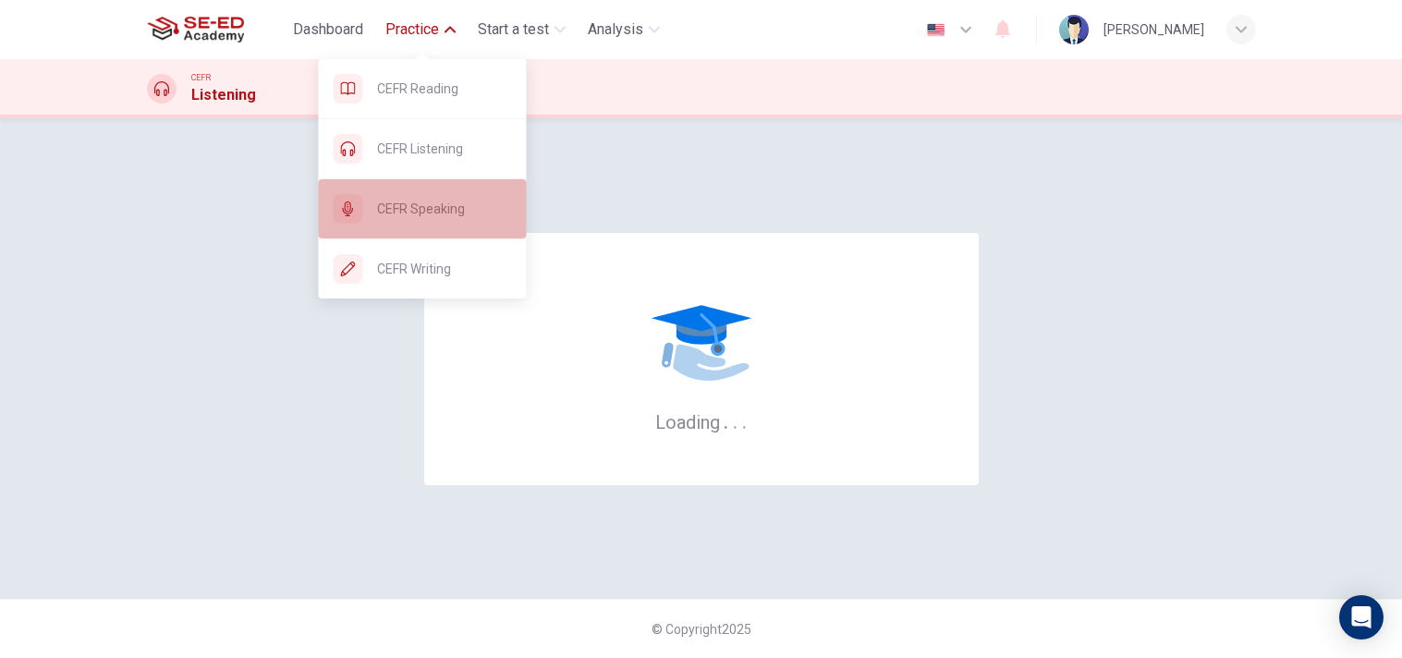
click at [460, 190] on div "CEFR Speaking" at bounding box center [422, 208] width 208 height 59
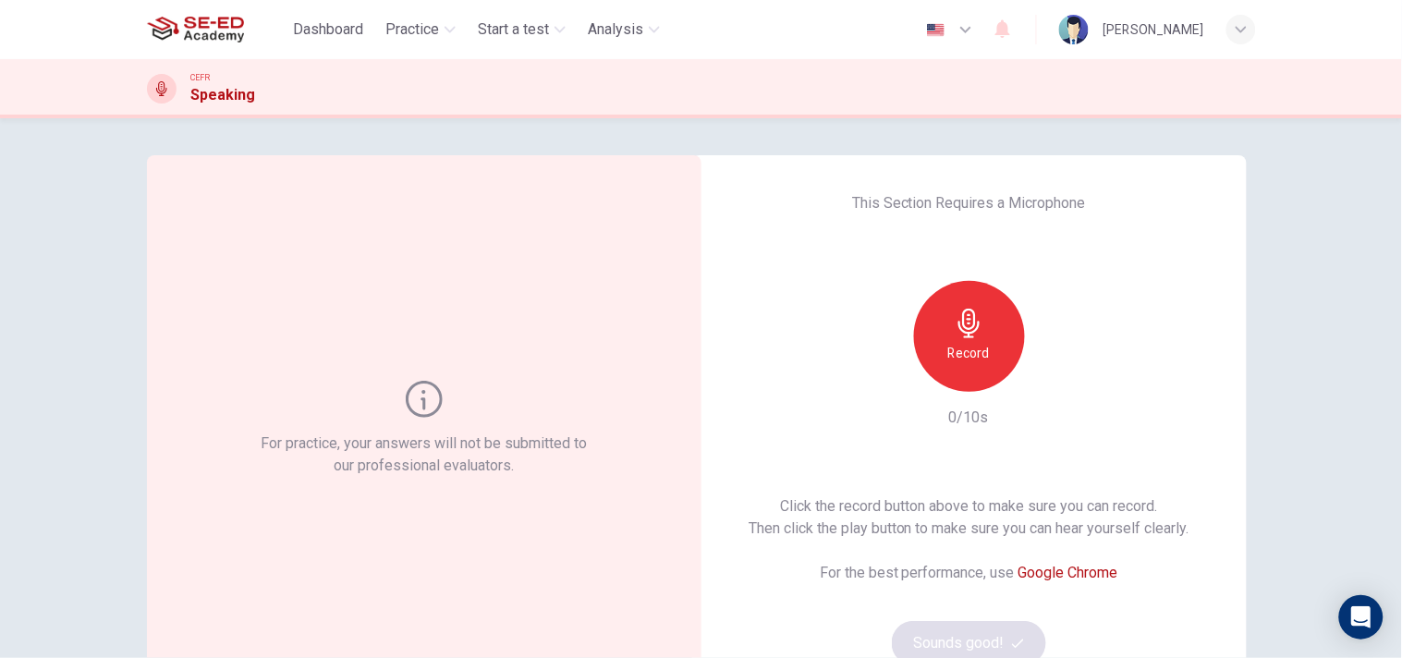
click at [940, 333] on div "Record" at bounding box center [969, 336] width 111 height 111
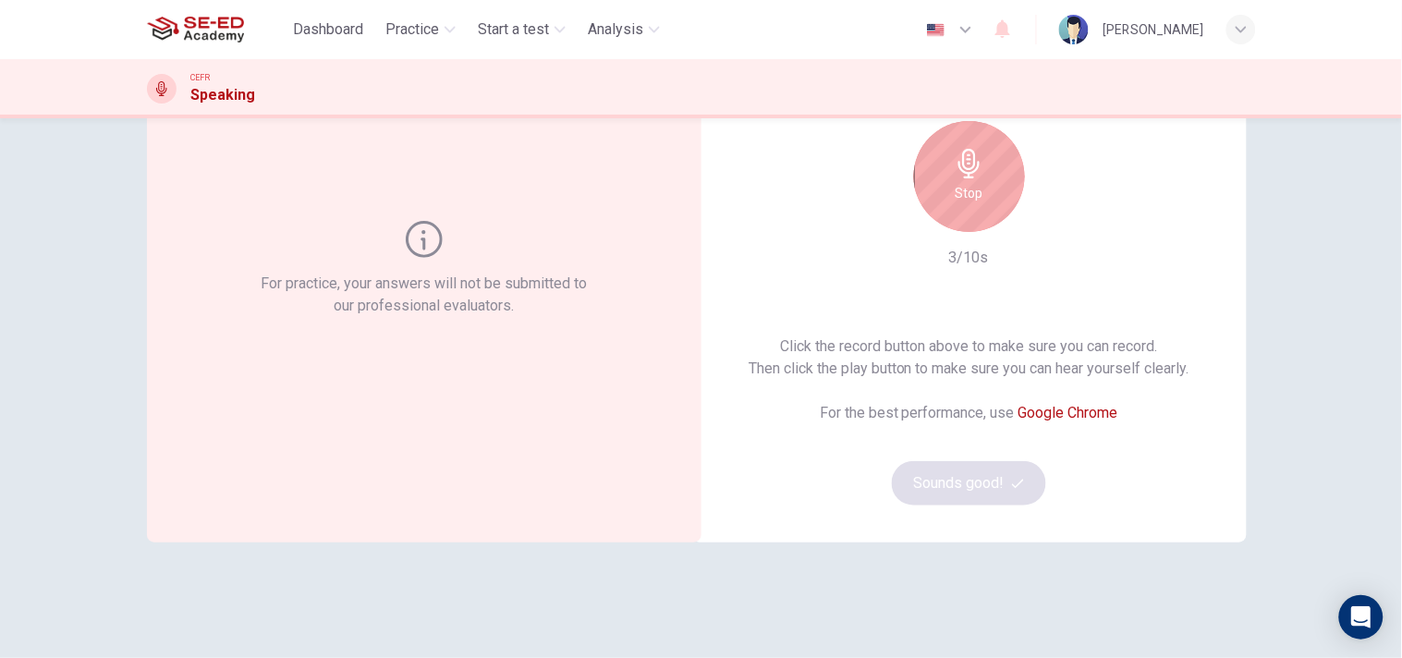
scroll to position [205, 0]
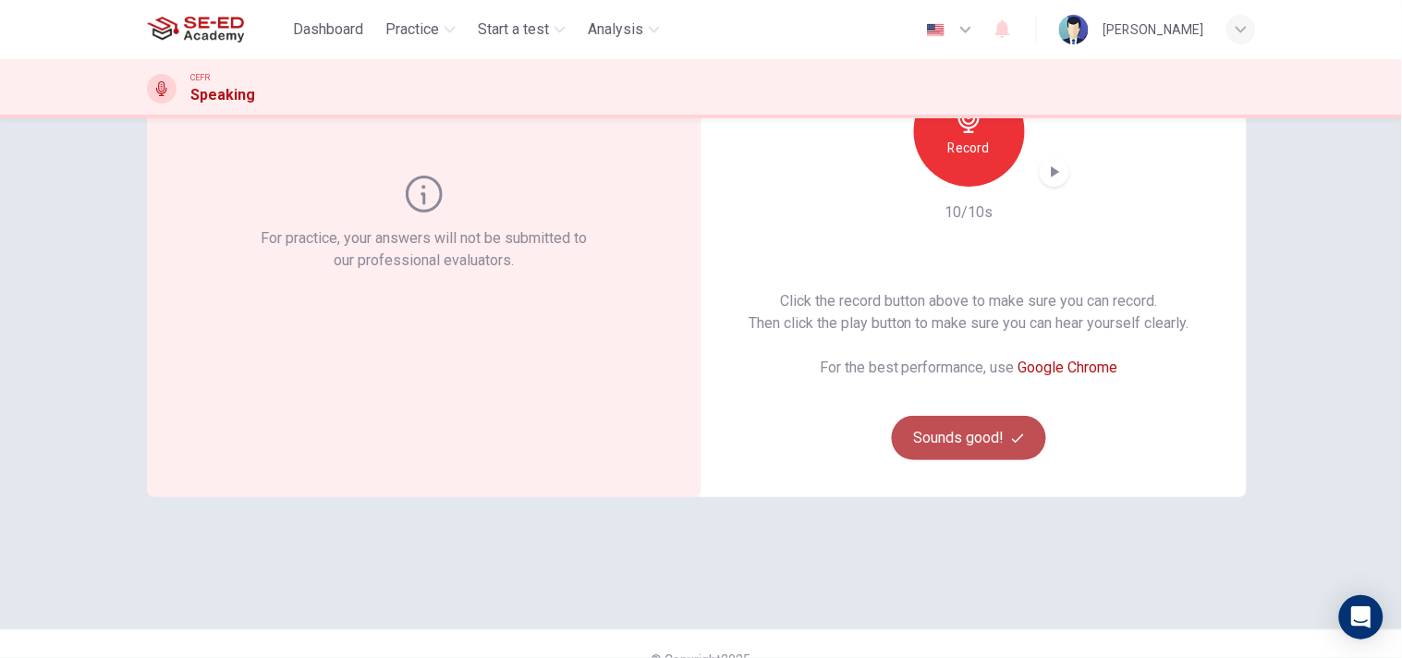
click at [978, 434] on button "Sounds good!" at bounding box center [969, 438] width 155 height 44
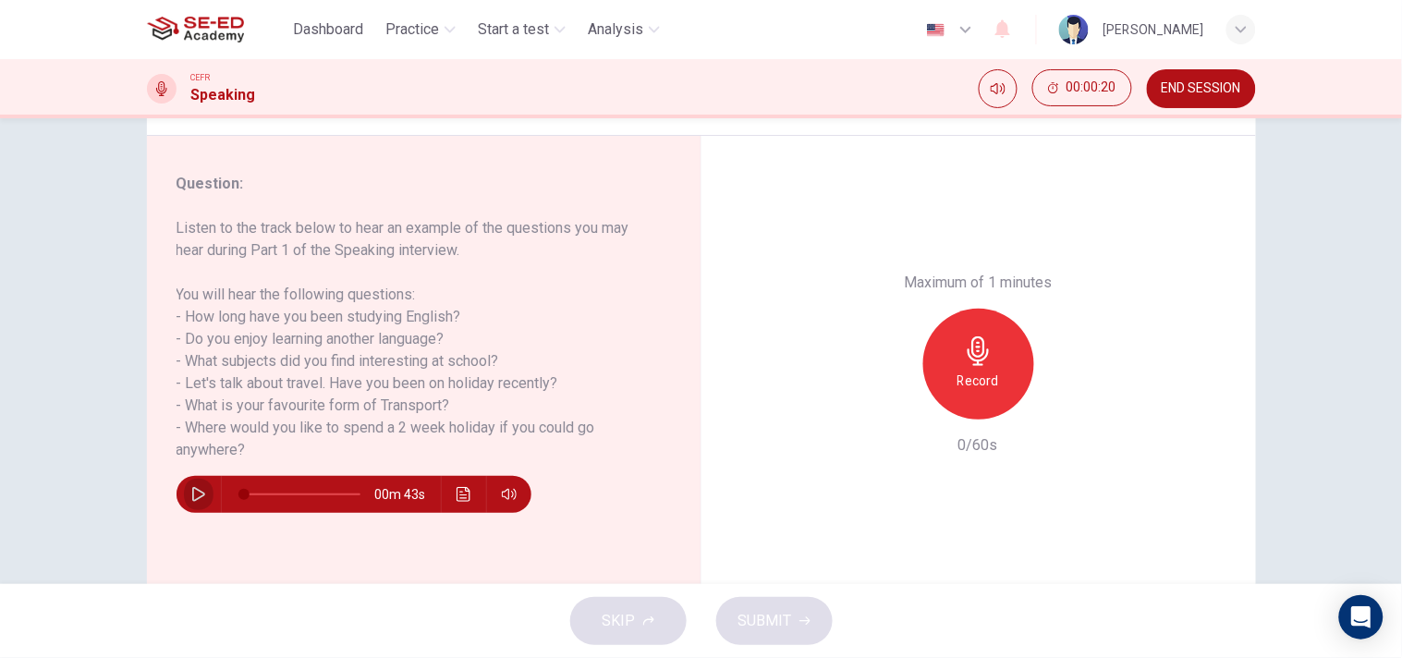
click at [184, 488] on button "button" at bounding box center [199, 494] width 30 height 37
type input "0"
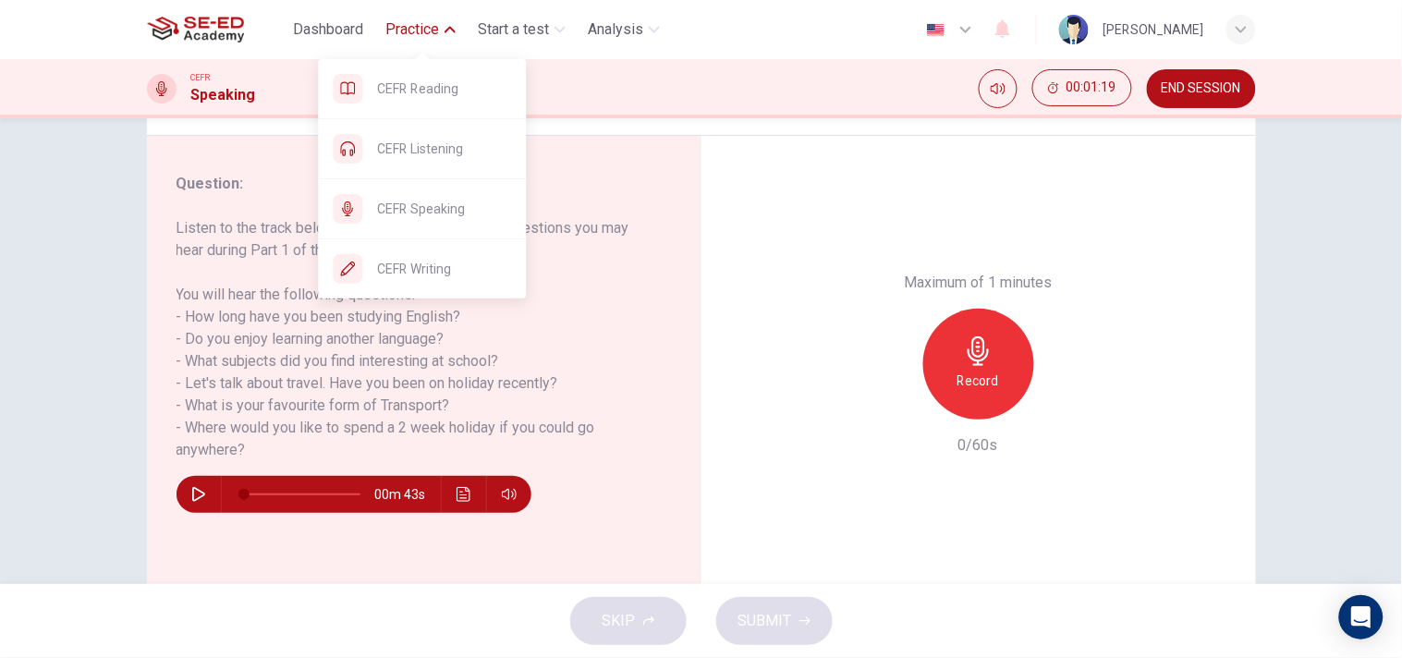
click at [448, 30] on icon "button" at bounding box center [450, 29] width 11 height 11
click at [468, 254] on div "CEFR Writing" at bounding box center [422, 268] width 208 height 59
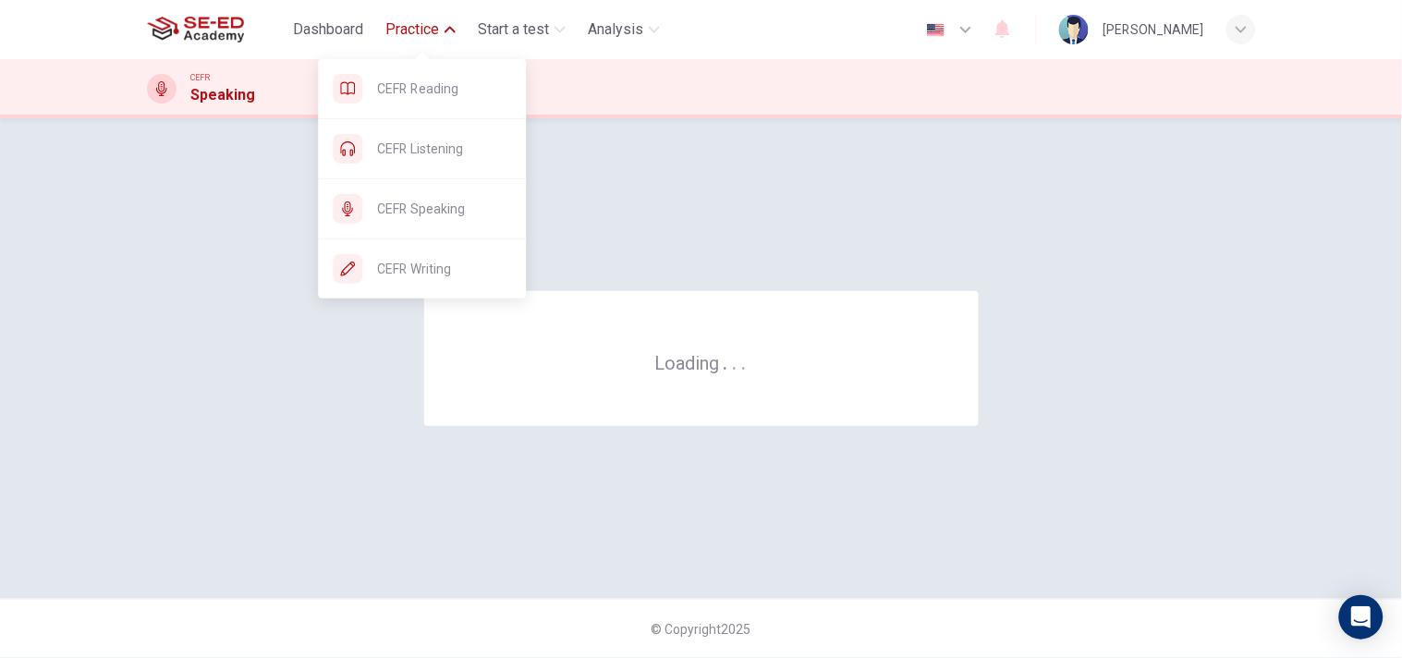
scroll to position [0, 0]
